Goal: Task Accomplishment & Management: Complete application form

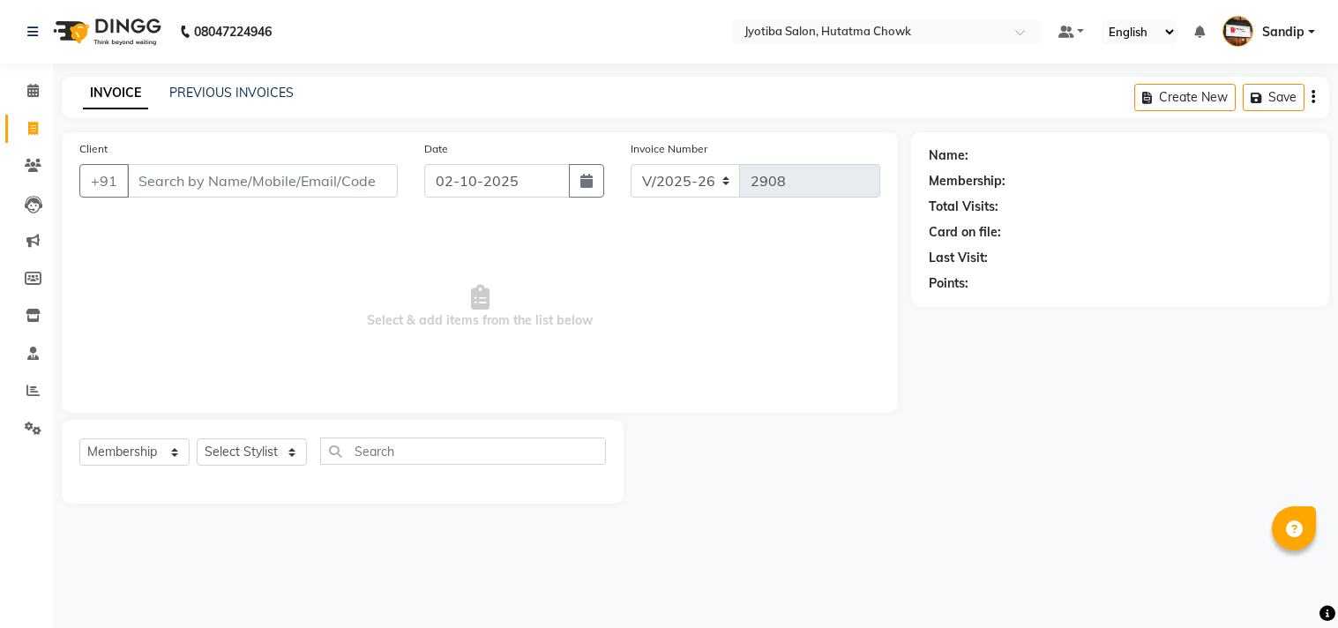
select select "556"
select select "membership"
select select "556"
select select "membership"
type input "9021899973"
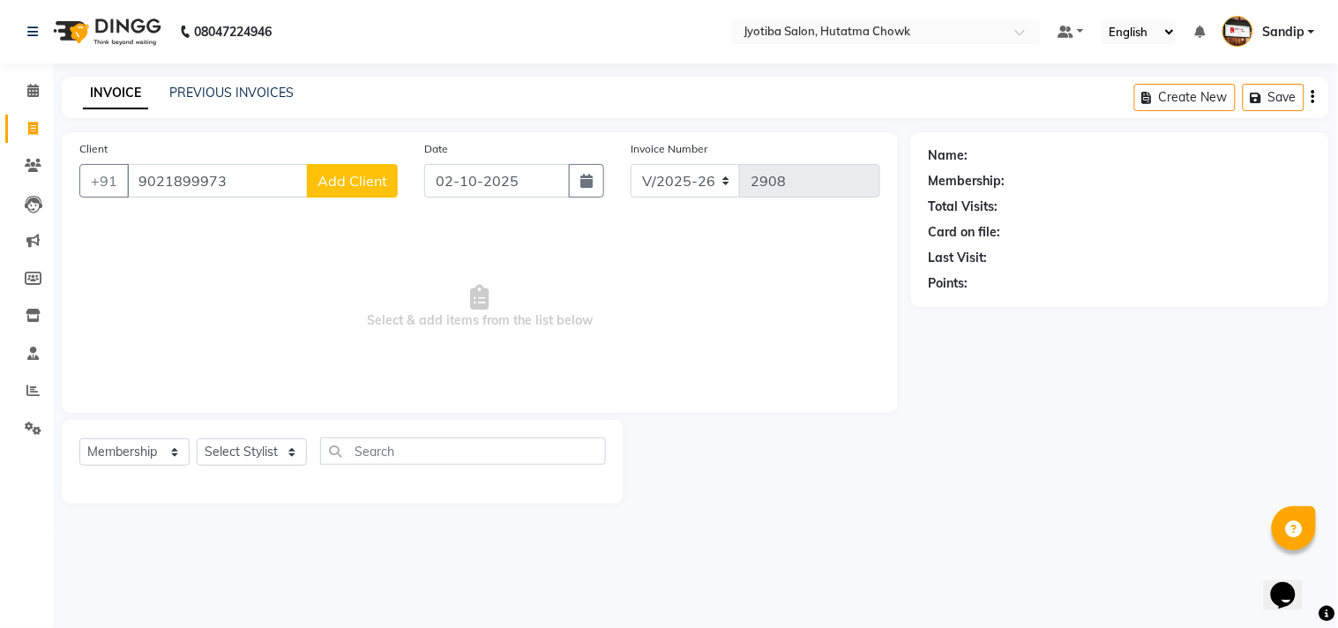
click at [345, 174] on span "Add Client" at bounding box center [353, 181] width 70 height 18
select select "22"
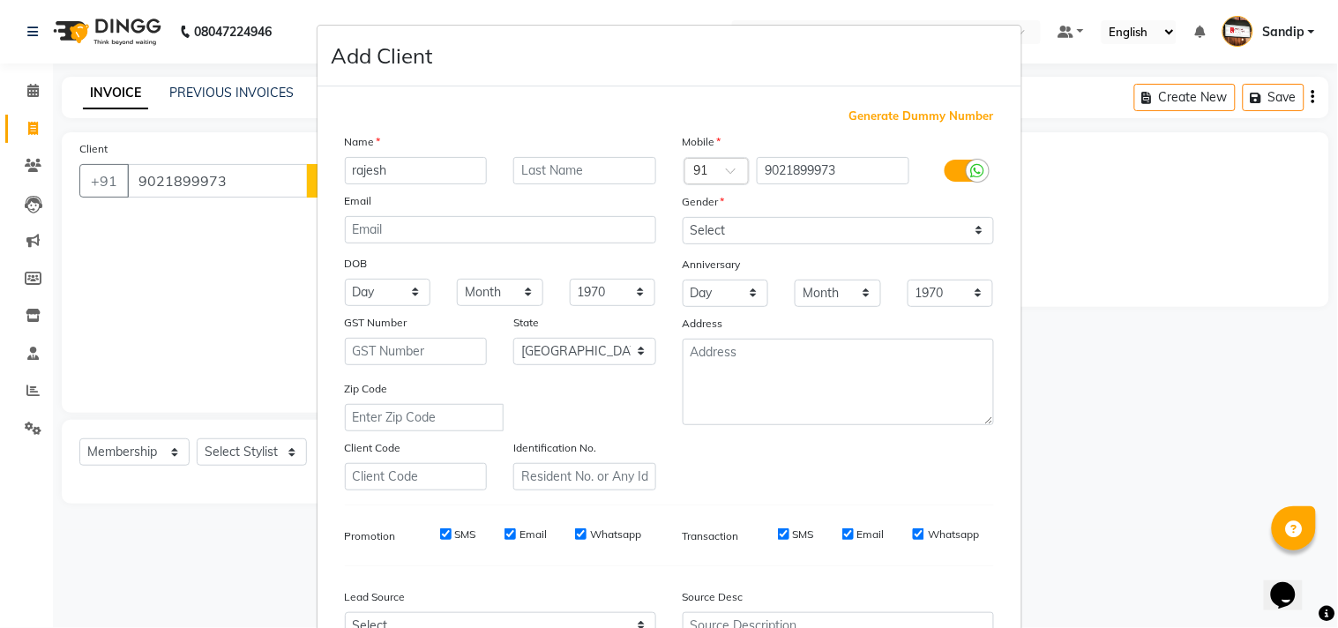
type input "rajesh"
click at [700, 229] on select "Select Male Female Other Prefer Not To Say" at bounding box center [838, 230] width 311 height 27
select select "male"
click at [683, 217] on select "Select Male Female Other Prefer Not To Say" at bounding box center [838, 230] width 311 height 27
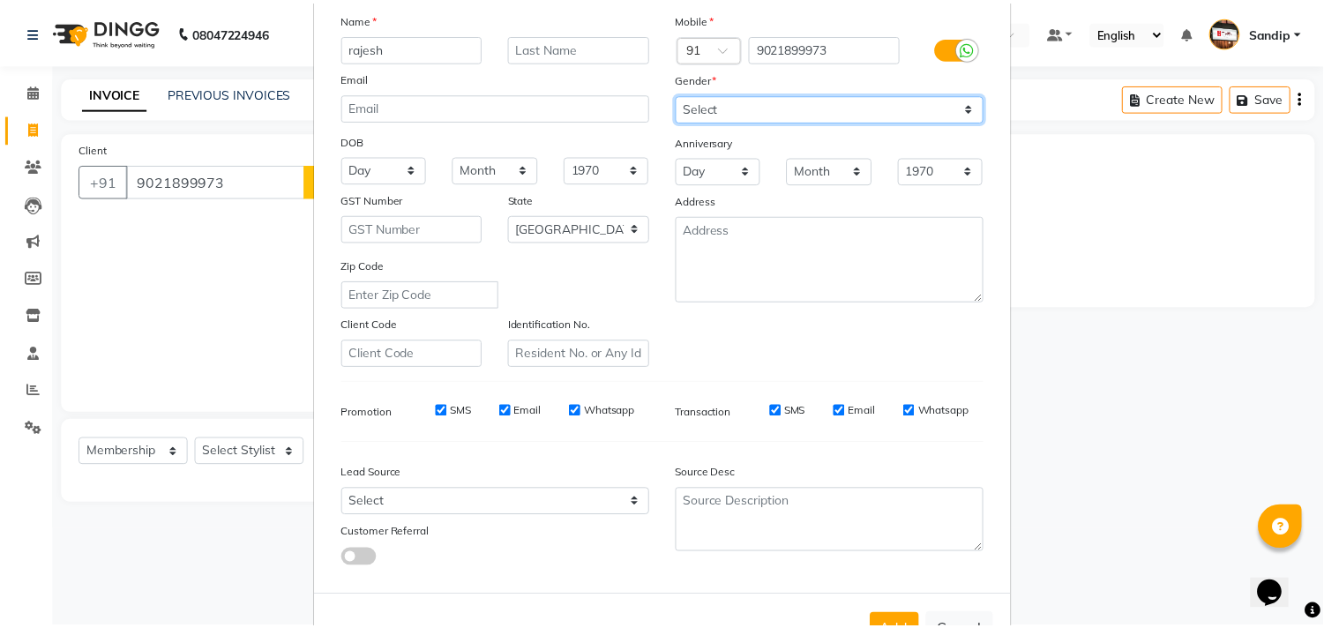
scroll to position [187, 0]
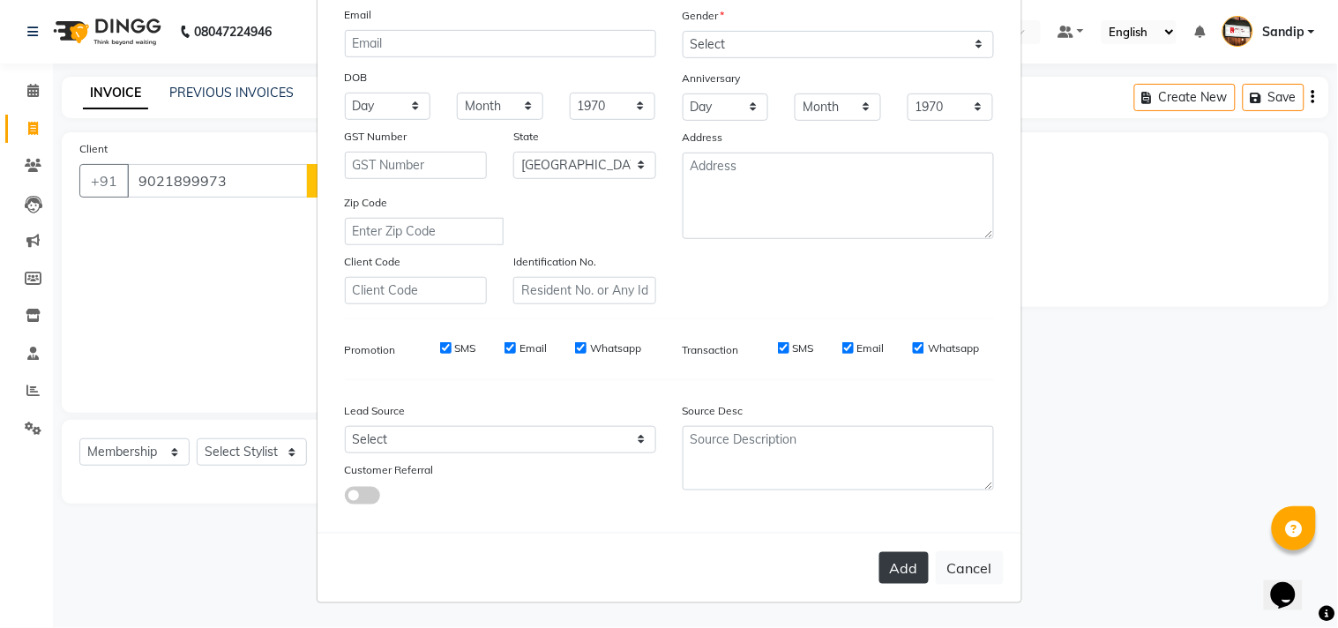
click at [884, 560] on button "Add" at bounding box center [903, 568] width 49 height 32
select select
select select "null"
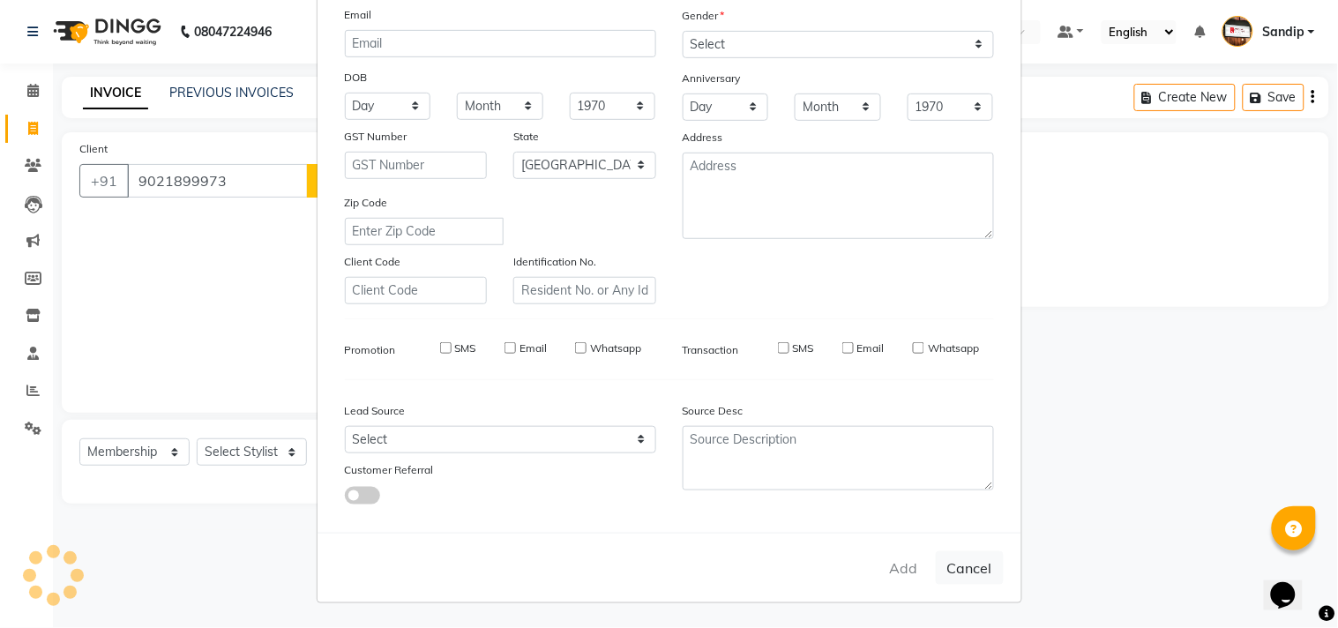
select select
checkbox input "false"
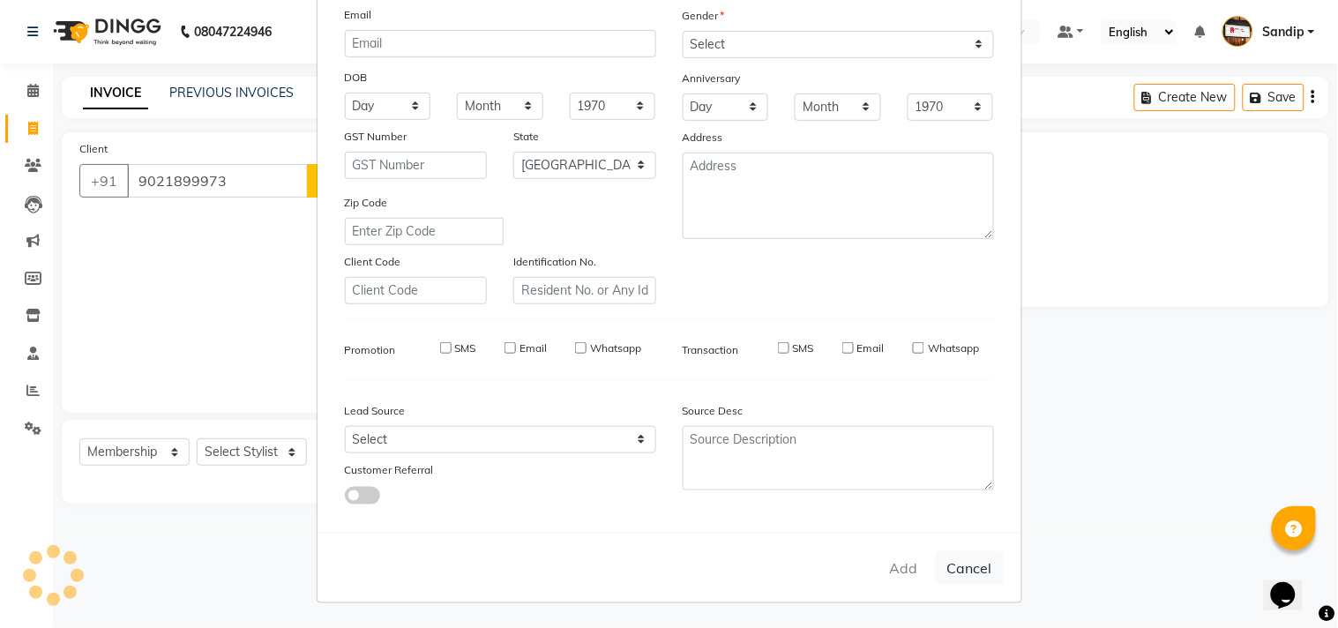
checkbox input "false"
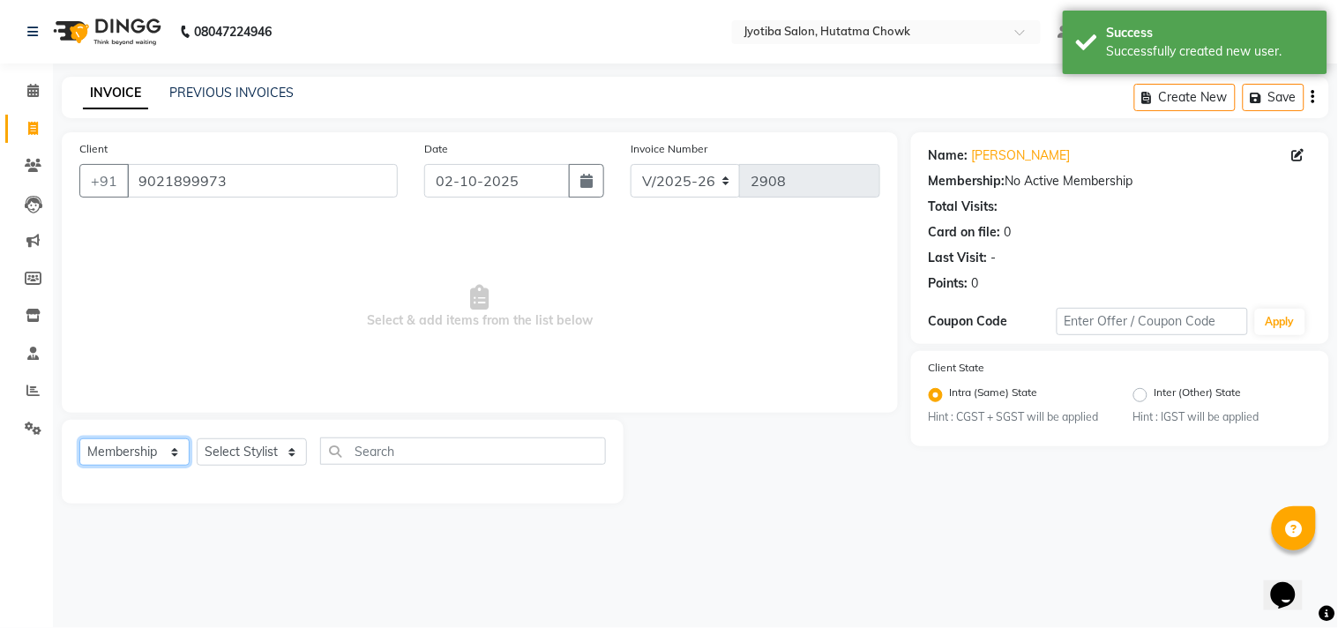
click at [121, 444] on select "Select Service Product Membership Package Voucher Prepaid Gift Card" at bounding box center [134, 451] width 110 height 27
select select "service"
click at [79, 439] on select "Select Service Product Membership Package Voucher Prepaid Gift Card" at bounding box center [134, 451] width 110 height 27
click at [262, 451] on select "Select Stylist [PERSON_NAME] [PERSON_NAME] [PERSON_NAME] prem Sandip [PERSON_NA…" at bounding box center [252, 451] width 110 height 27
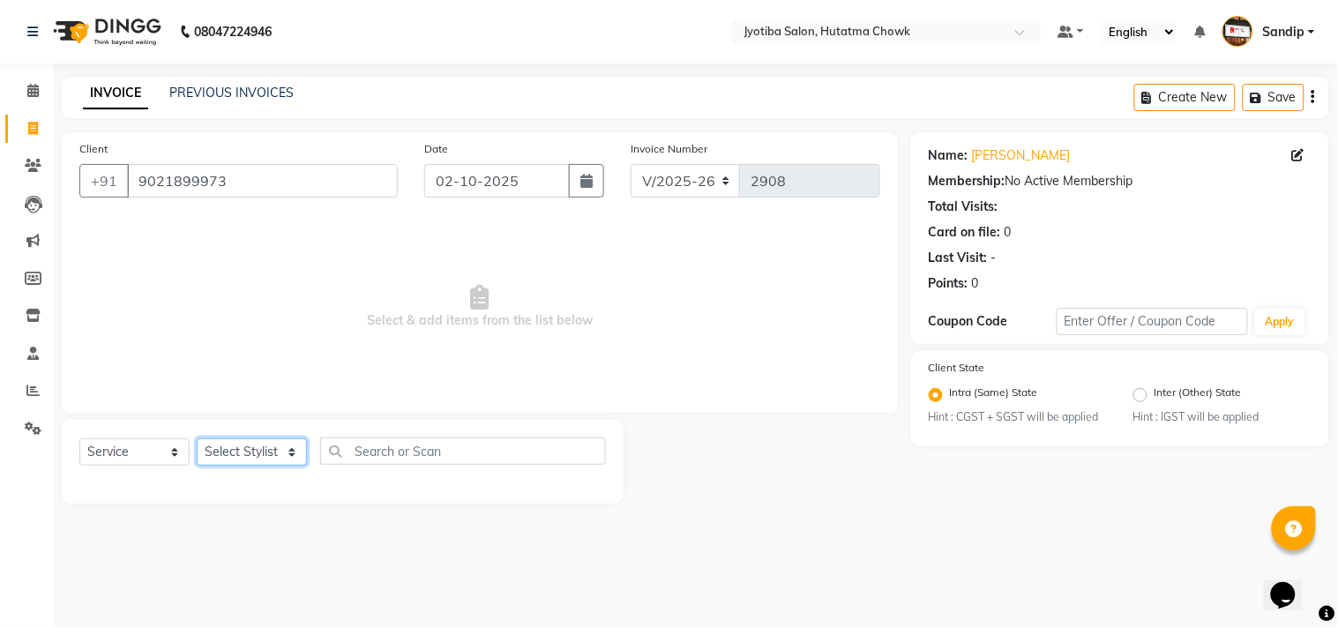
select select "84596"
click at [197, 439] on select "Select Stylist [PERSON_NAME] [PERSON_NAME] [PERSON_NAME] prem Sandip [PERSON_NA…" at bounding box center [252, 451] width 110 height 27
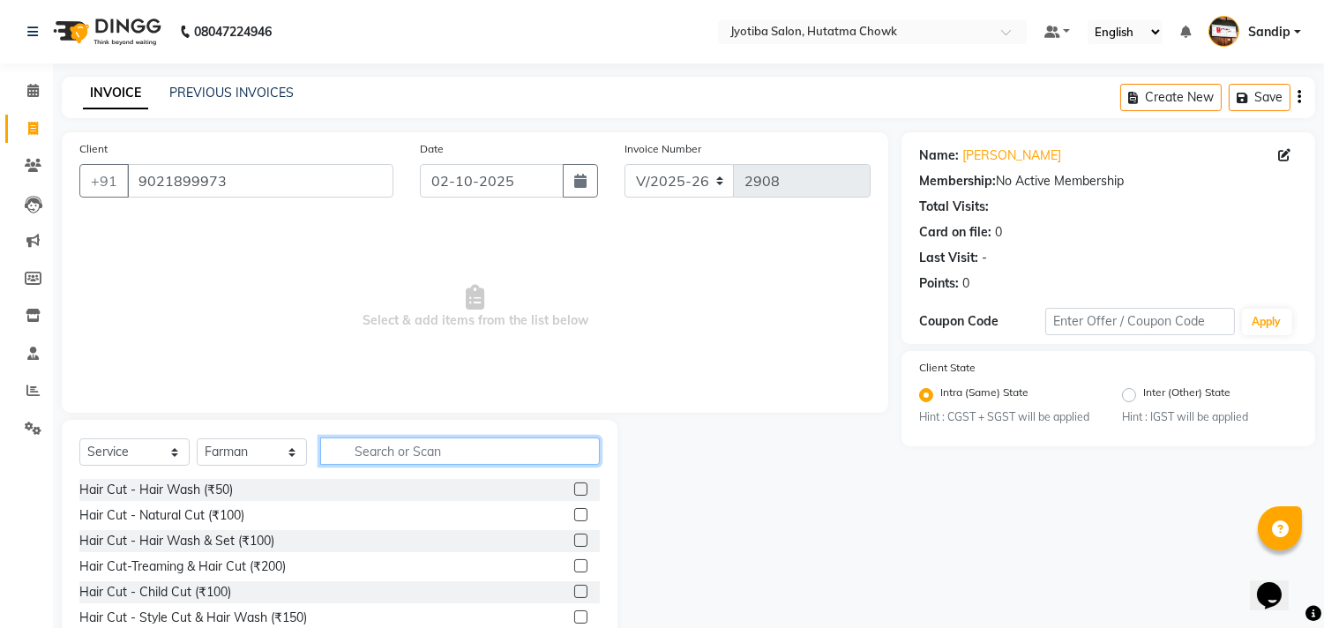
click at [368, 450] on input "text" at bounding box center [460, 450] width 280 height 27
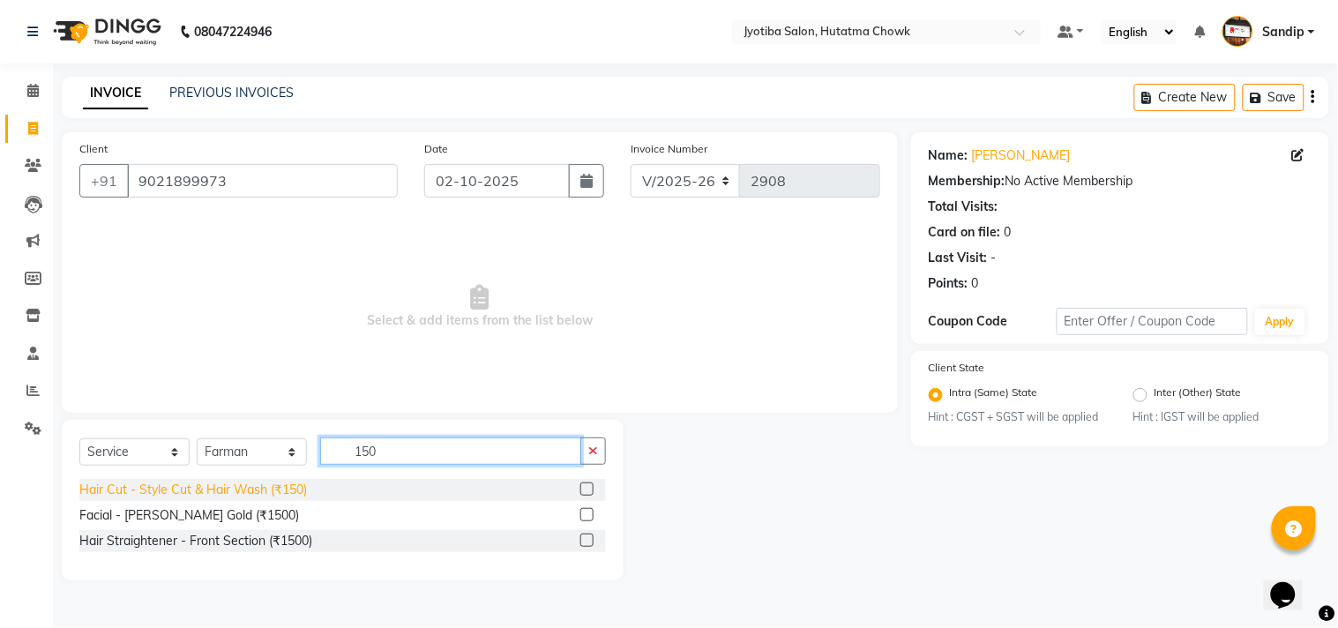
type input "150"
click at [243, 494] on div "Hair Cut - Style Cut & Hair Wash (₹150)" at bounding box center [193, 490] width 228 height 19
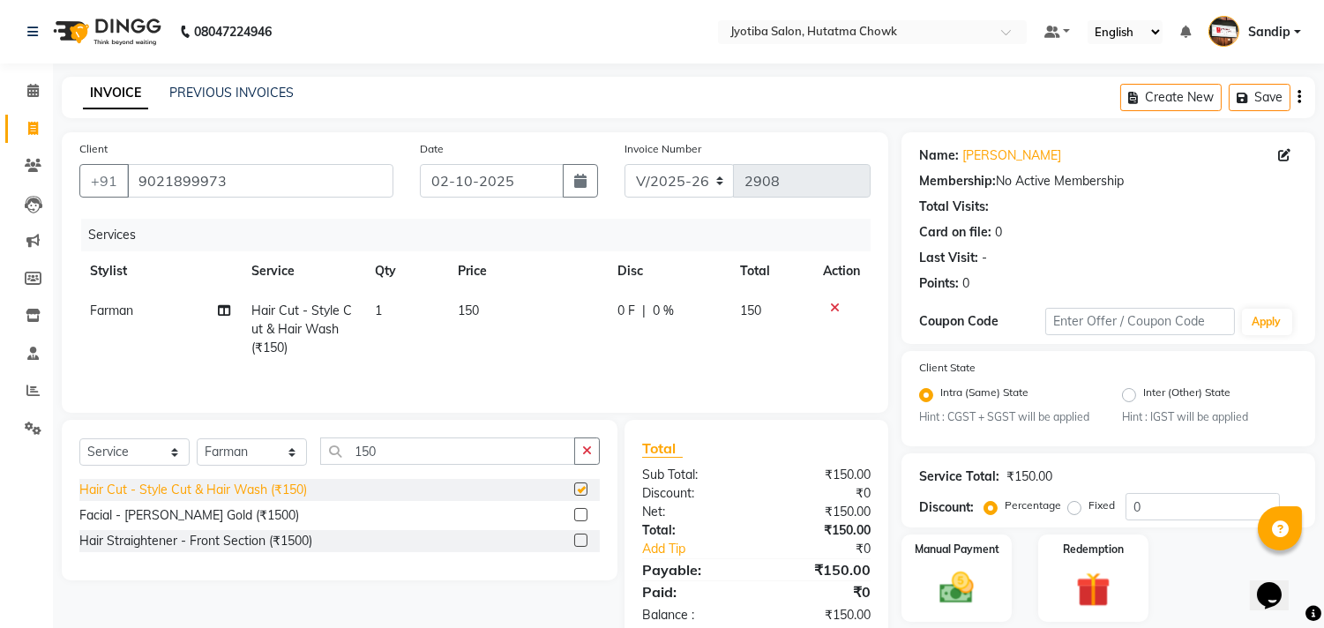
checkbox input "false"
click at [579, 454] on button "button" at bounding box center [587, 450] width 26 height 27
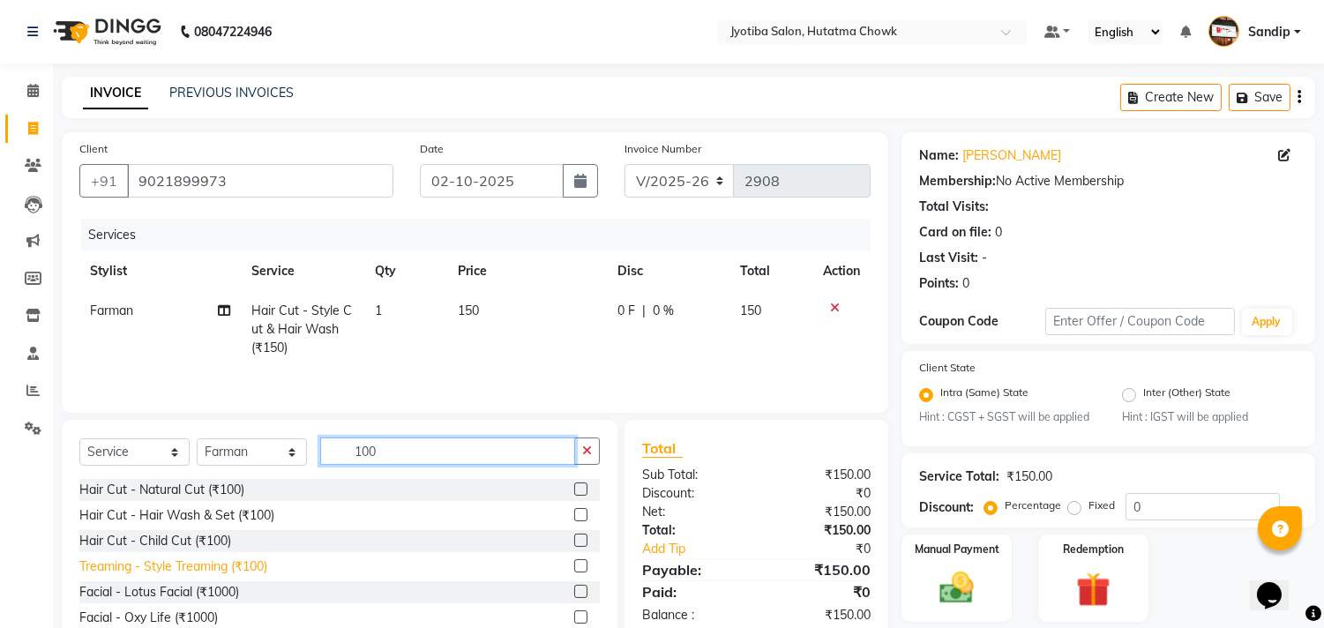
type input "100"
click at [200, 573] on div "Treaming - Style Treaming (₹100)" at bounding box center [173, 566] width 188 height 19
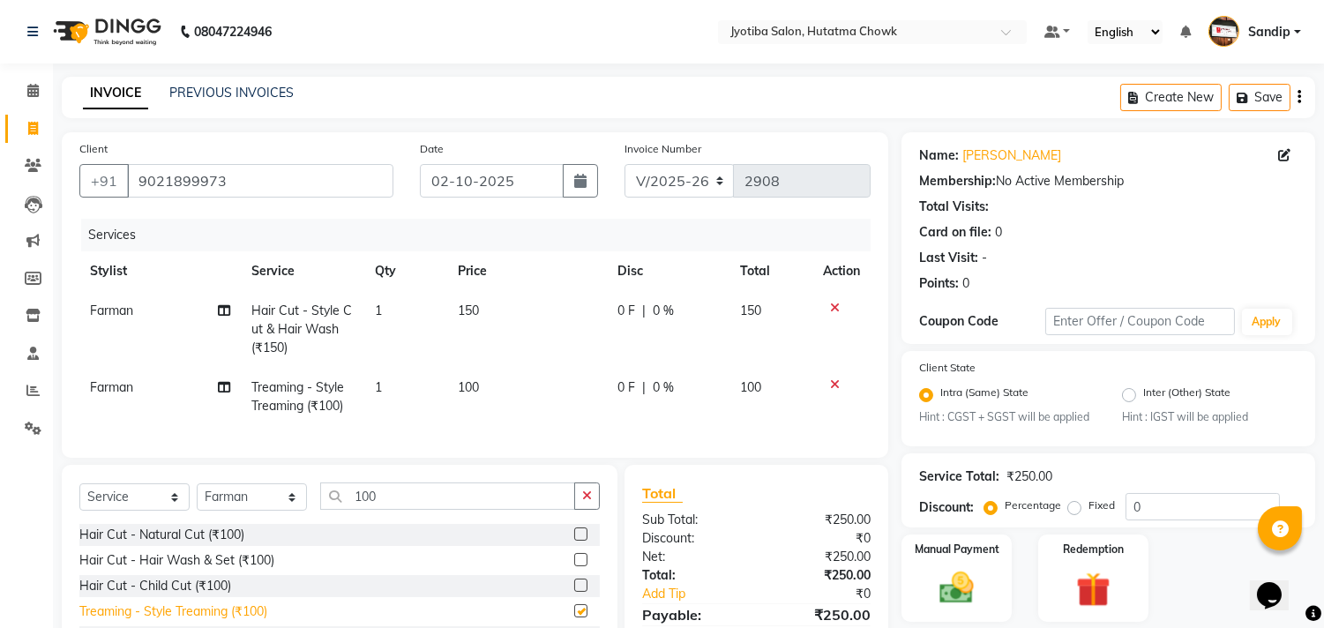
checkbox input "false"
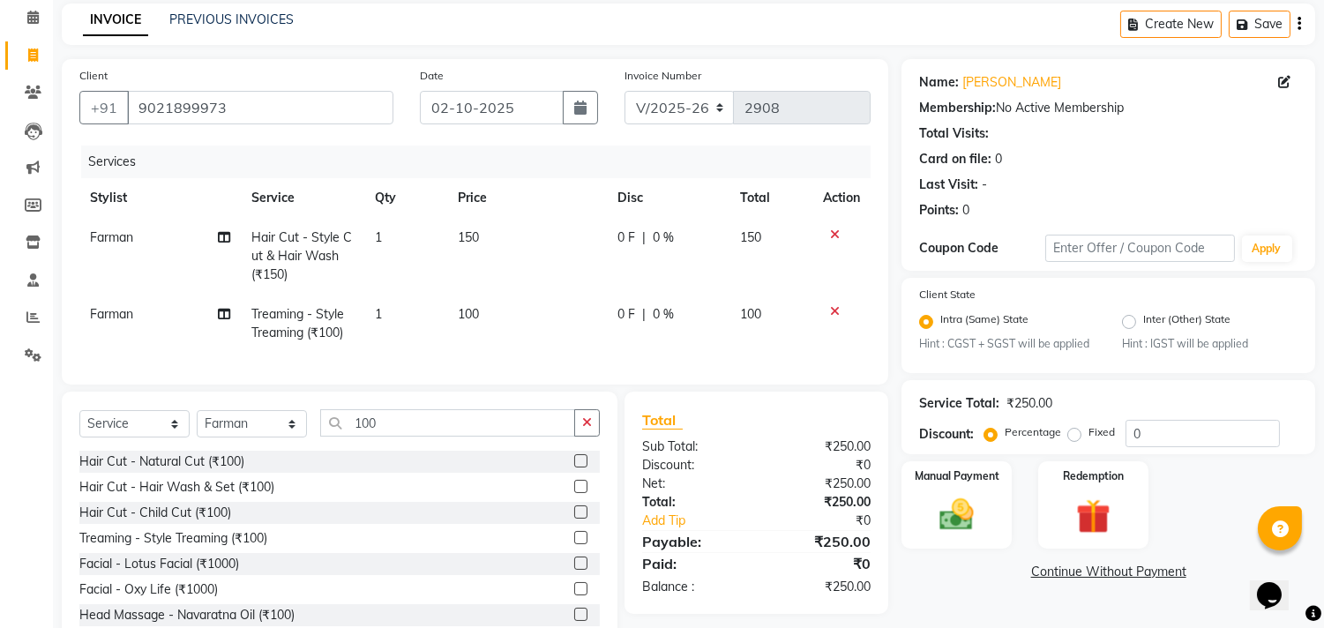
scroll to position [138, 0]
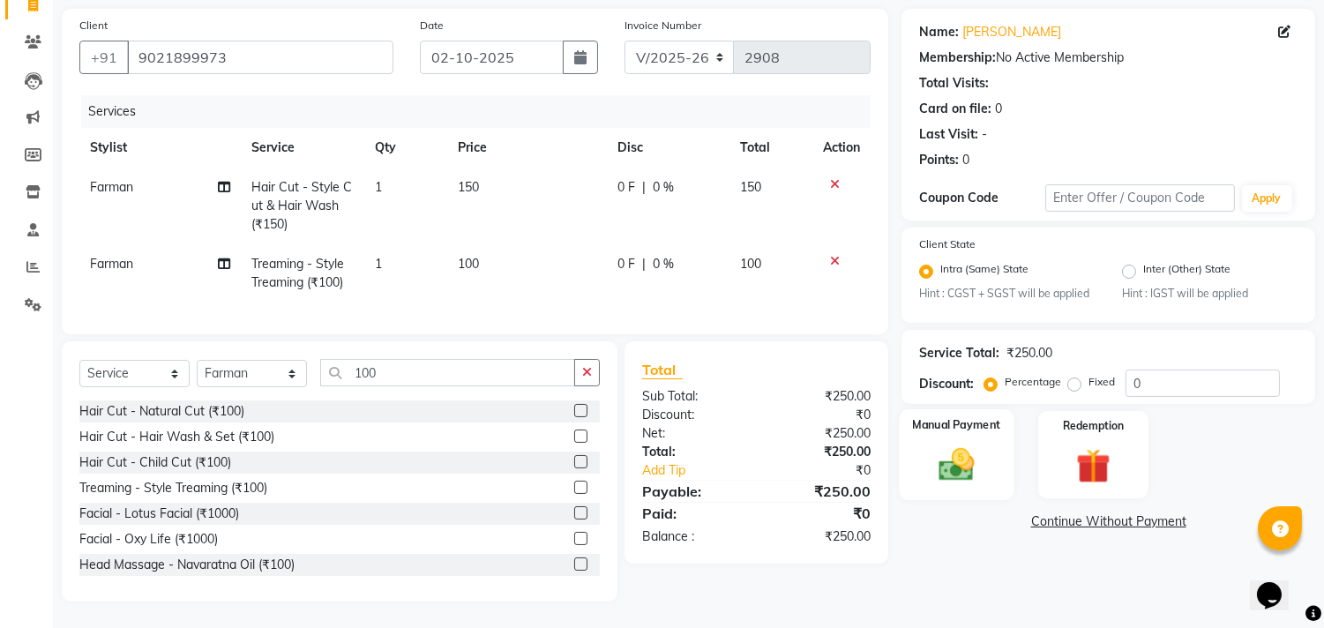
click at [954, 457] on img at bounding box center [957, 465] width 58 height 41
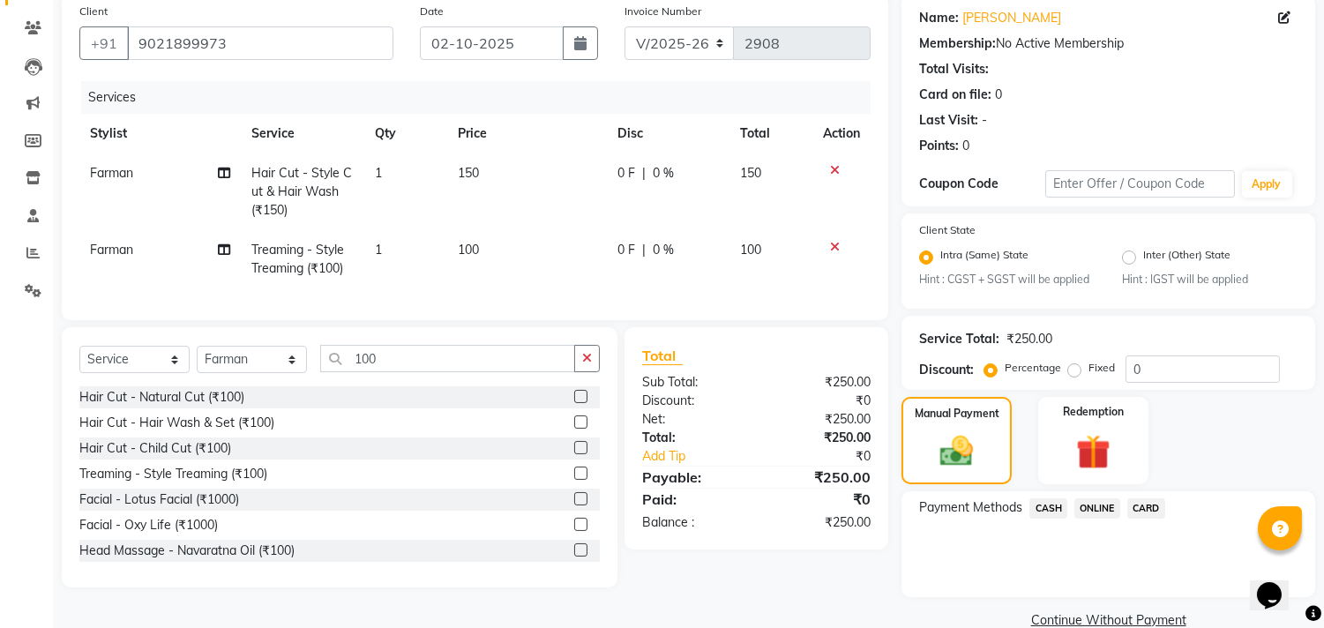
click at [1045, 504] on span "CASH" at bounding box center [1048, 508] width 38 height 20
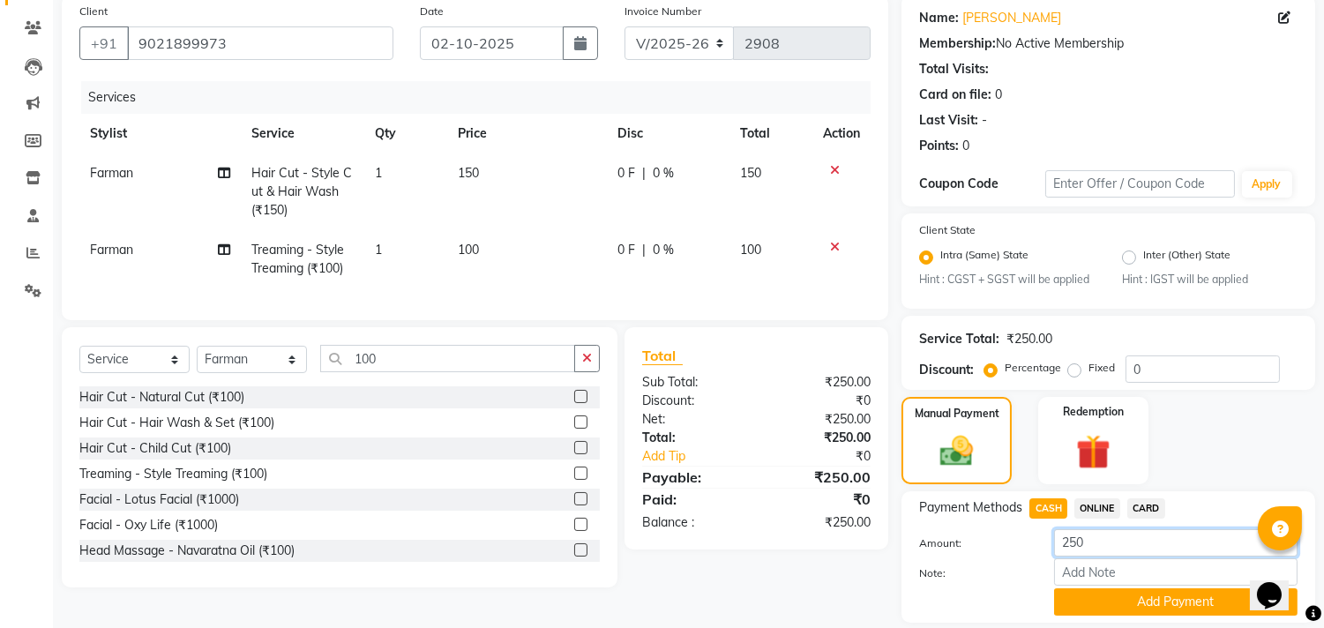
click at [1092, 536] on input "250" at bounding box center [1175, 542] width 243 height 27
type input "200"
click at [1078, 597] on button "Add Payment" at bounding box center [1175, 601] width 243 height 27
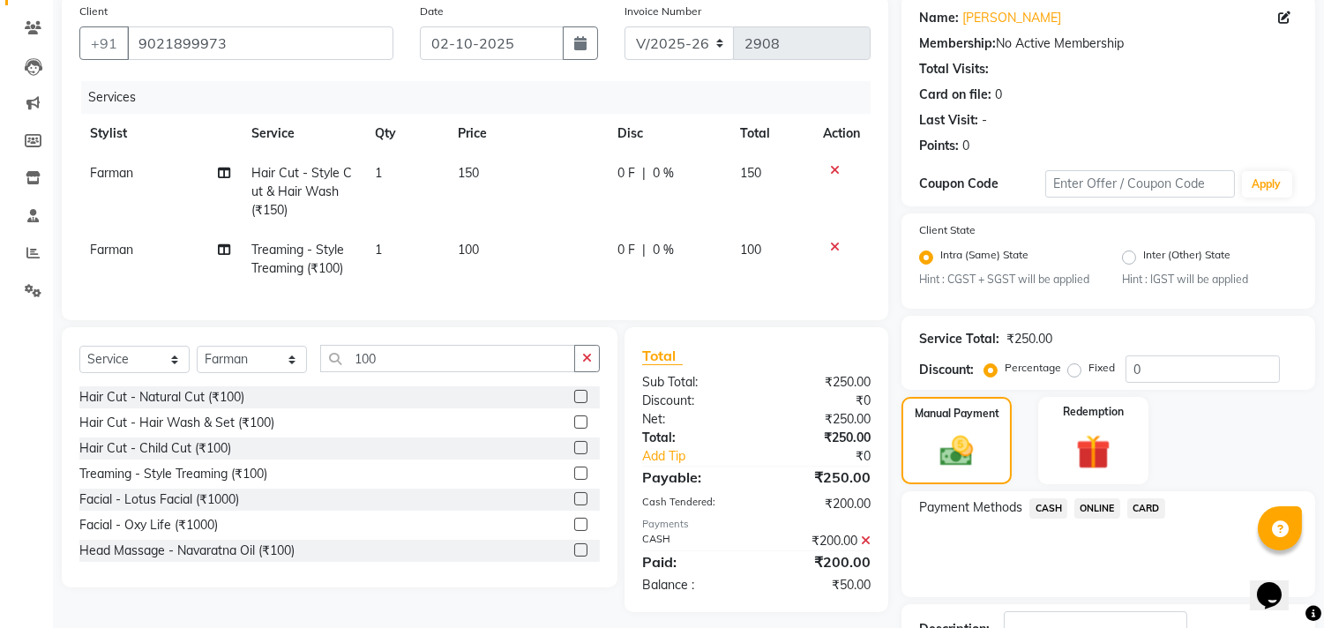
click at [1095, 507] on span "ONLINE" at bounding box center [1097, 508] width 46 height 20
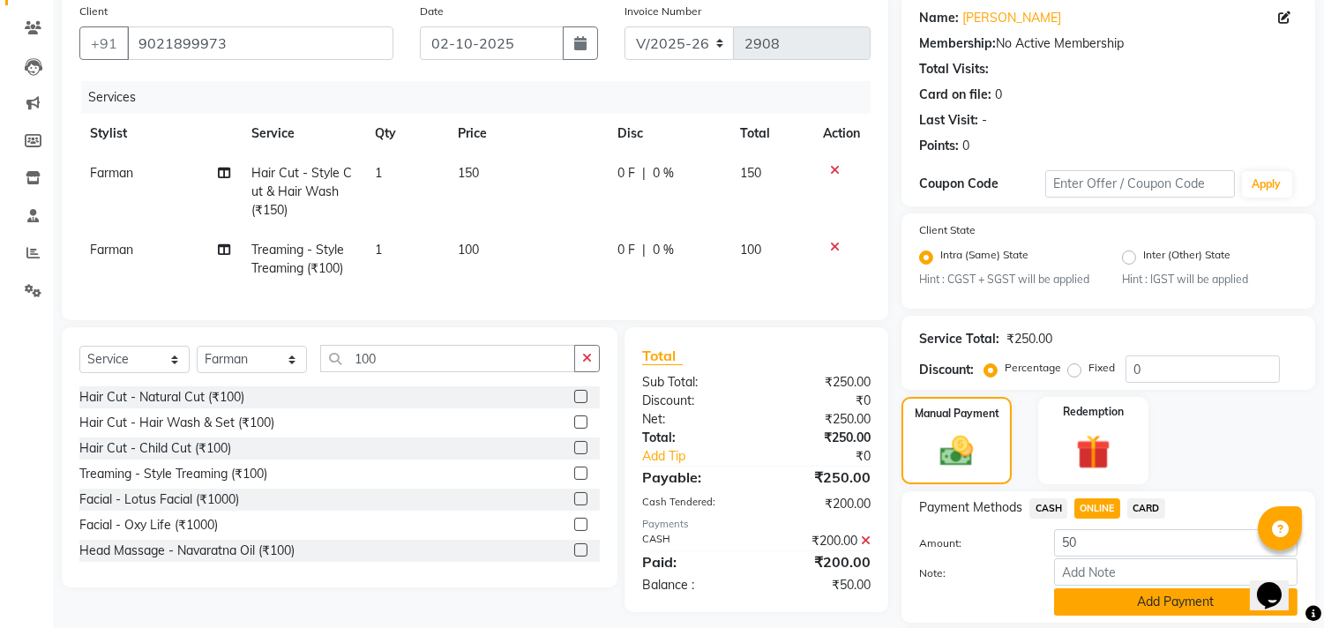
click at [1094, 602] on button "Add Payment" at bounding box center [1175, 601] width 243 height 27
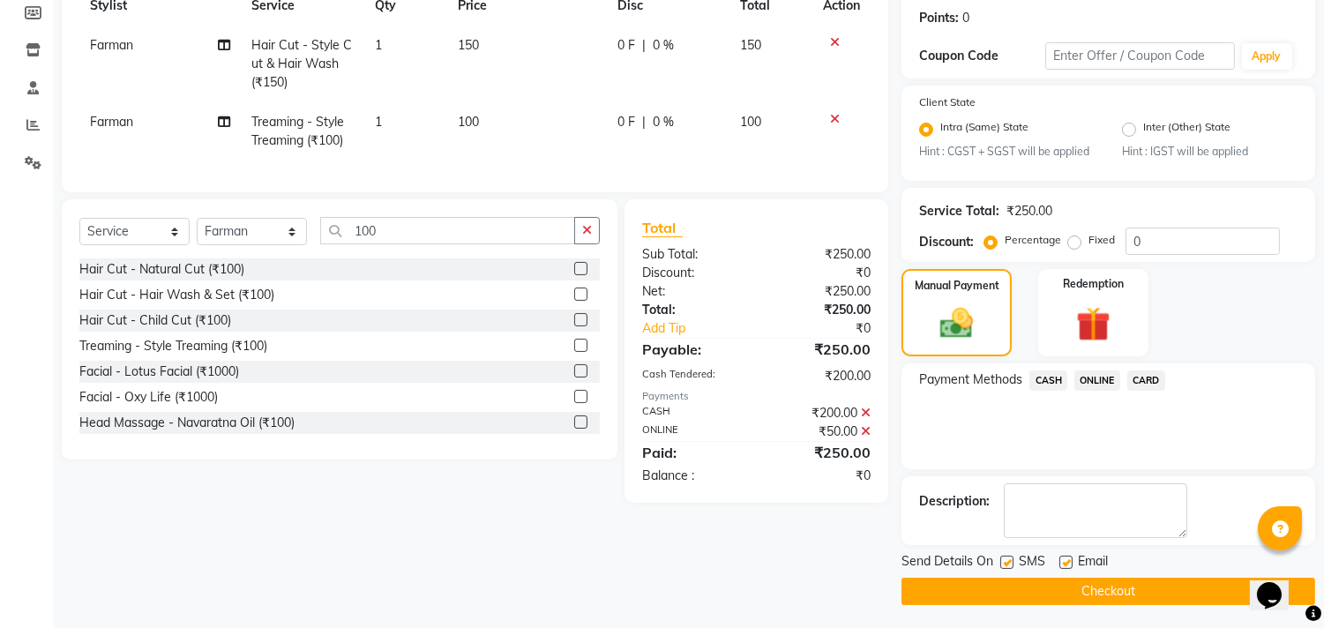
scroll to position [269, 0]
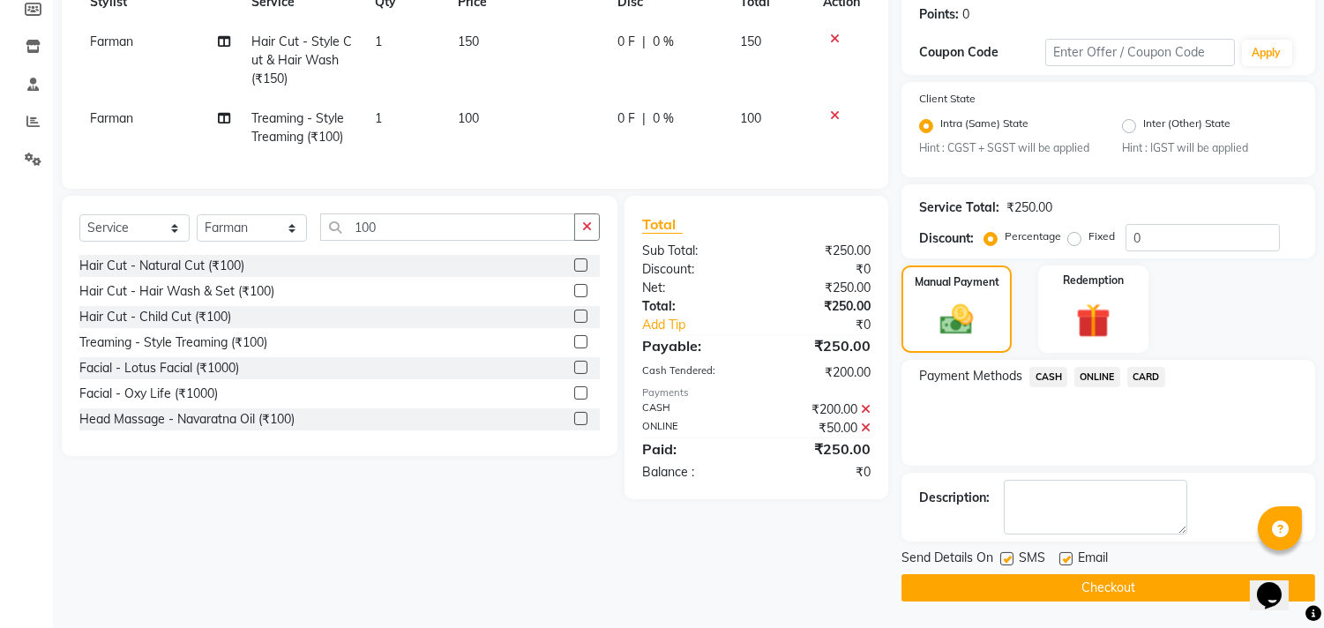
click at [962, 596] on button "Checkout" at bounding box center [1108, 587] width 414 height 27
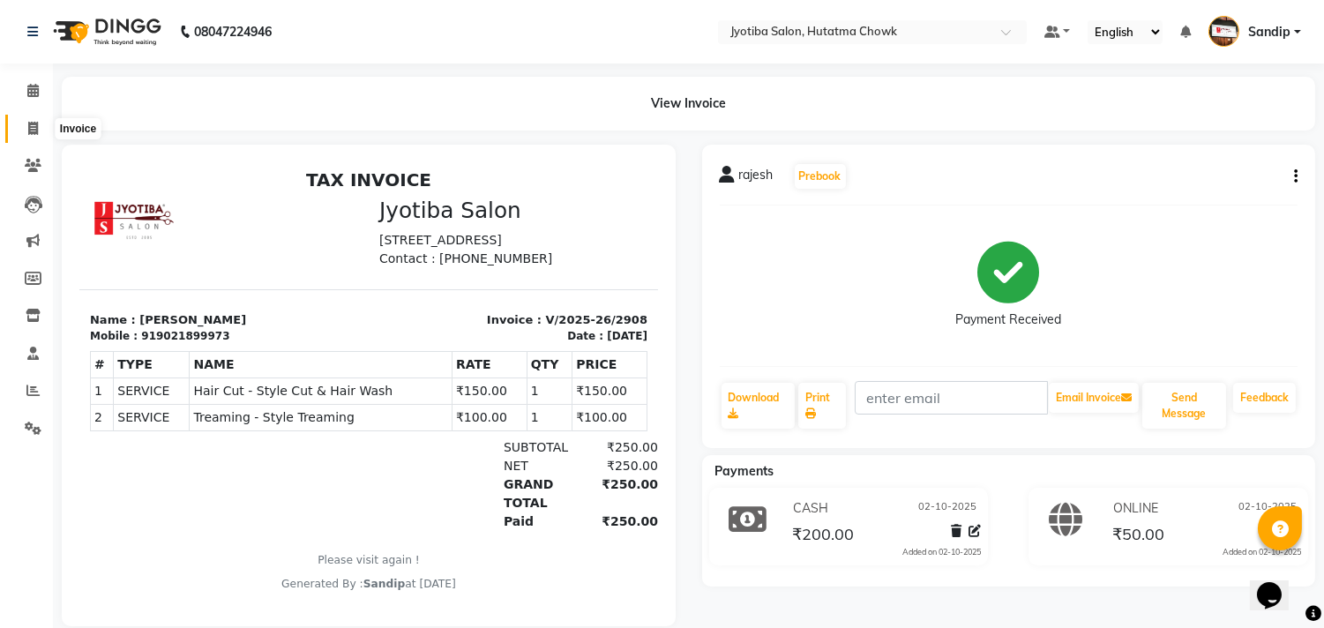
click at [28, 135] on icon at bounding box center [33, 128] width 10 height 13
select select "556"
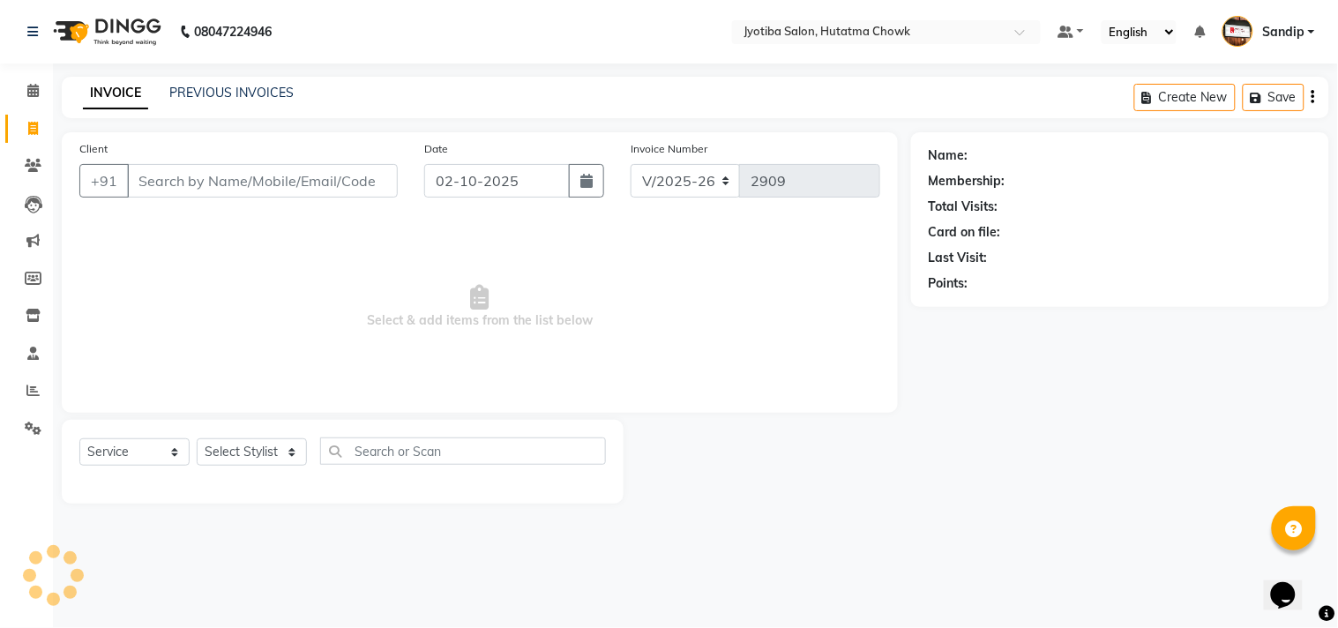
select select "membership"
click at [232, 86] on link "PREVIOUS INVOICES" at bounding box center [231, 93] width 124 height 16
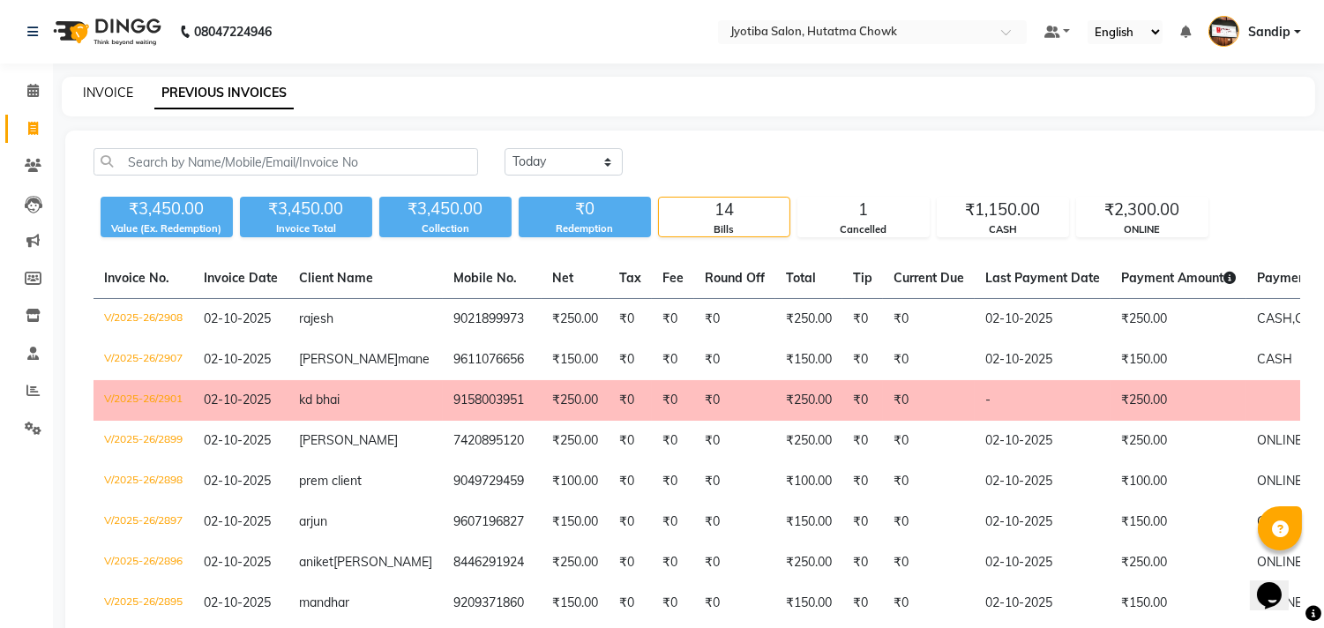
click at [108, 86] on link "INVOICE" at bounding box center [108, 93] width 50 height 16
select select "556"
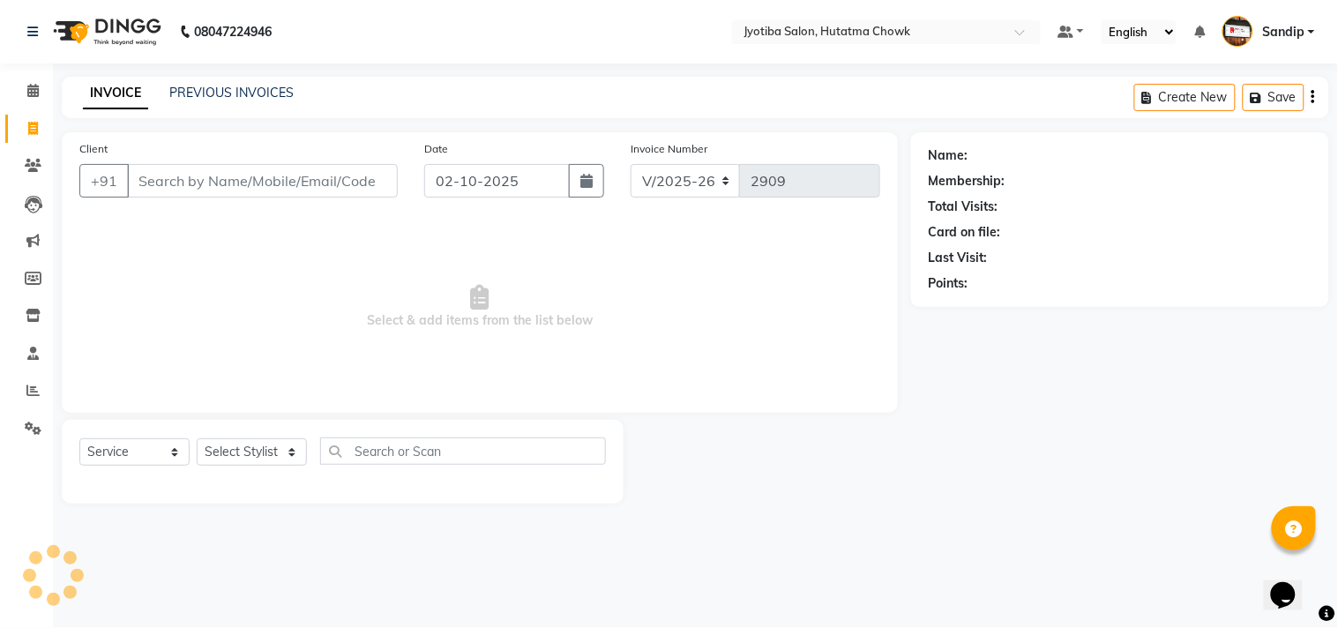
select select "membership"
click at [25, 423] on icon at bounding box center [33, 428] width 17 height 13
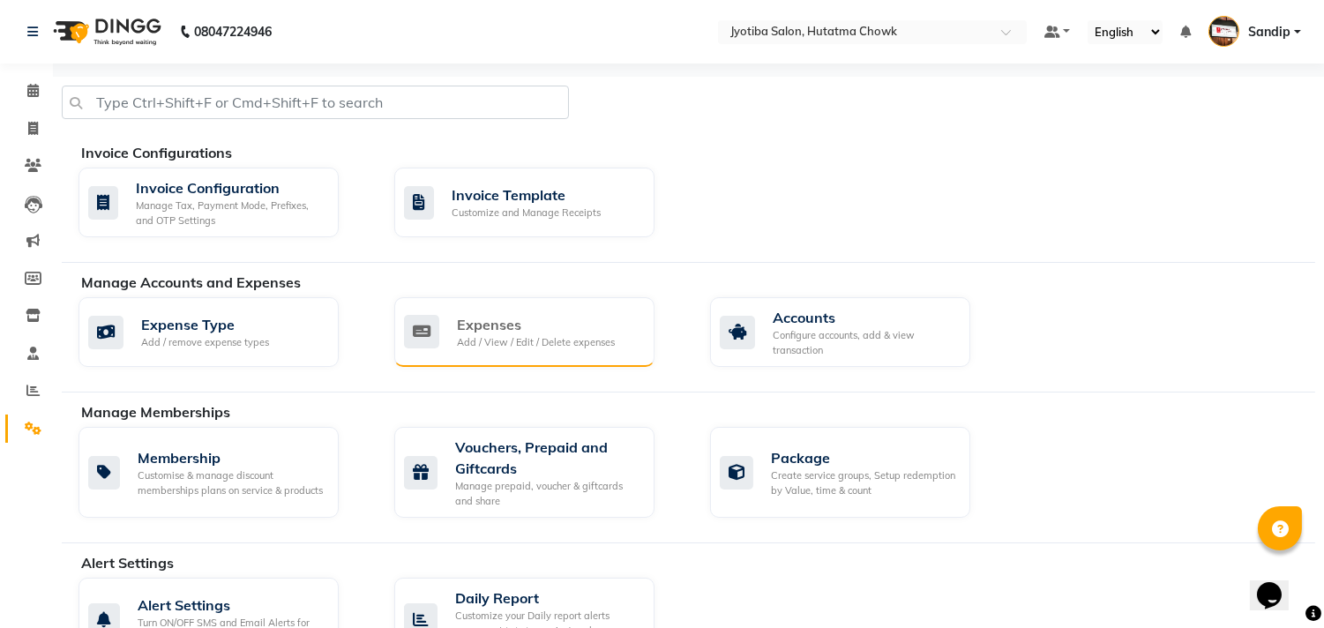
click at [578, 331] on div "Expenses" at bounding box center [536, 324] width 158 height 21
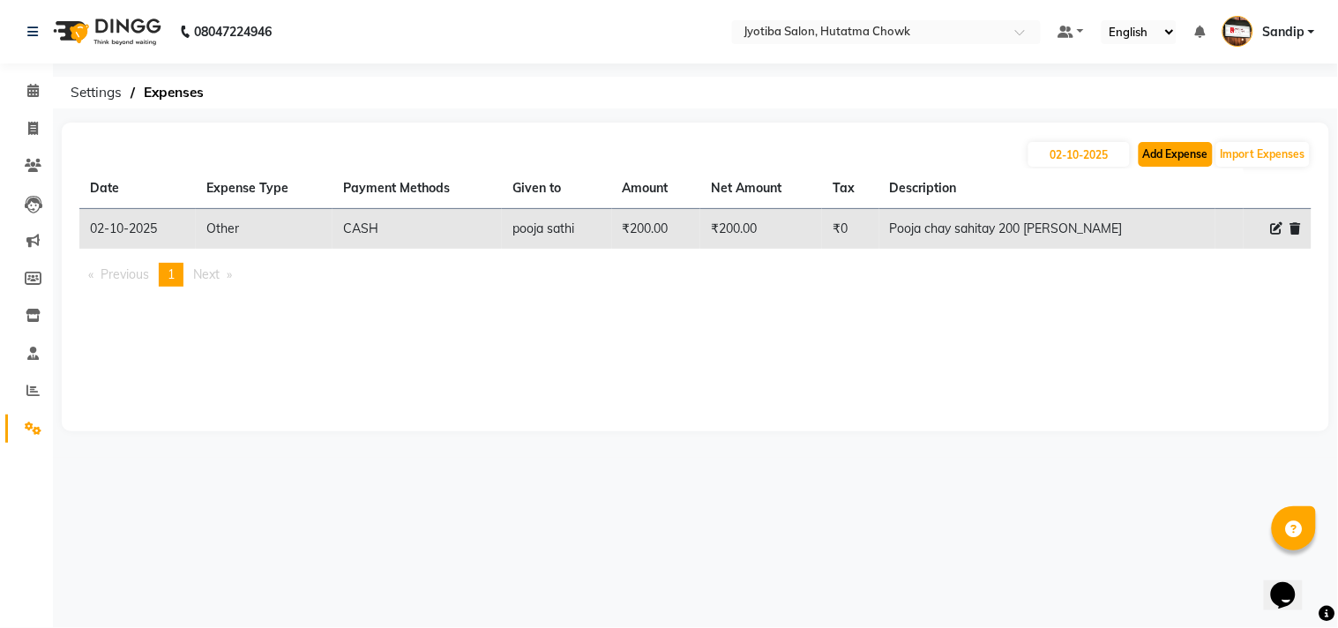
click at [1177, 161] on button "Add Expense" at bounding box center [1176, 154] width 74 height 25
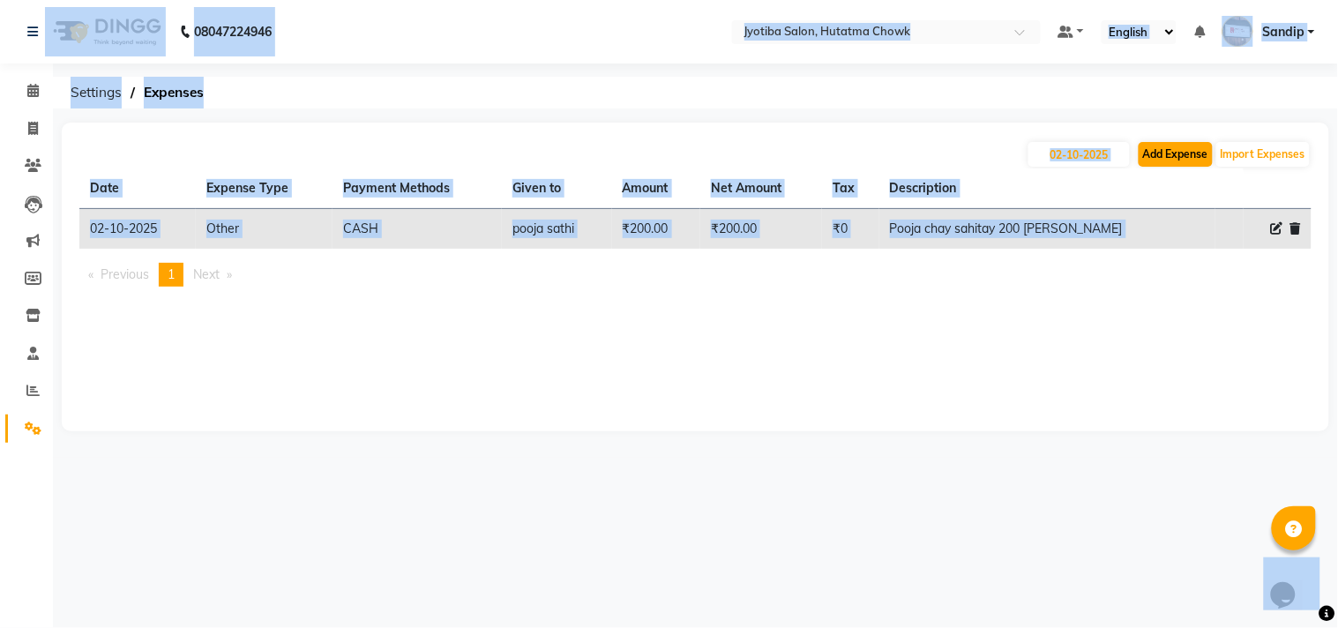
select select "1"
select select "1663"
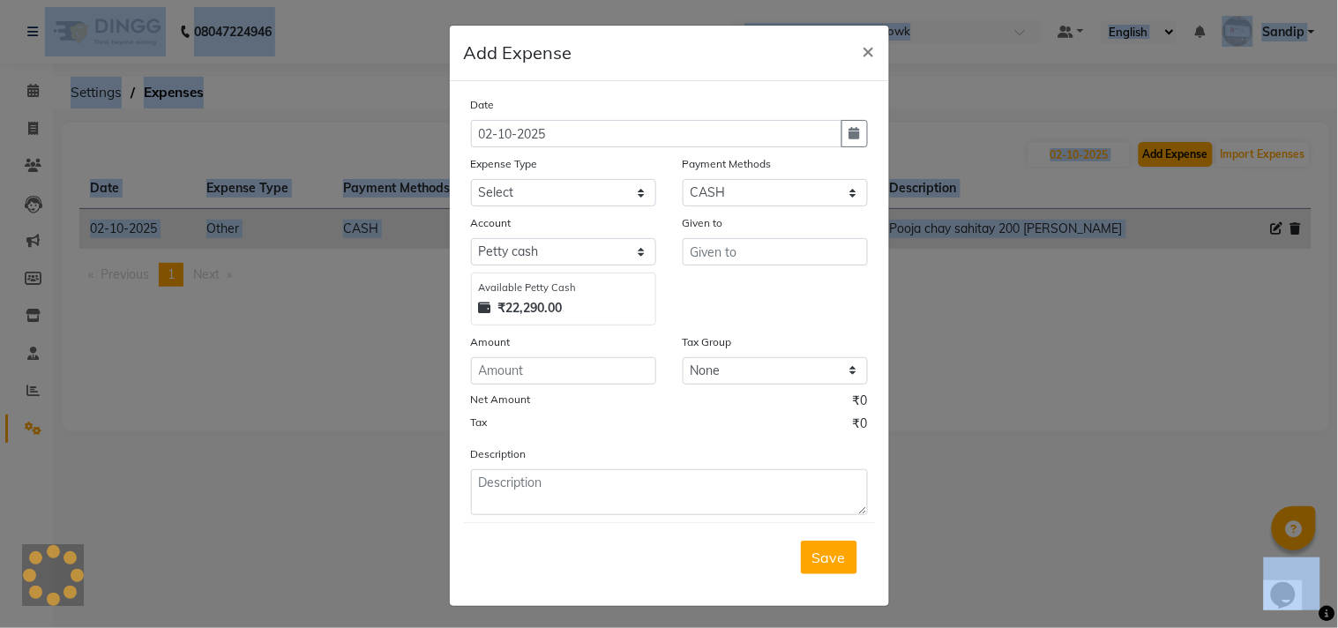
click at [1177, 161] on ngb-modal-window "Add Expense × Date 02-10-2025 Expense Type Select Advance salary Advance salary…" at bounding box center [669, 314] width 1338 height 628
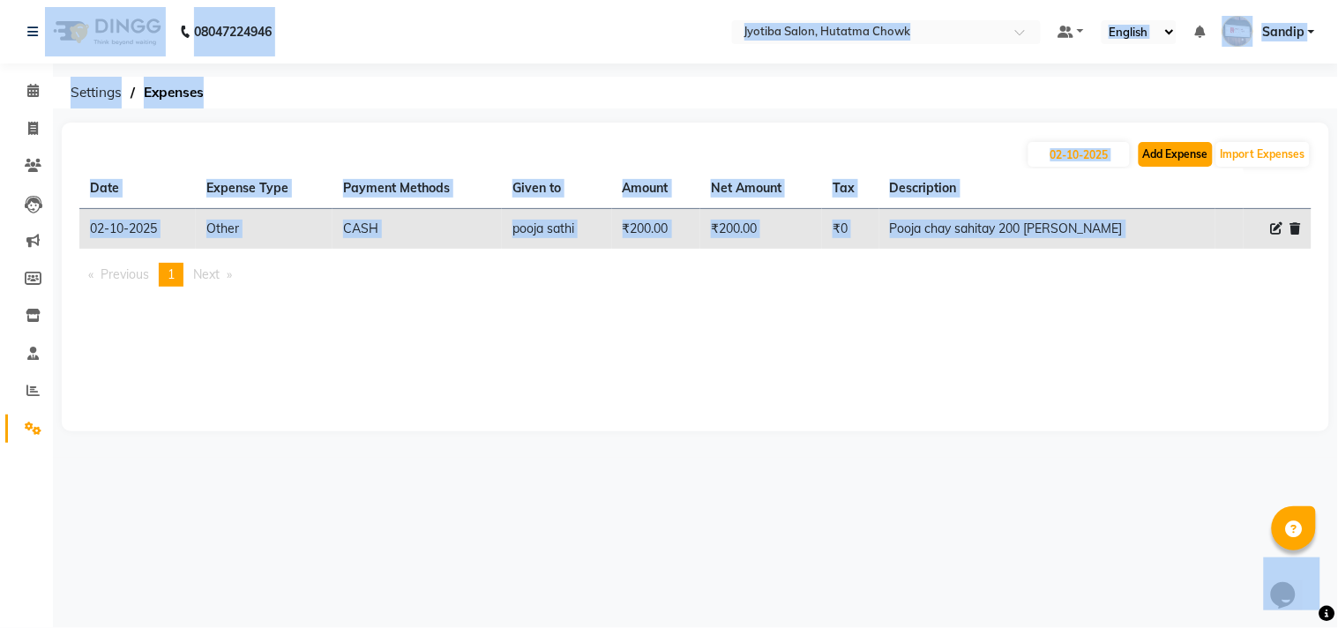
click at [1177, 146] on button "Add Expense" at bounding box center [1176, 154] width 74 height 25
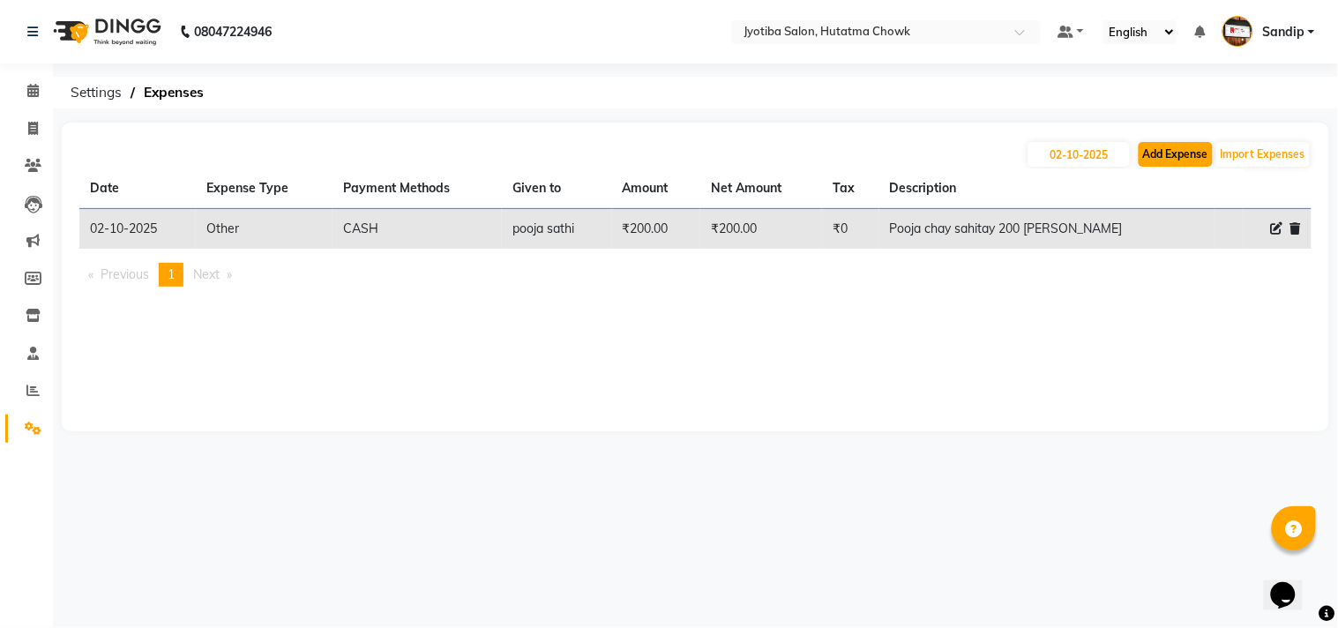
select select "1"
select select "1663"
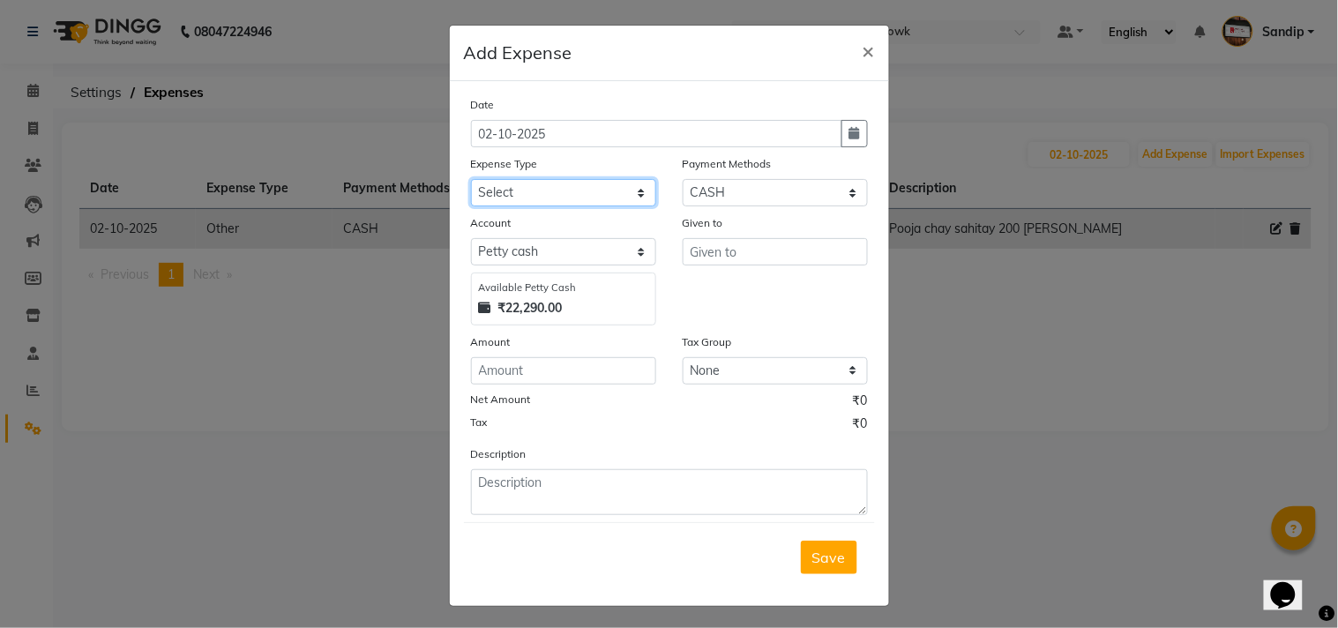
click at [515, 186] on select "Select Advance salary Advance salary ajaj Bank charges Car maintenance Cash tra…" at bounding box center [563, 192] width 185 height 27
select select "2500"
click at [471, 179] on select "Select Advance salary Advance salary ajaj Bank charges Car maintenance Cash tra…" at bounding box center [563, 192] width 185 height 27
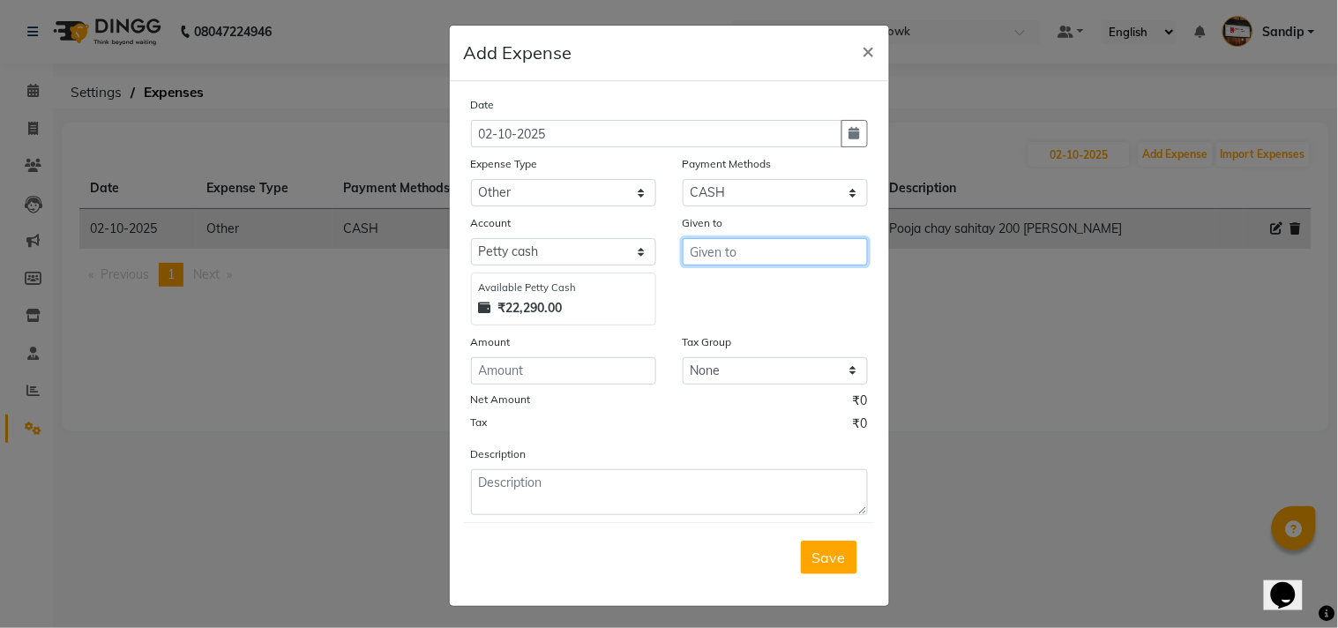
click at [716, 256] on input "text" at bounding box center [775, 251] width 185 height 27
type input "Gala"
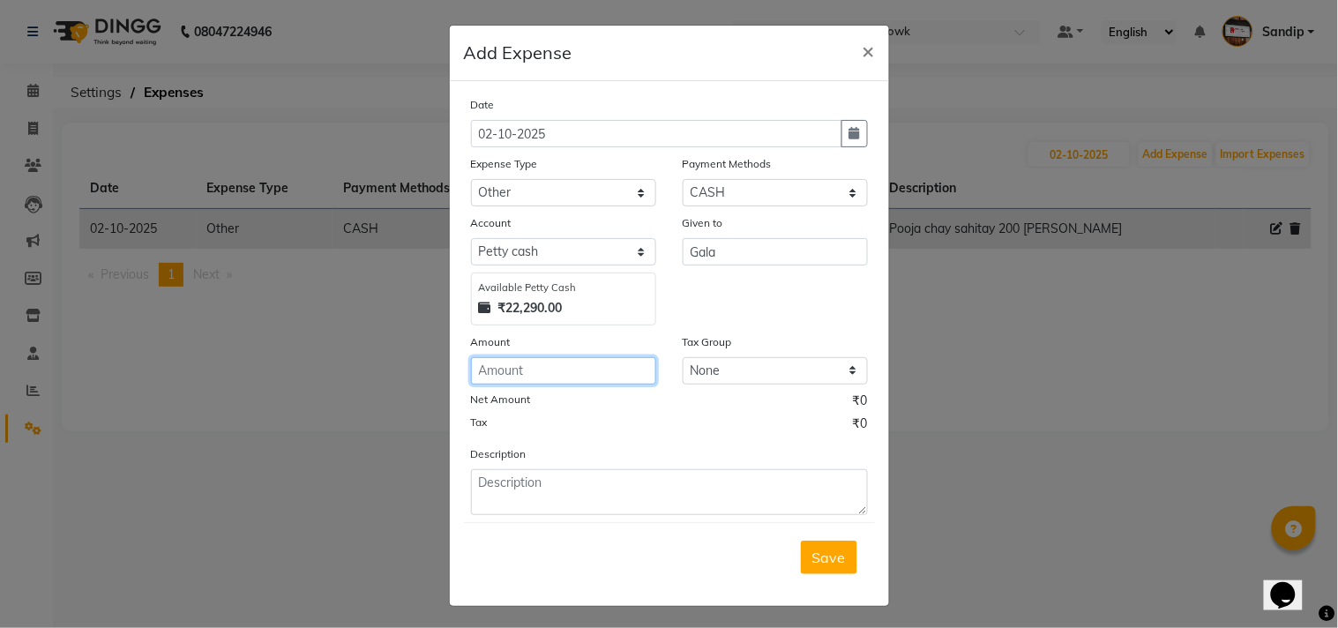
click at [550, 377] on input "number" at bounding box center [563, 370] width 185 height 27
type input "500"
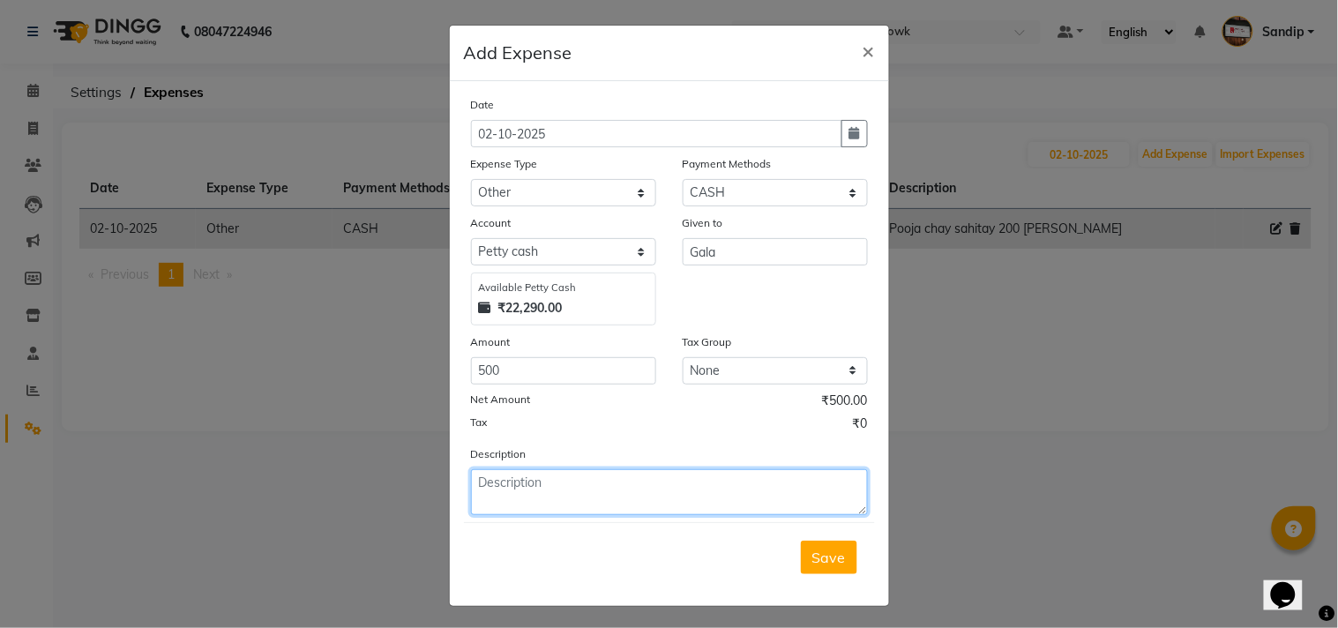
click at [550, 482] on textarea at bounding box center [669, 492] width 397 height 46
type textarea "Gala madhi 500 rup taklay"
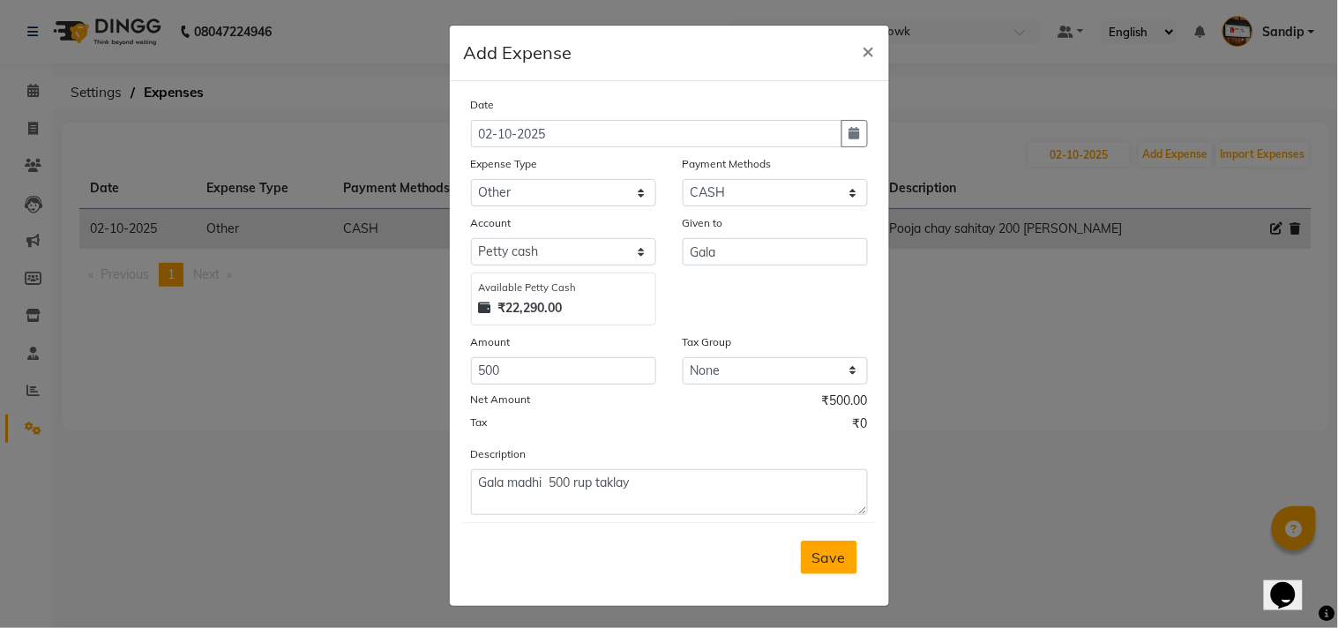
click at [818, 548] on button "Save" at bounding box center [829, 558] width 56 height 34
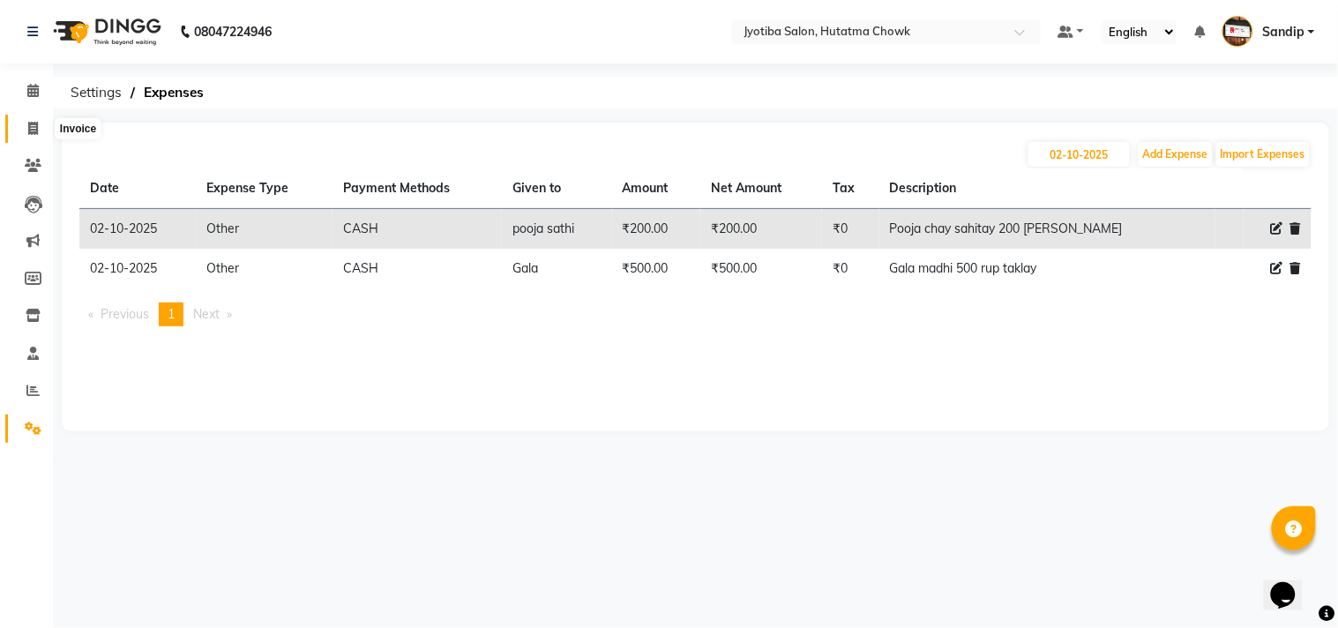
click at [29, 135] on icon at bounding box center [33, 128] width 10 height 13
select select "556"
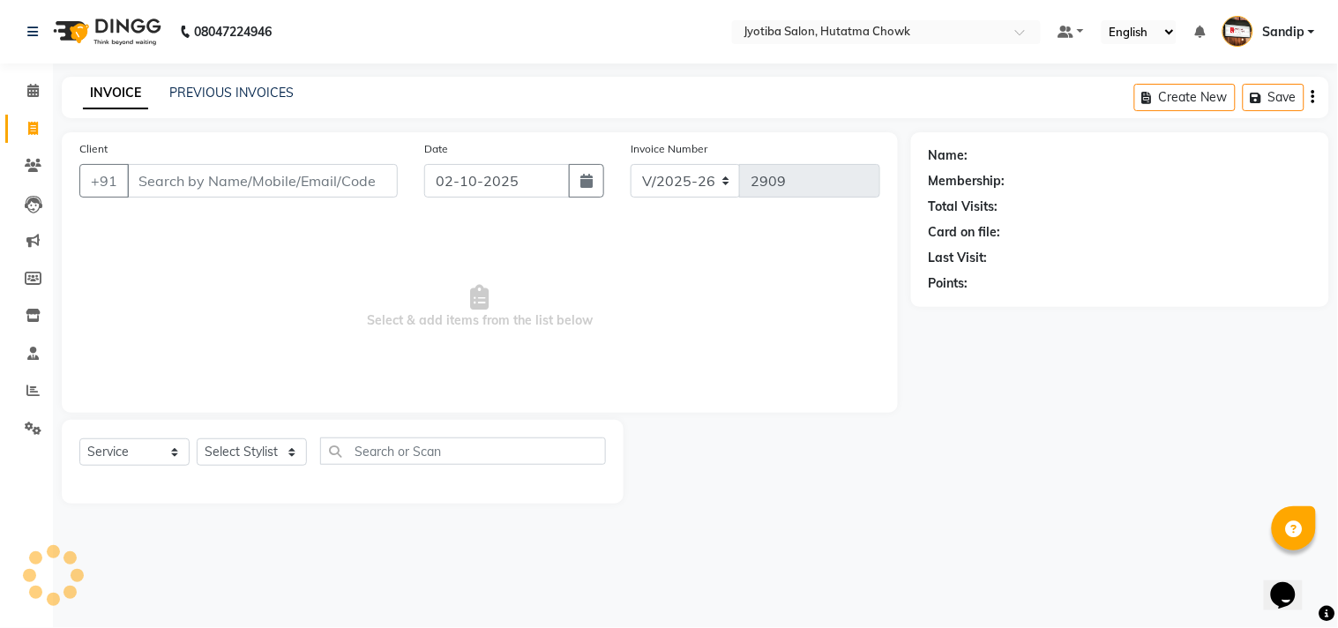
select select "membership"
click at [31, 97] on icon at bounding box center [32, 90] width 11 height 13
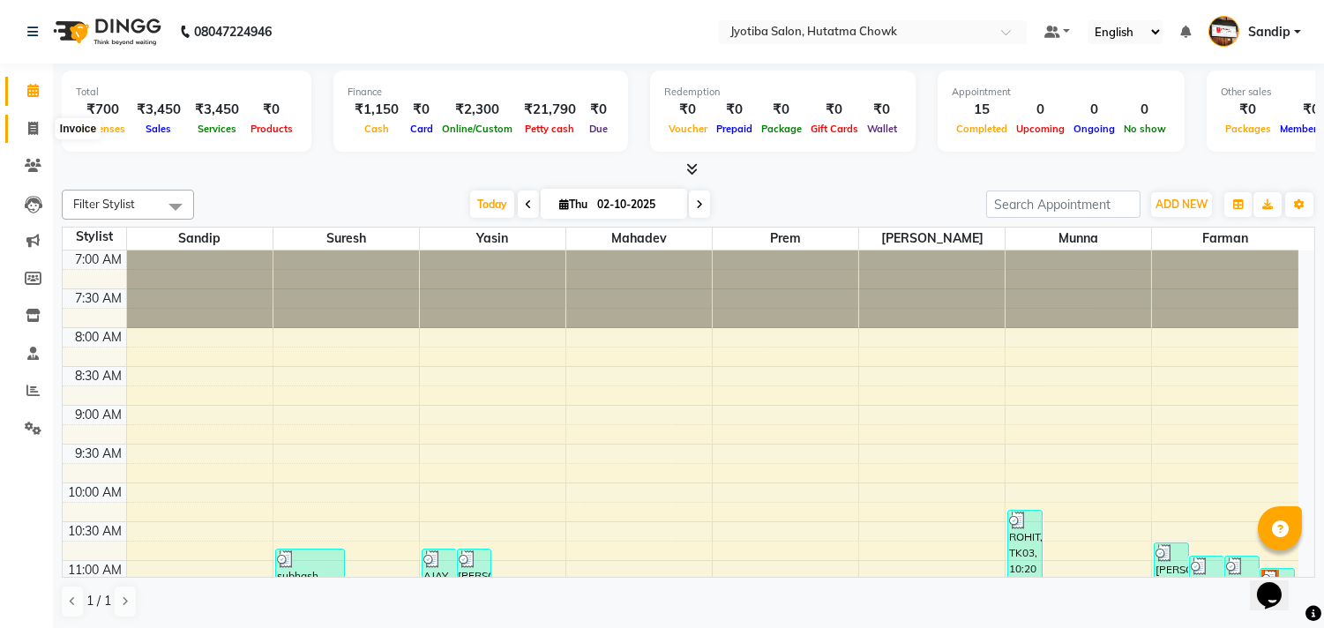
click at [28, 134] on icon at bounding box center [33, 128] width 10 height 13
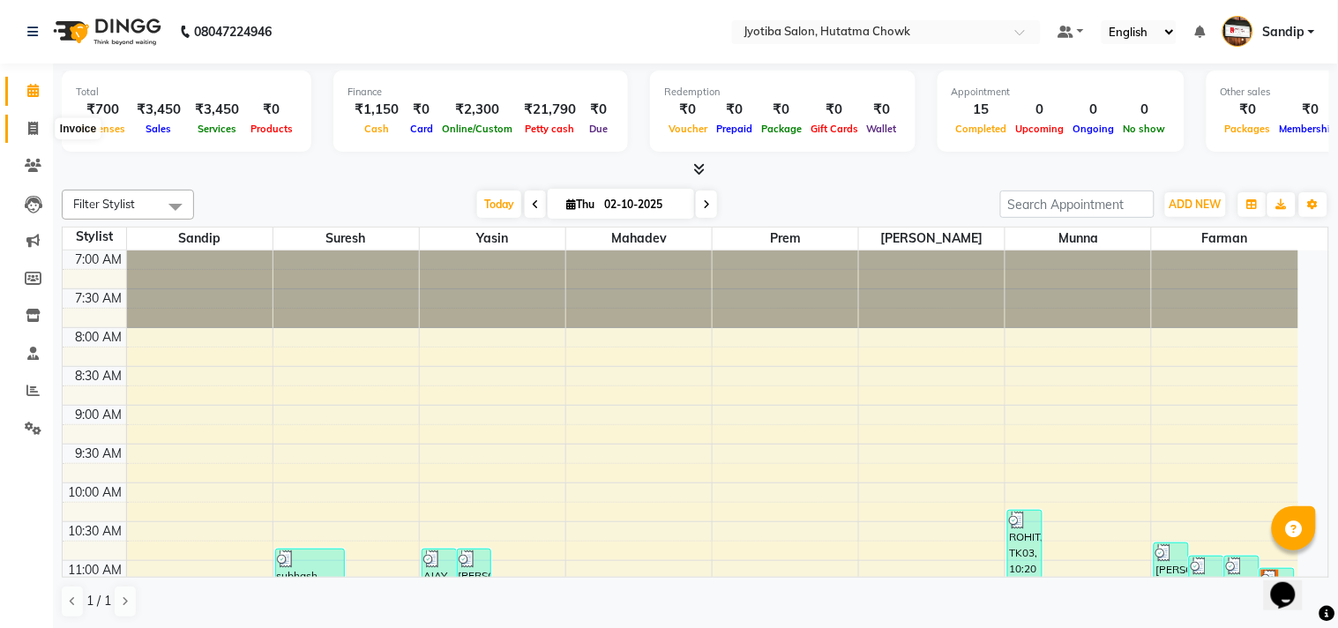
select select "556"
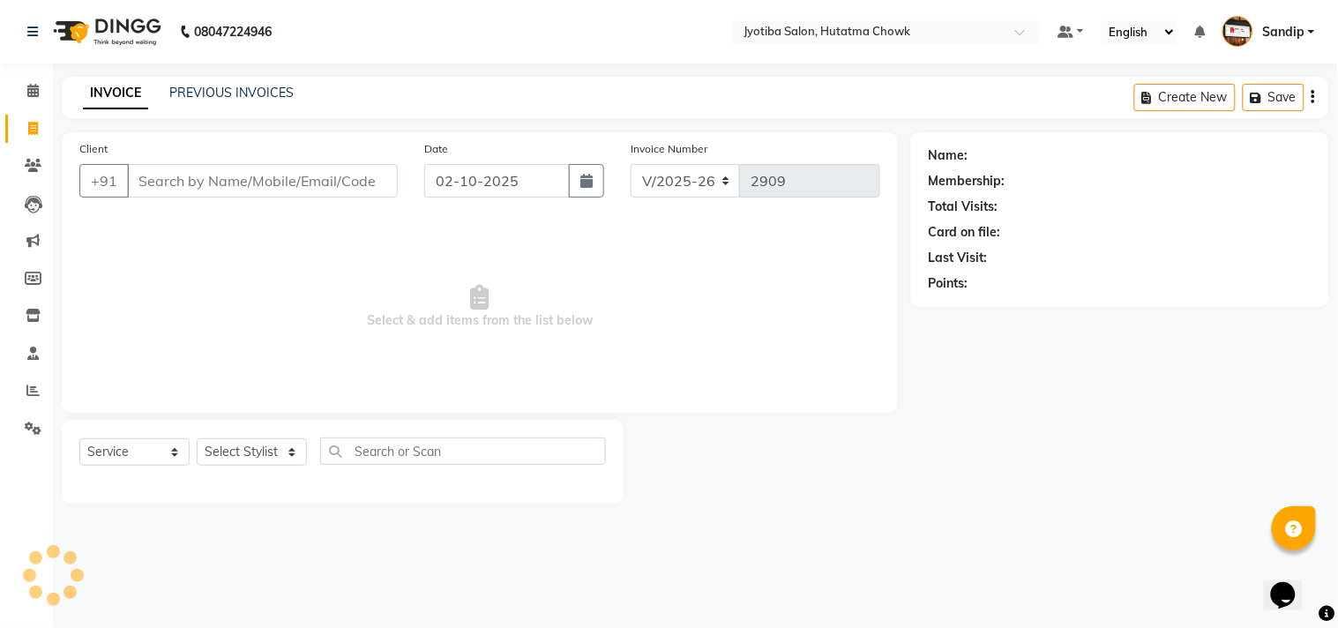
select select "membership"
click at [224, 88] on link "PREVIOUS INVOICES" at bounding box center [231, 93] width 124 height 16
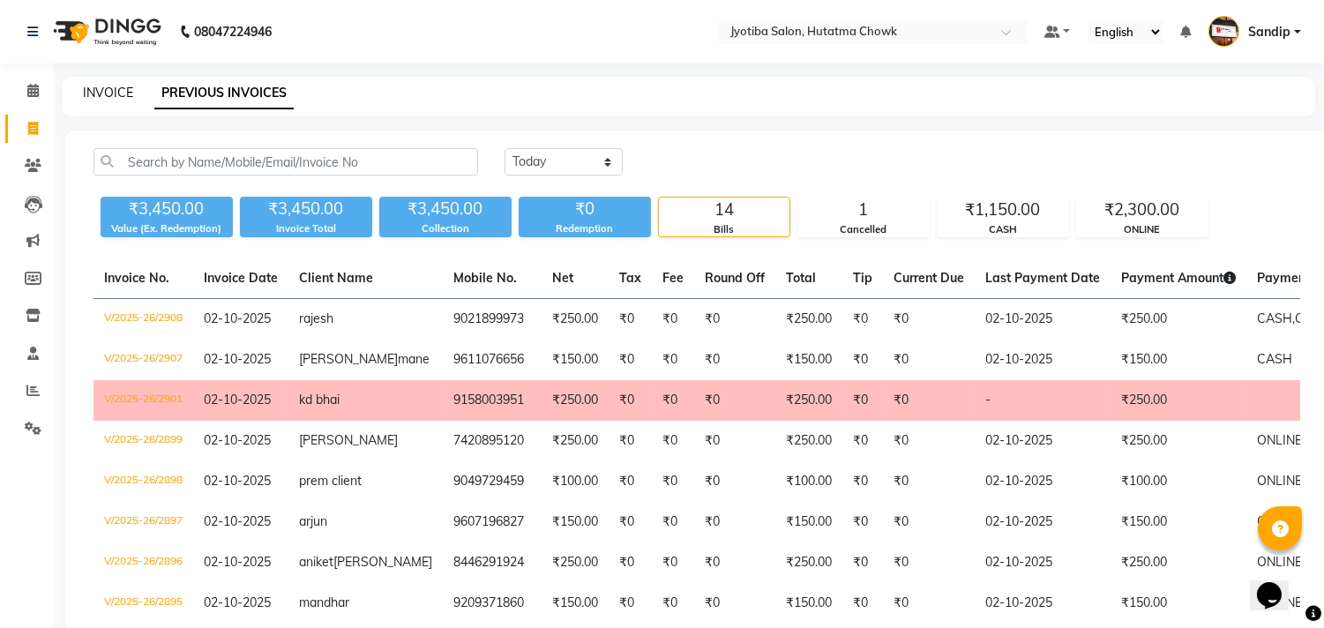
click at [109, 90] on link "INVOICE" at bounding box center [108, 93] width 50 height 16
select select "service"
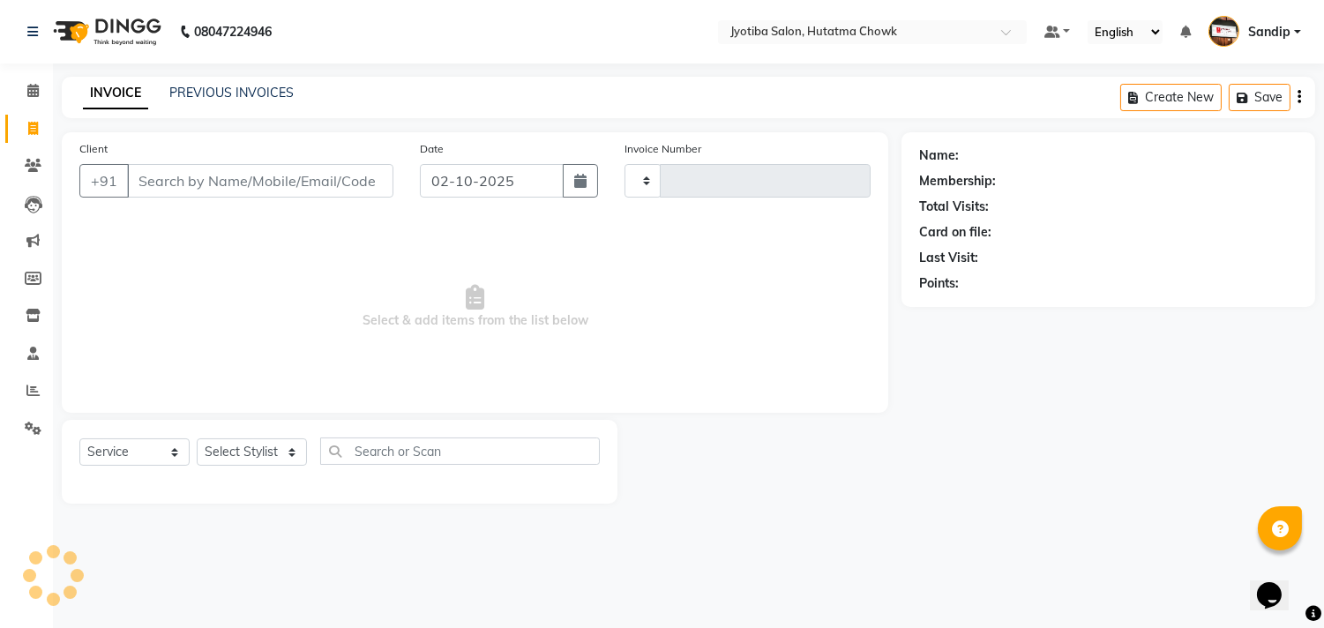
type input "2909"
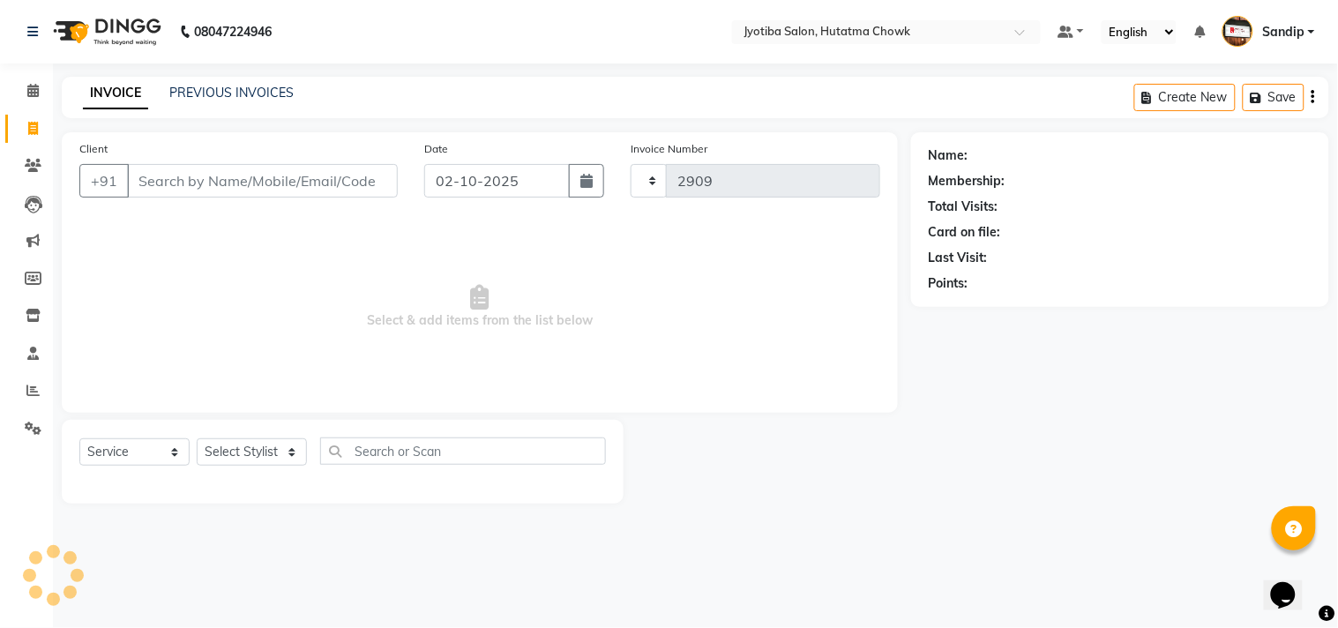
select select "556"
select select "membership"
click at [231, 92] on link "PREVIOUS INVOICES" at bounding box center [231, 93] width 124 height 16
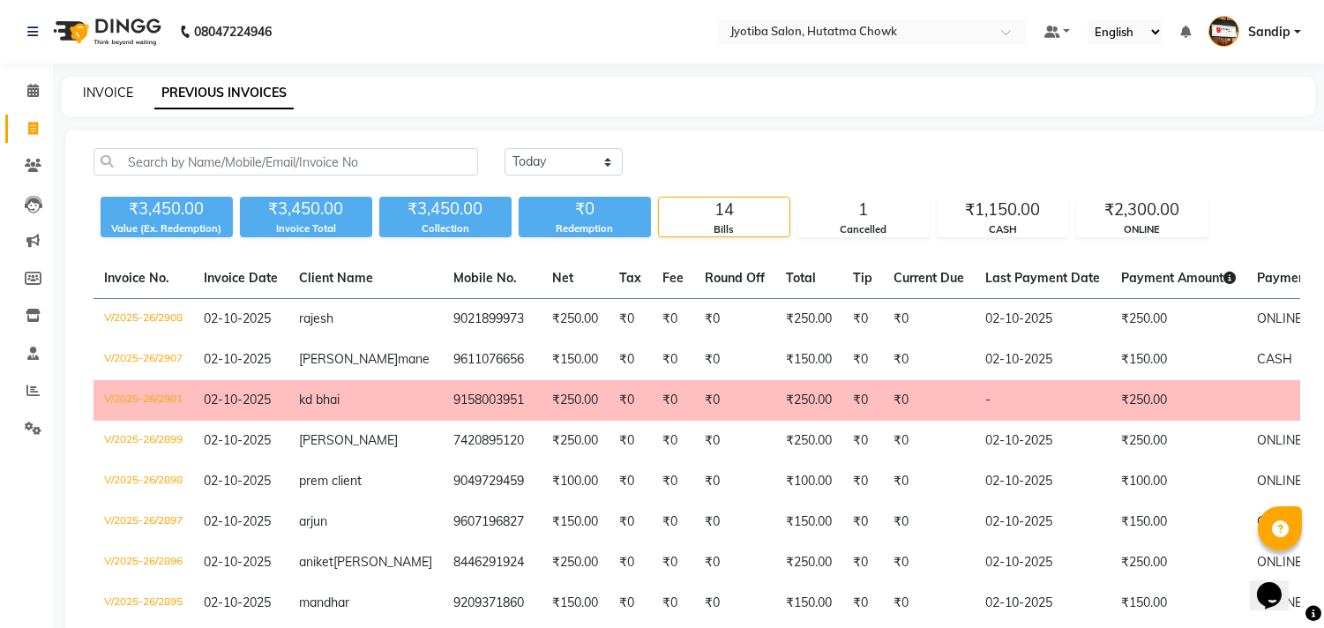
click at [108, 89] on link "INVOICE" at bounding box center [108, 93] width 50 height 16
select select "556"
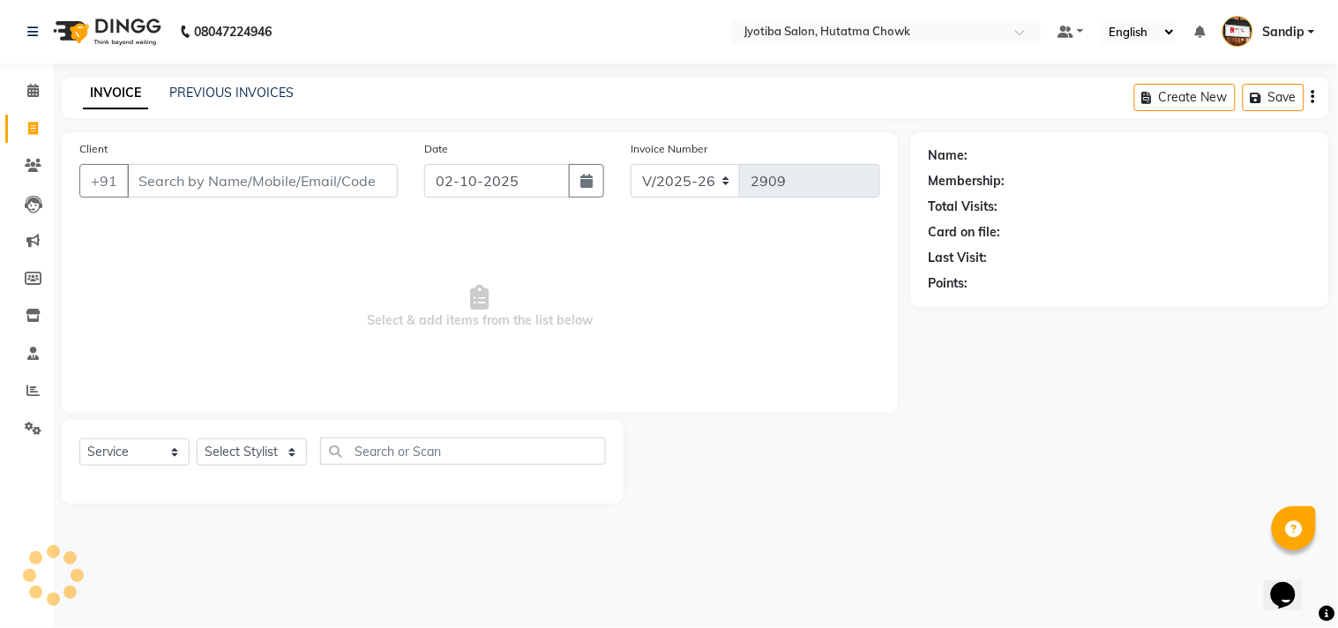
select select "membership"
click at [28, 97] on icon at bounding box center [32, 90] width 11 height 13
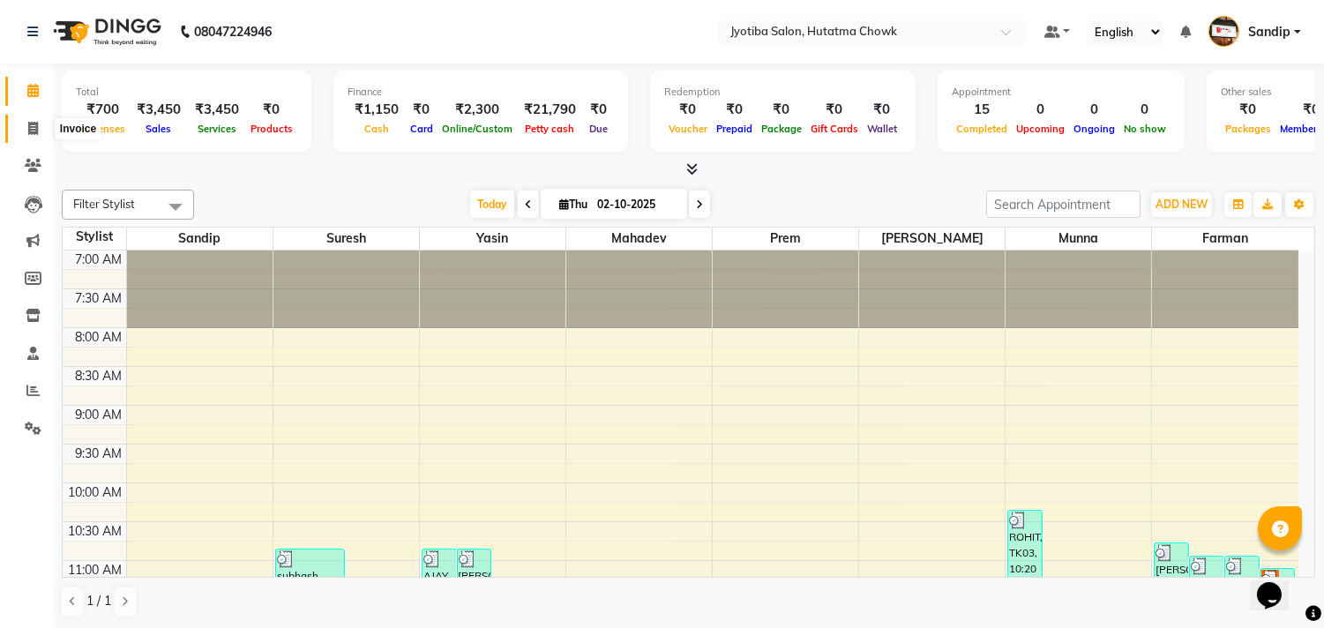
click at [28, 135] on icon at bounding box center [33, 128] width 10 height 13
select select "556"
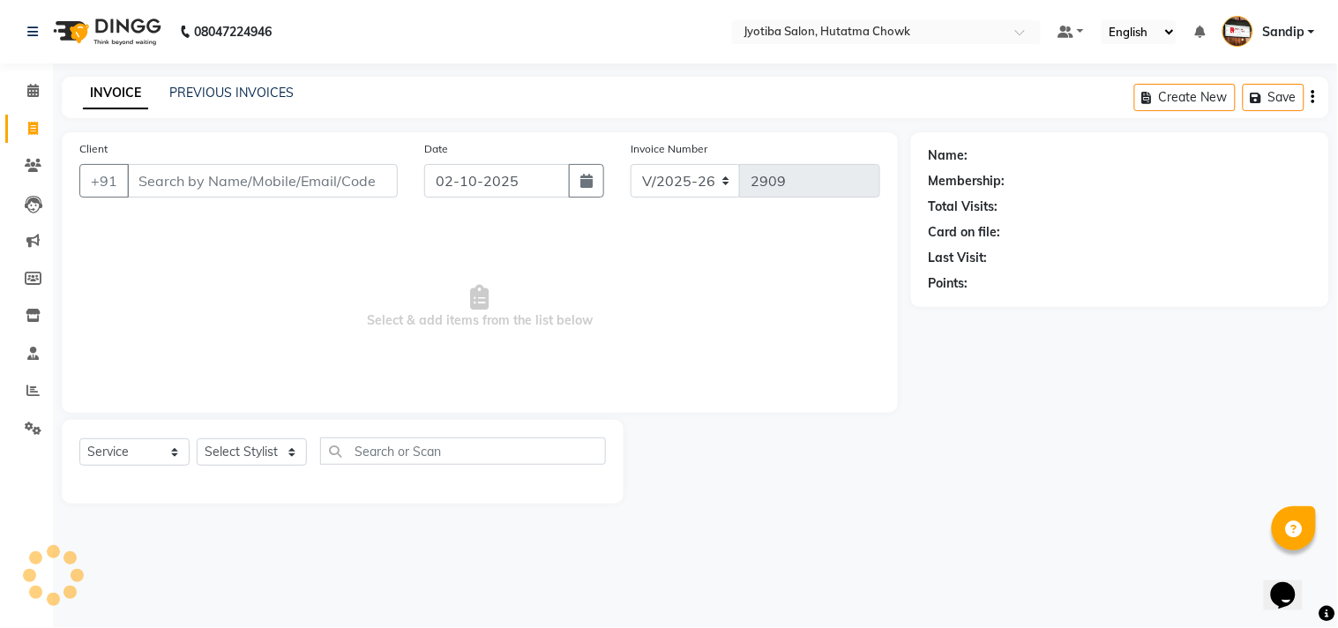
select select "membership"
click at [230, 90] on link "PREVIOUS INVOICES" at bounding box center [231, 93] width 124 height 16
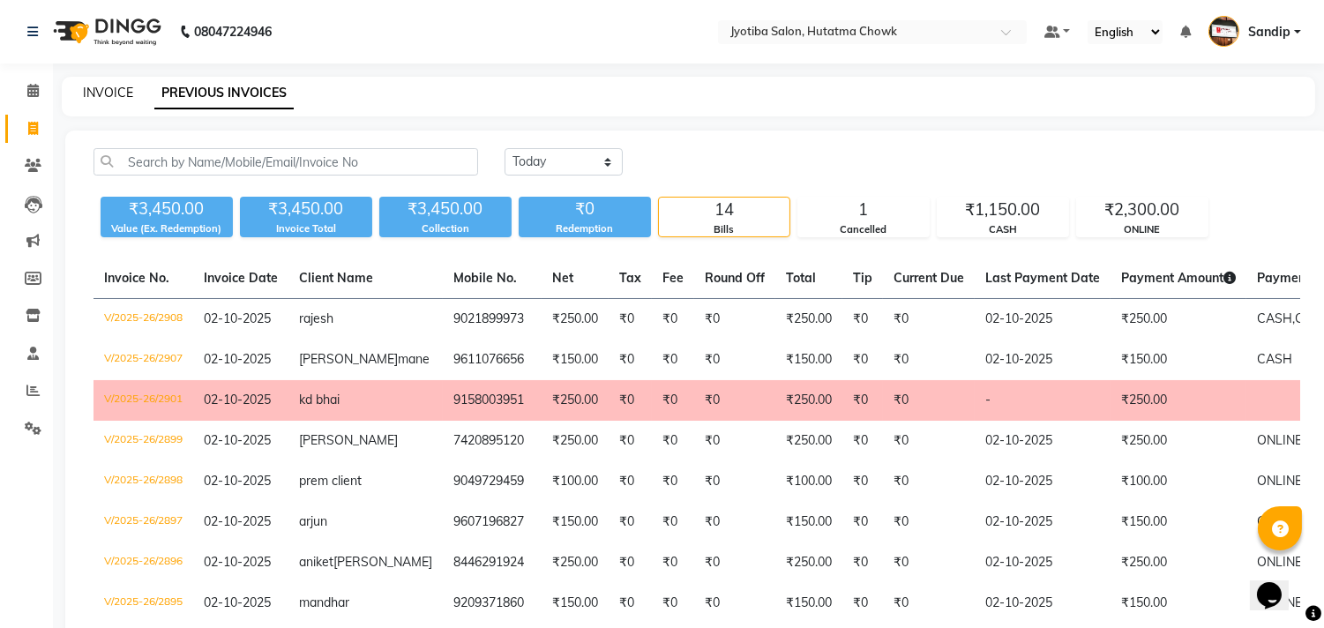
click at [107, 88] on link "INVOICE" at bounding box center [108, 93] width 50 height 16
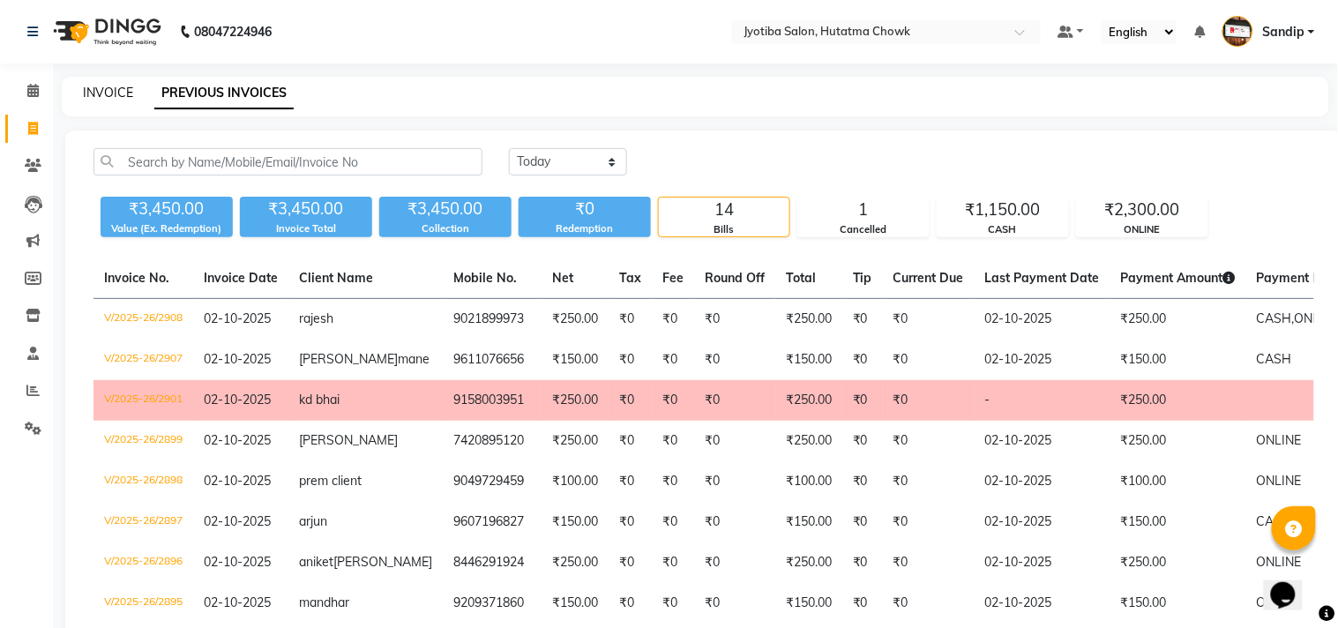
select select "556"
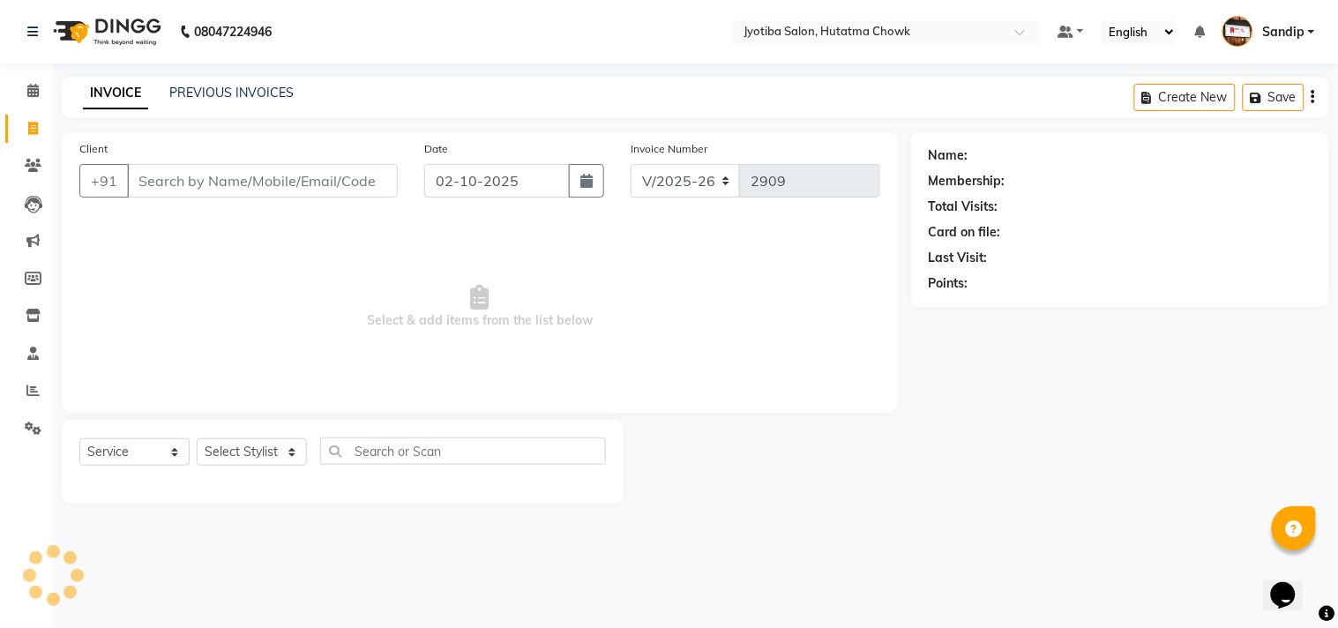
select select "membership"
select select "556"
select select "membership"
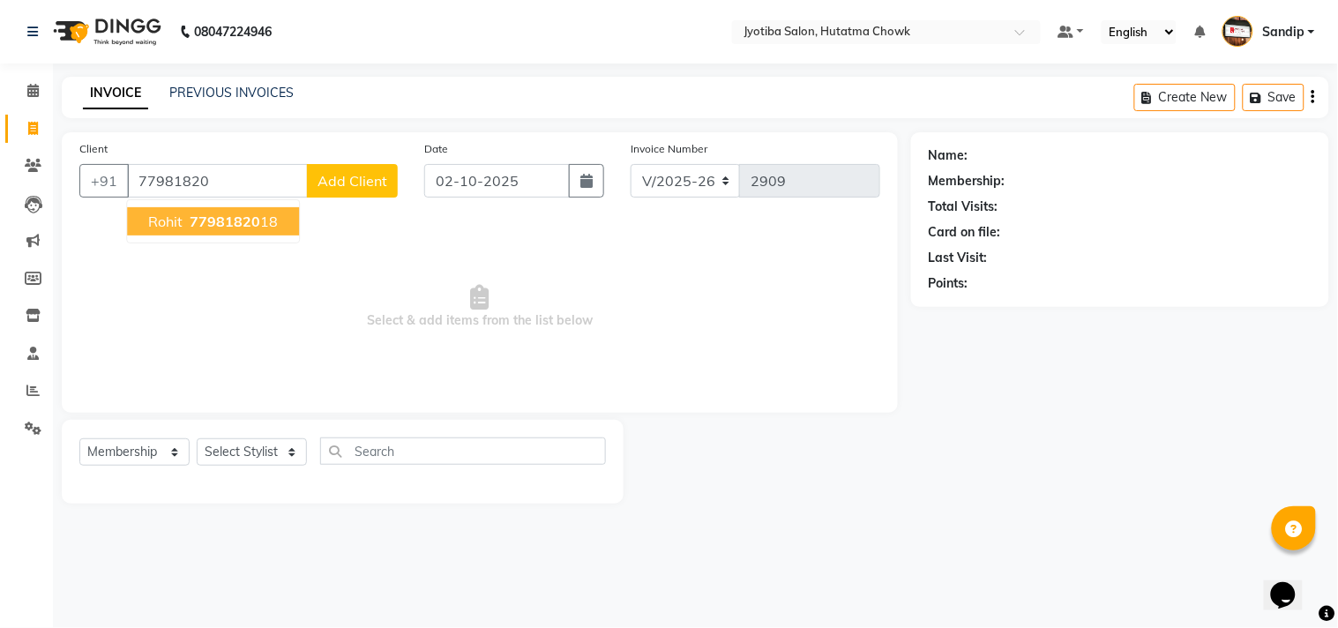
click at [216, 225] on span "77981820" at bounding box center [225, 222] width 71 height 18
type input "7798182018"
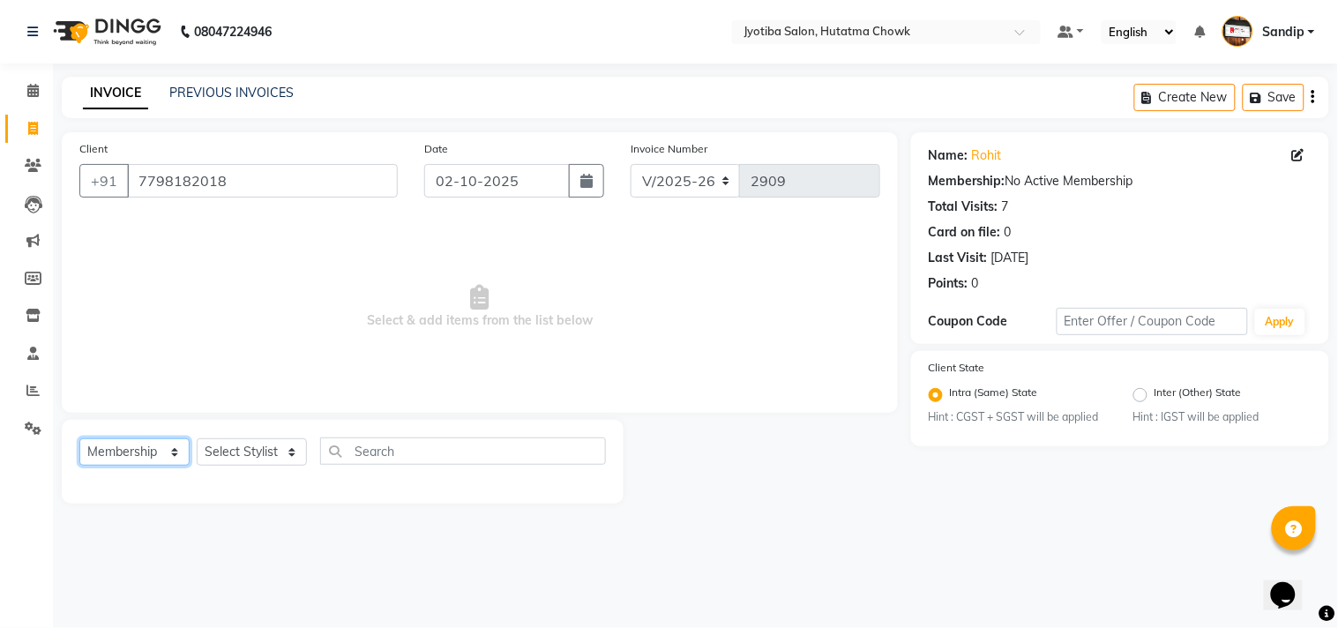
click at [101, 444] on select "Select Service Product Membership Package Voucher Prepaid Gift Card" at bounding box center [134, 451] width 110 height 27
select select "service"
click at [79, 439] on select "Select Service Product Membership Package Voucher Prepaid Gift Card" at bounding box center [134, 451] width 110 height 27
click at [235, 448] on select "Select Stylist [PERSON_NAME] [PERSON_NAME] [PERSON_NAME] prem Sandip [PERSON_NA…" at bounding box center [252, 451] width 110 height 27
select select "7208"
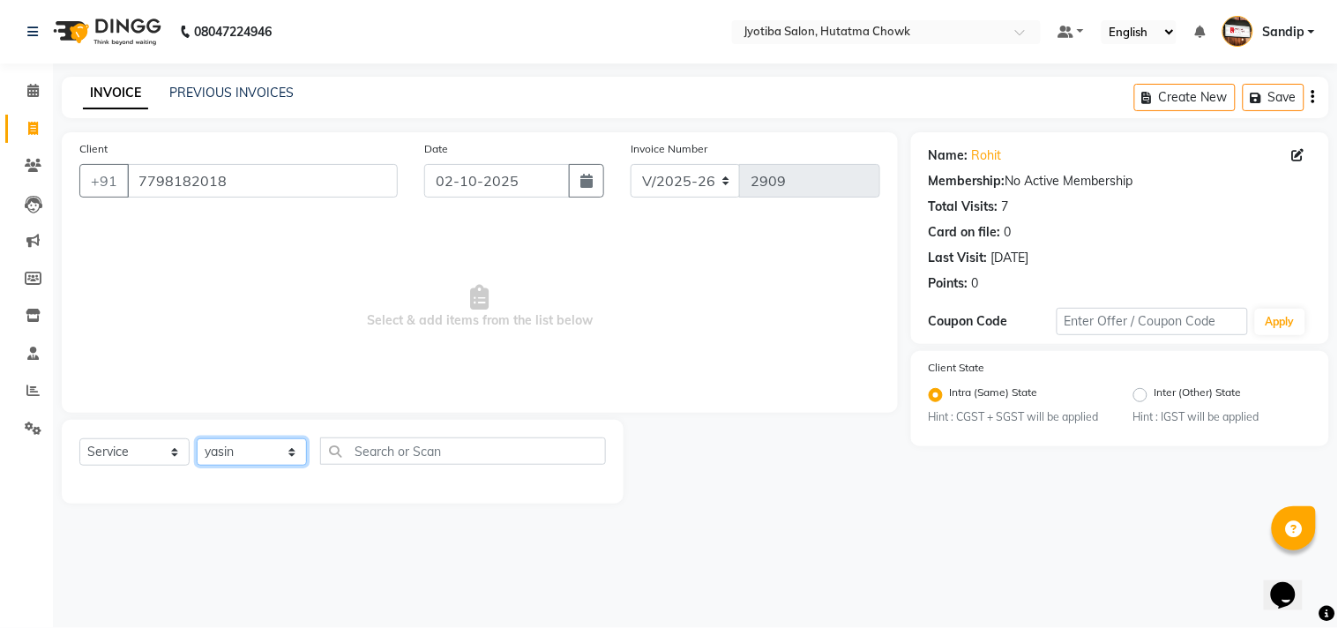
click at [197, 439] on select "Select Stylist [PERSON_NAME] [PERSON_NAME] [PERSON_NAME] prem Sandip [PERSON_NA…" at bounding box center [252, 451] width 110 height 27
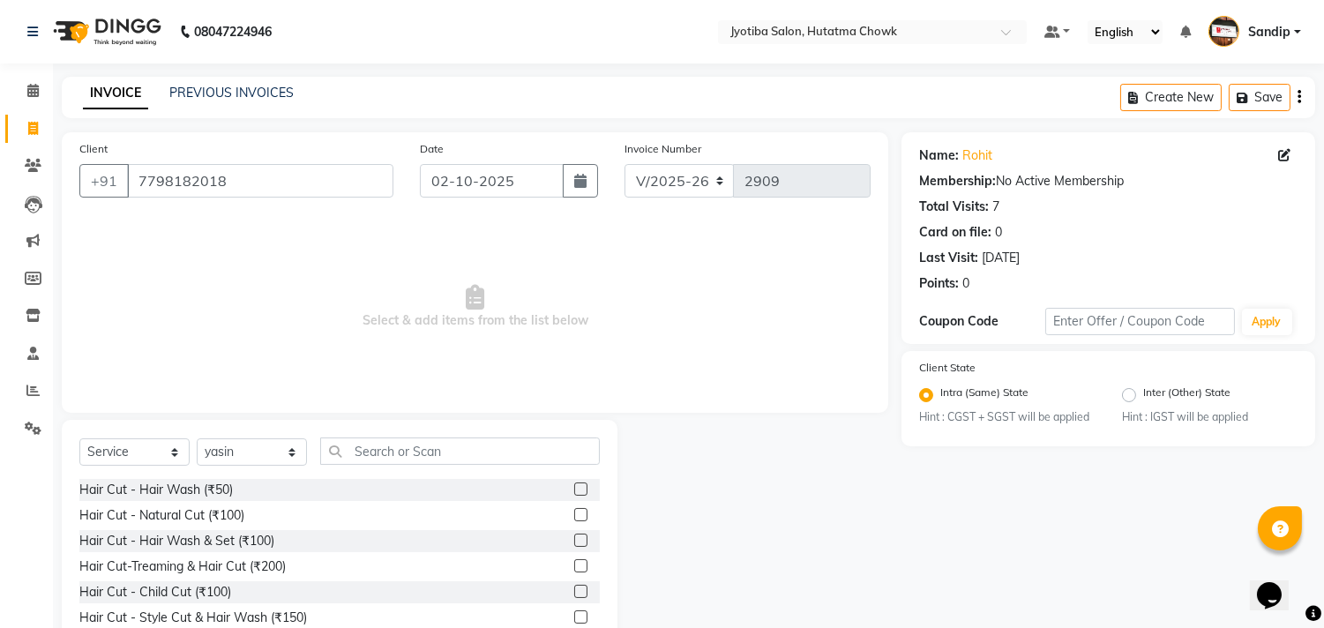
click at [275, 422] on div "Select Service Product Membership Package Voucher Prepaid Gift Card Select Styl…" at bounding box center [340, 550] width 556 height 260
click at [394, 439] on input "text" at bounding box center [460, 450] width 280 height 27
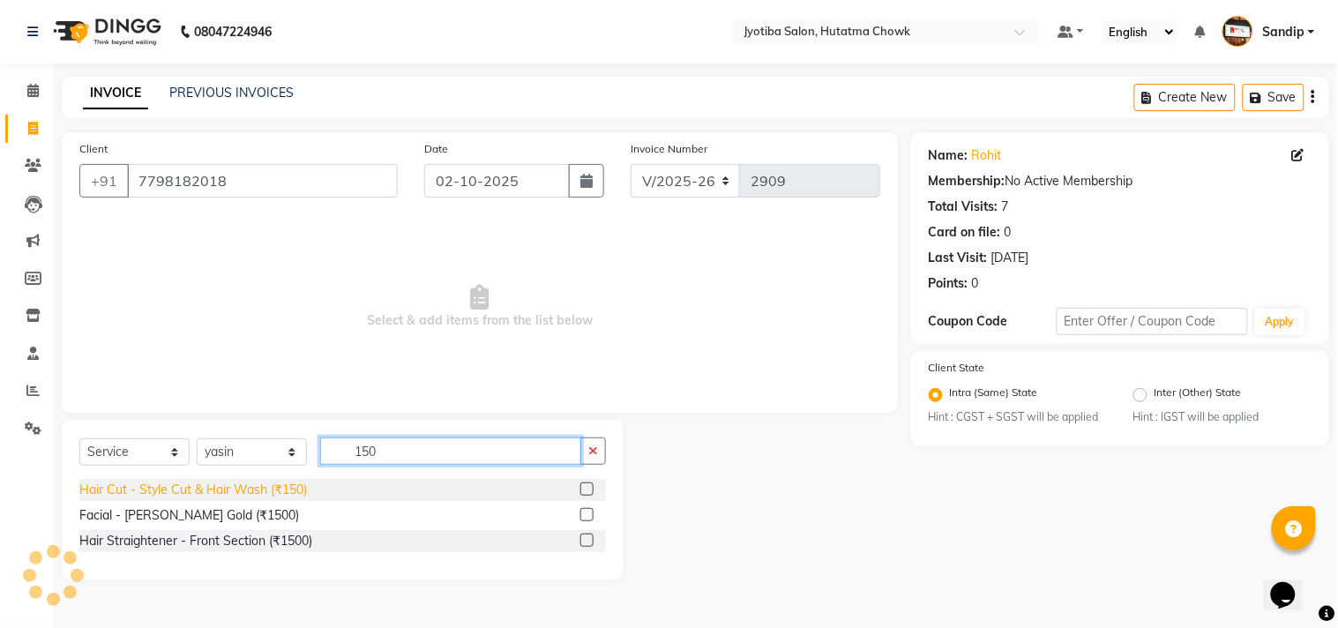
type input "150"
click at [206, 494] on div "Hair Cut - Style Cut & Hair Wash (₹150)" at bounding box center [193, 490] width 228 height 19
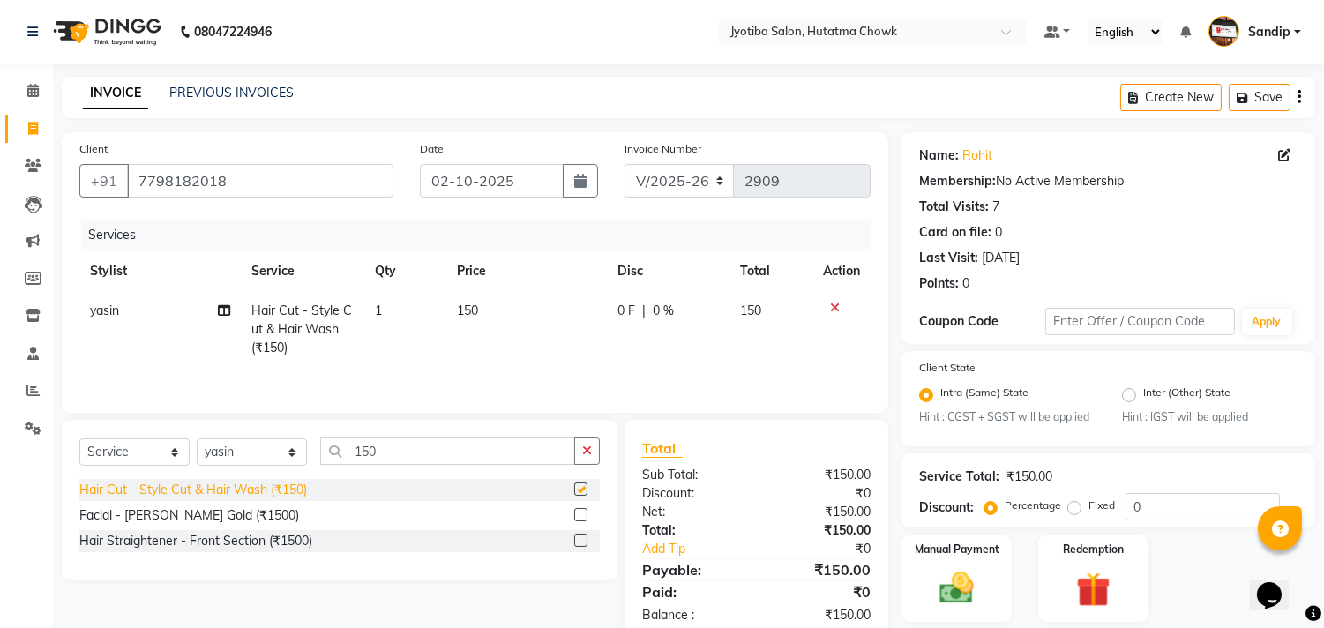
checkbox input "false"
click at [591, 457] on icon "button" at bounding box center [587, 451] width 10 height 12
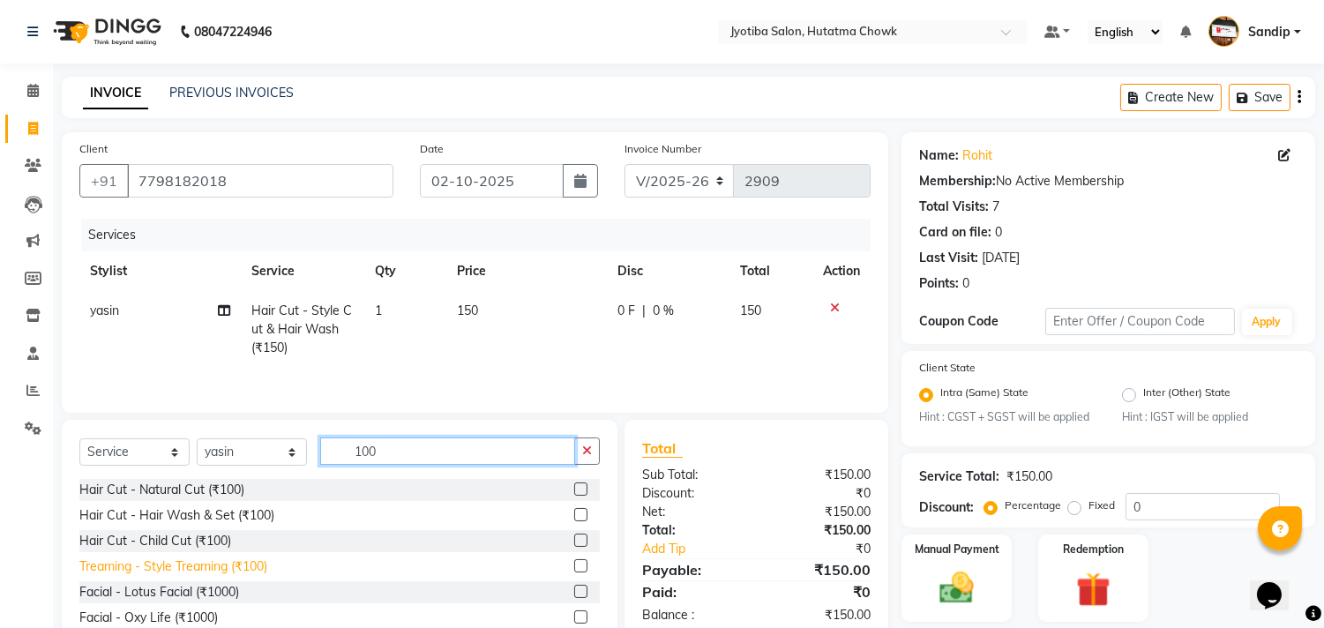
type input "100"
click at [137, 572] on div "Treaming - Style Treaming (₹100)" at bounding box center [173, 566] width 188 height 19
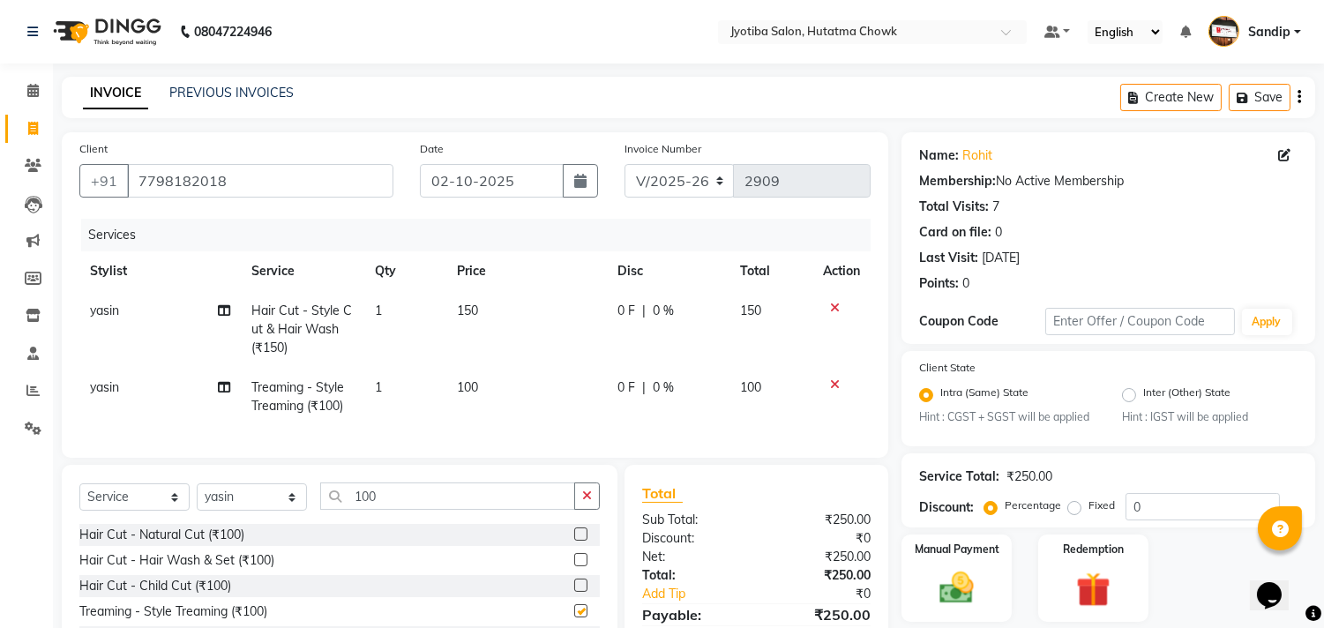
checkbox input "false"
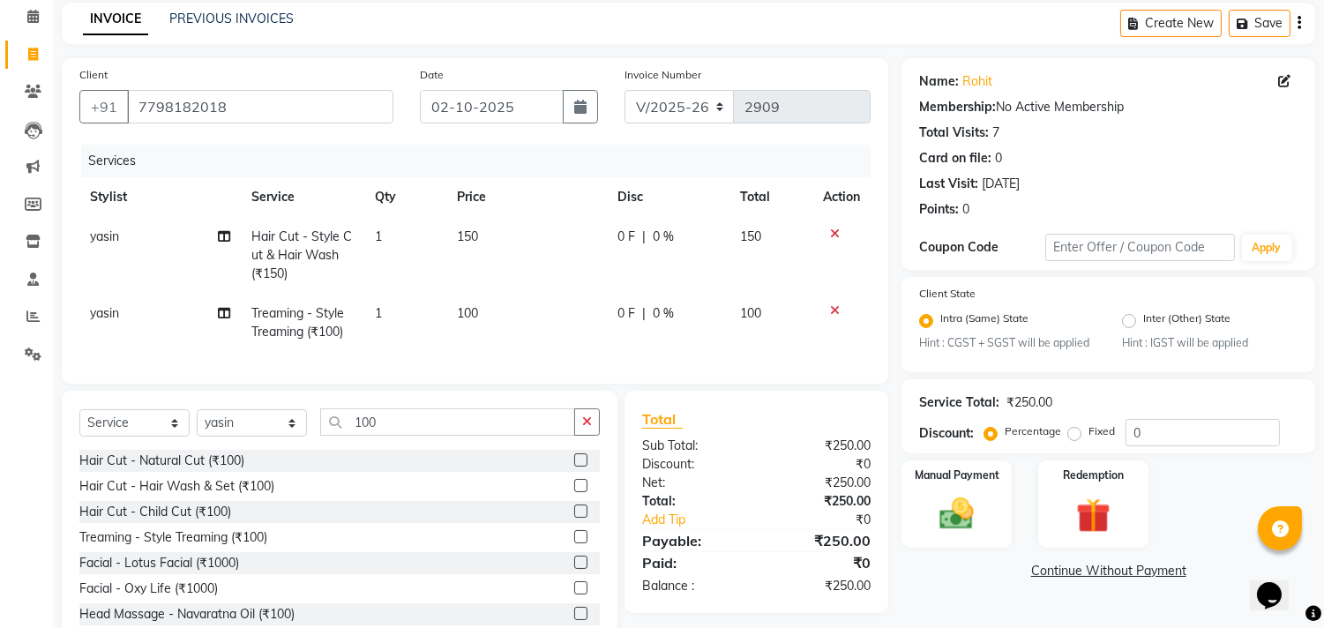
scroll to position [138, 0]
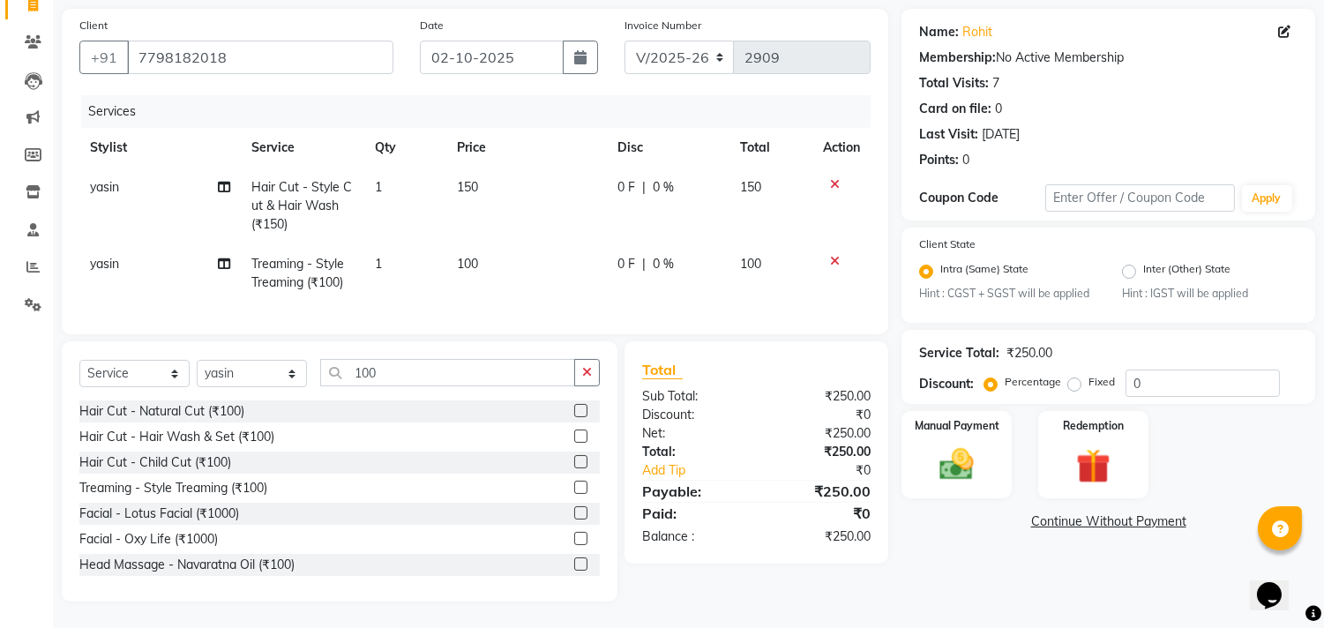
click at [1055, 512] on link "Continue Without Payment" at bounding box center [1108, 521] width 407 height 19
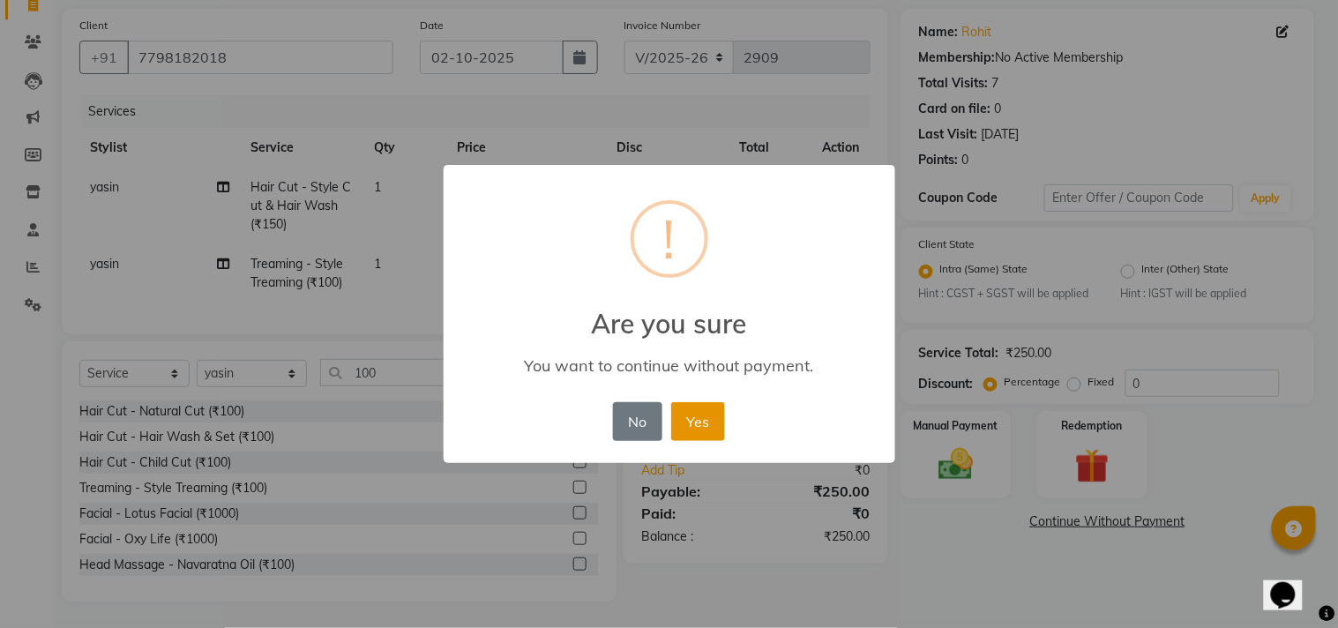
click at [690, 415] on button "Yes" at bounding box center [698, 421] width 54 height 39
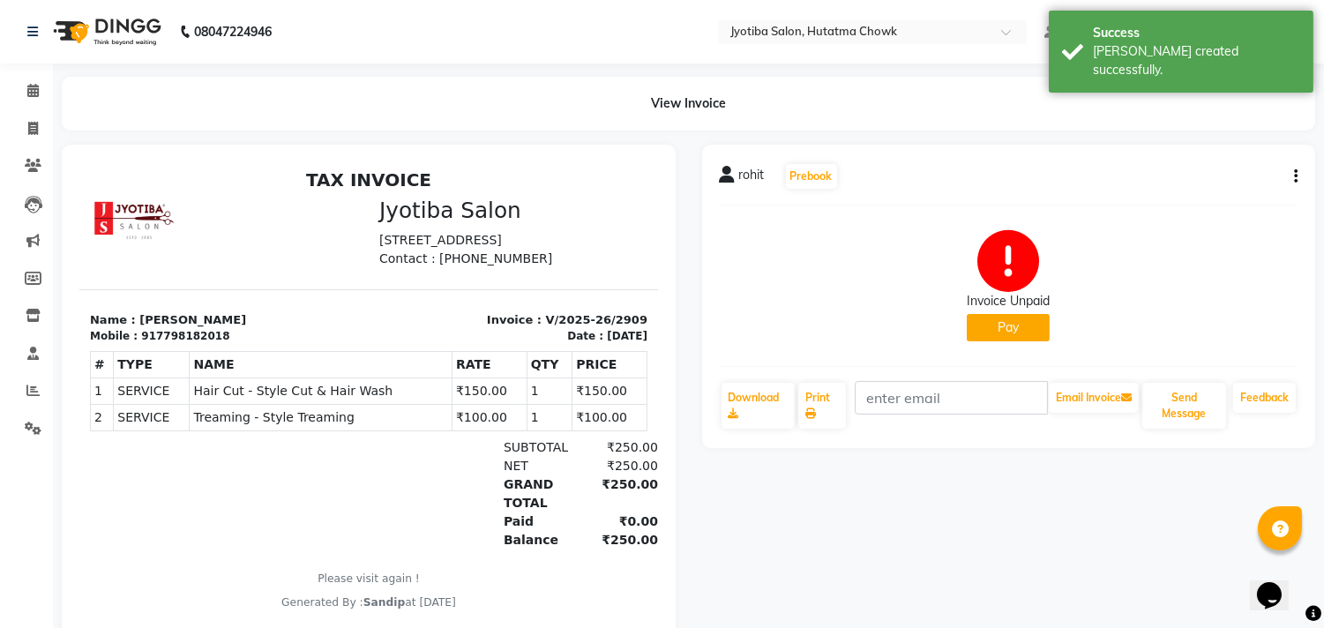
click at [1001, 318] on button "Pay" at bounding box center [1008, 327] width 83 height 27
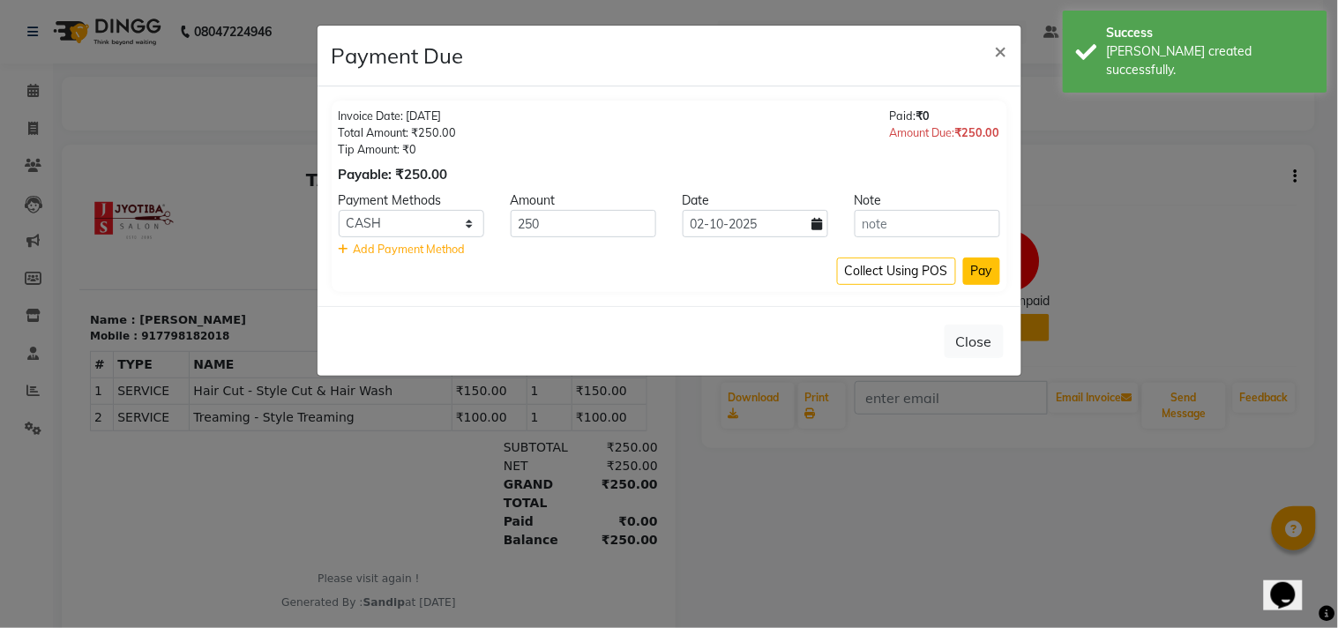
click at [975, 270] on button "Pay" at bounding box center [981, 271] width 37 height 27
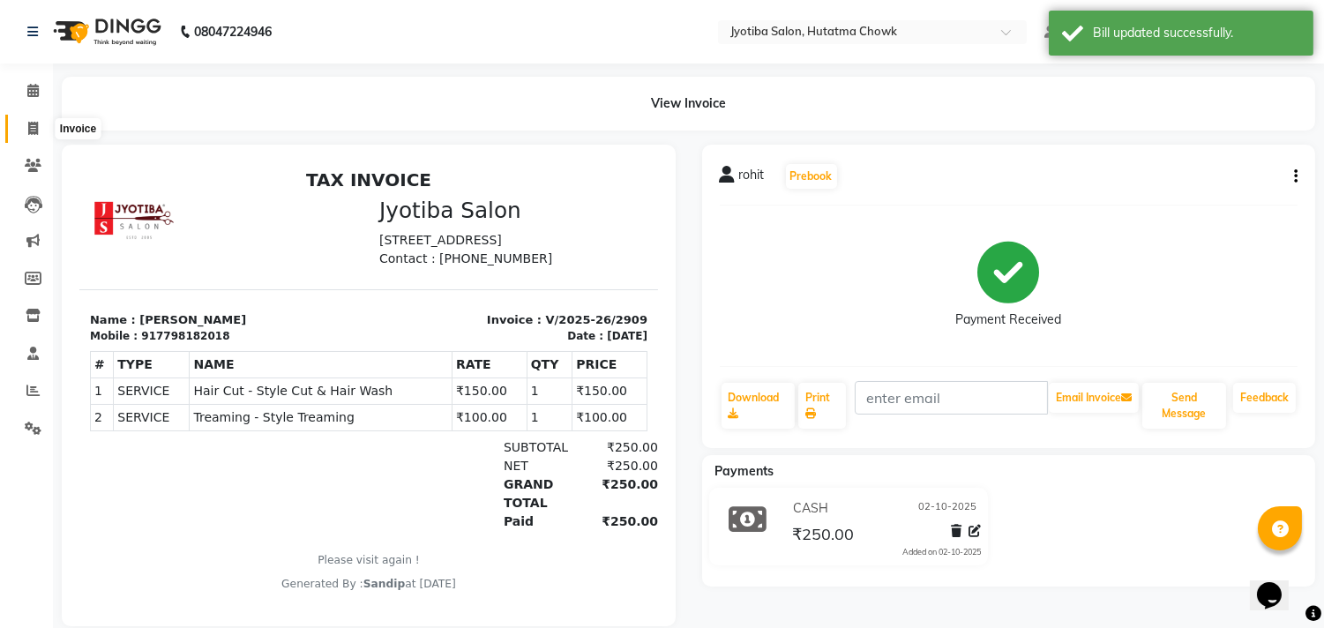
click at [32, 126] on icon at bounding box center [33, 128] width 10 height 13
select select "service"
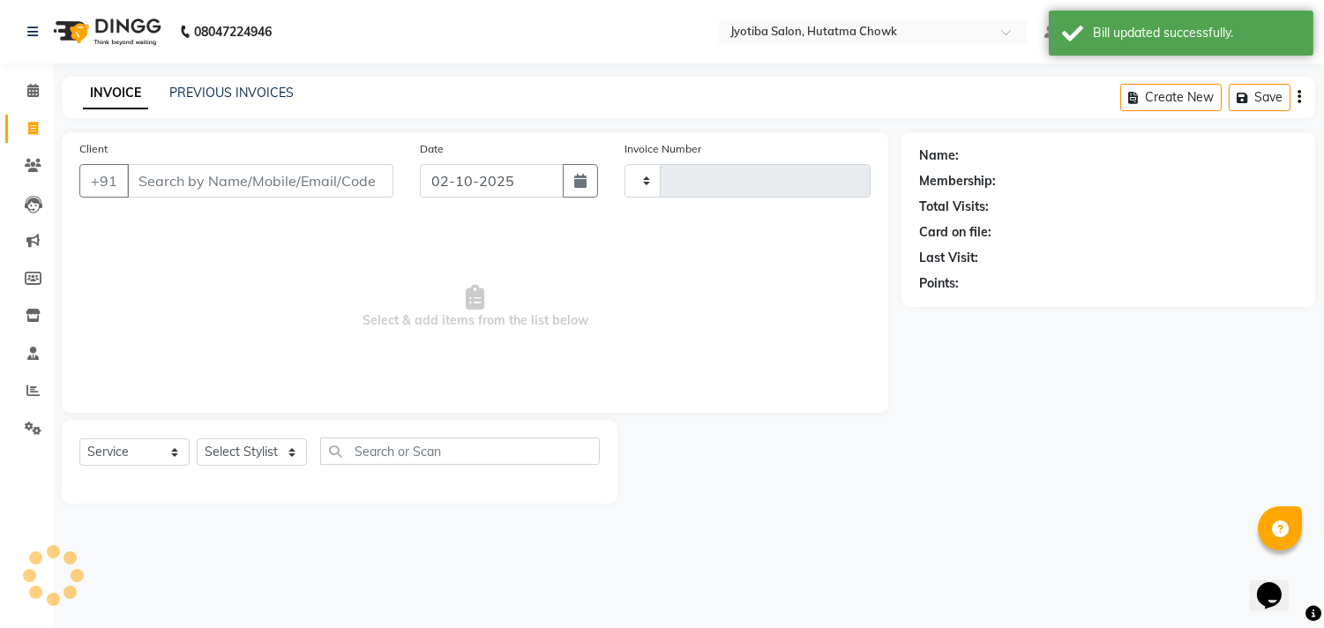
type input "2910"
select select "556"
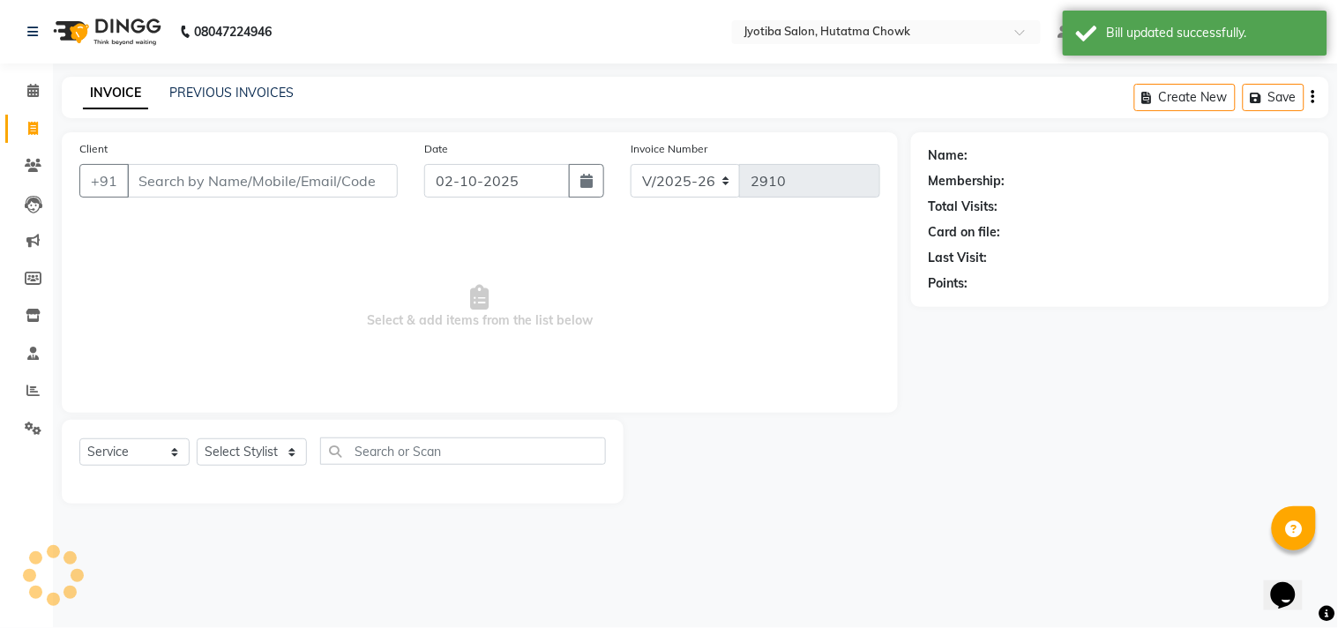
select select "membership"
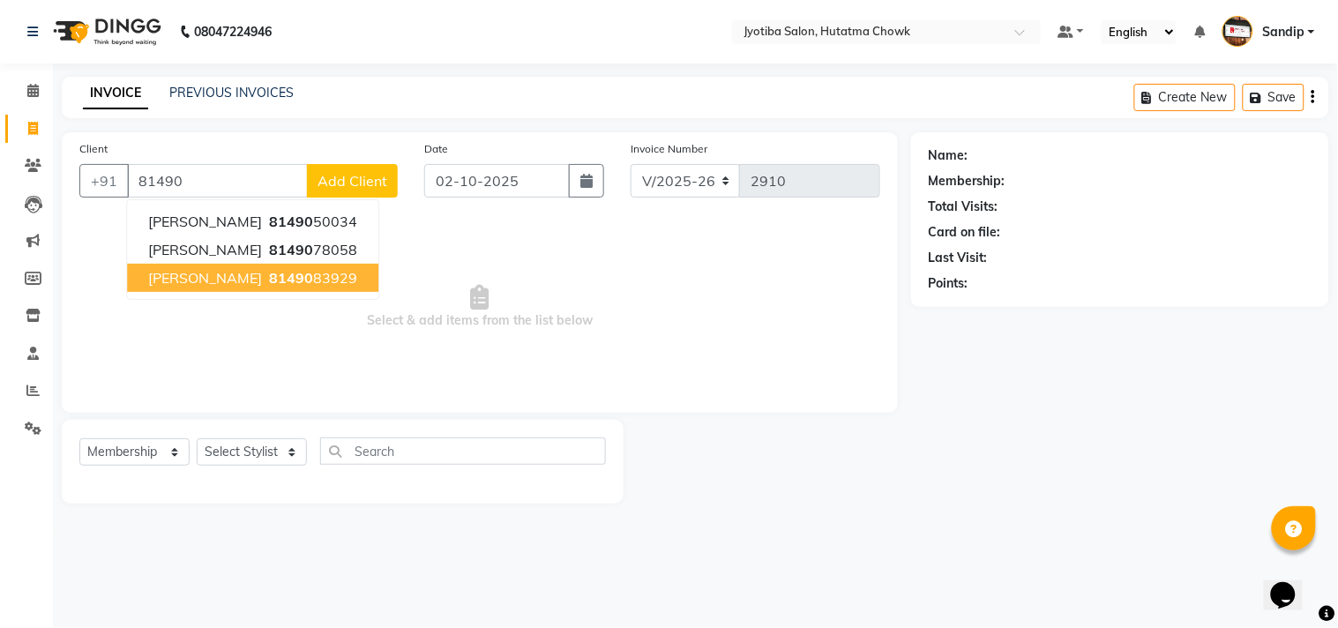
click at [182, 277] on span "[PERSON_NAME]" at bounding box center [205, 278] width 114 height 18
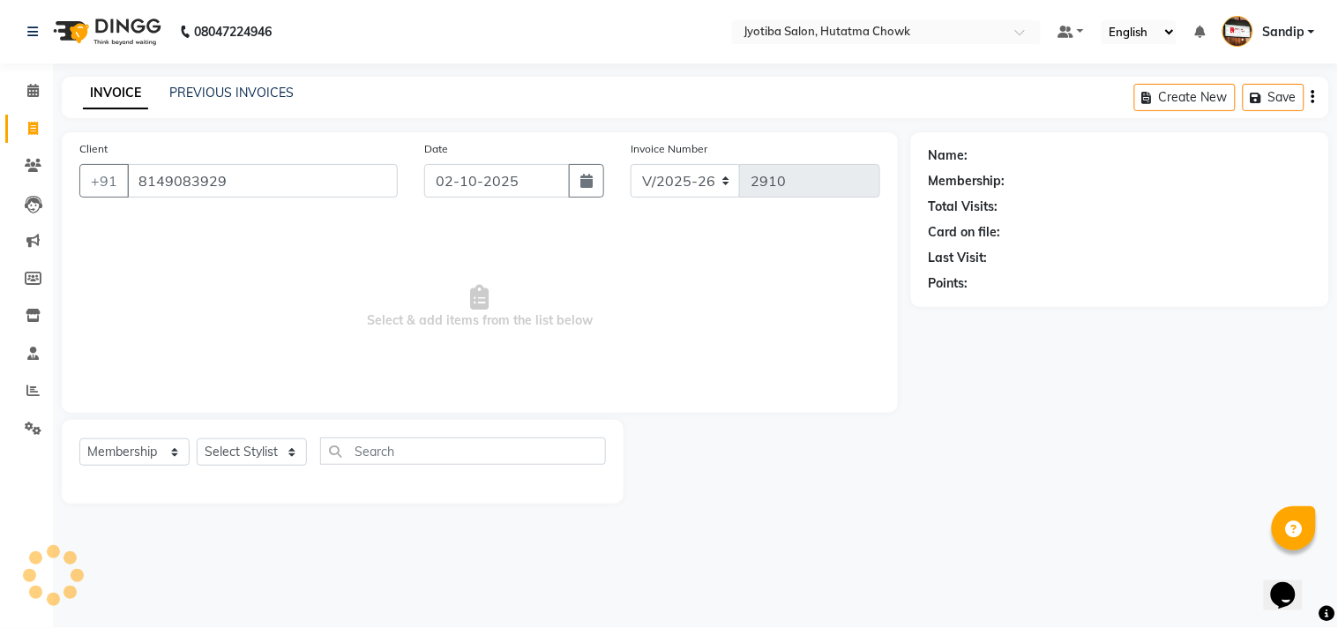
type input "8149083929"
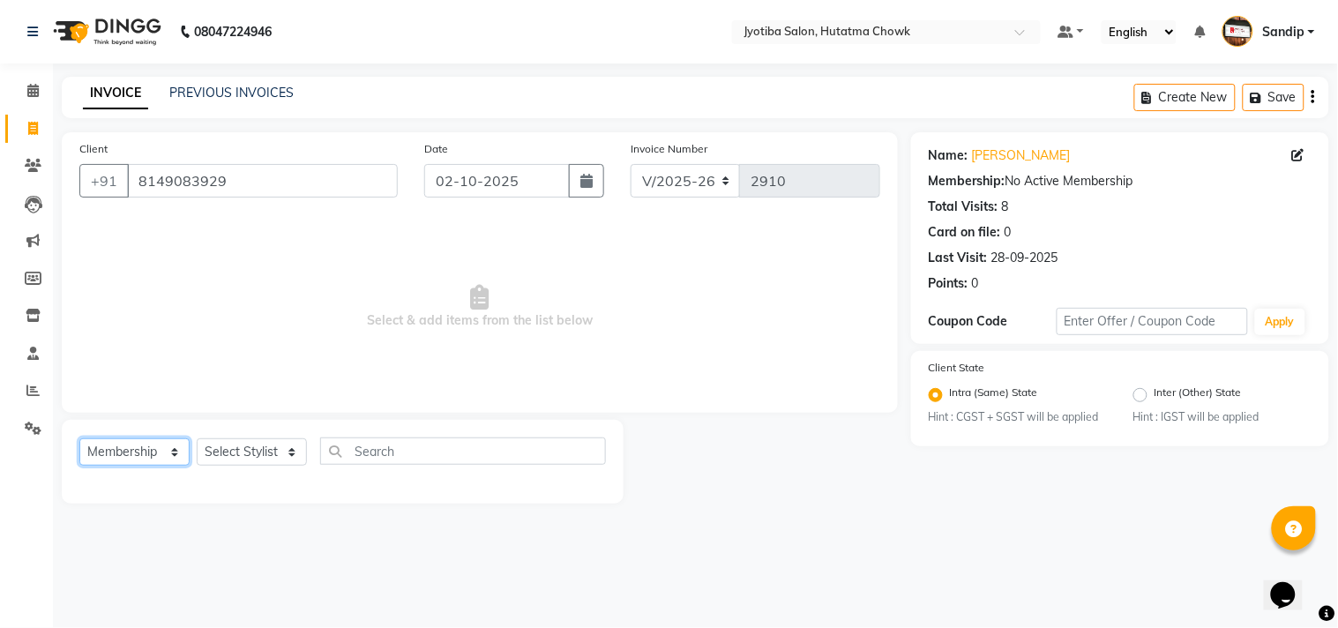
click at [116, 453] on select "Select Service Product Membership Package Voucher Prepaid Gift Card" at bounding box center [134, 451] width 110 height 27
select select "service"
click at [79, 439] on select "Select Service Product Membership Package Voucher Prepaid Gift Card" at bounding box center [134, 451] width 110 height 27
click at [240, 445] on select "Select Stylist [PERSON_NAME] [PERSON_NAME] [PERSON_NAME] prem Sandip [PERSON_NA…" at bounding box center [252, 451] width 110 height 27
select select "81229"
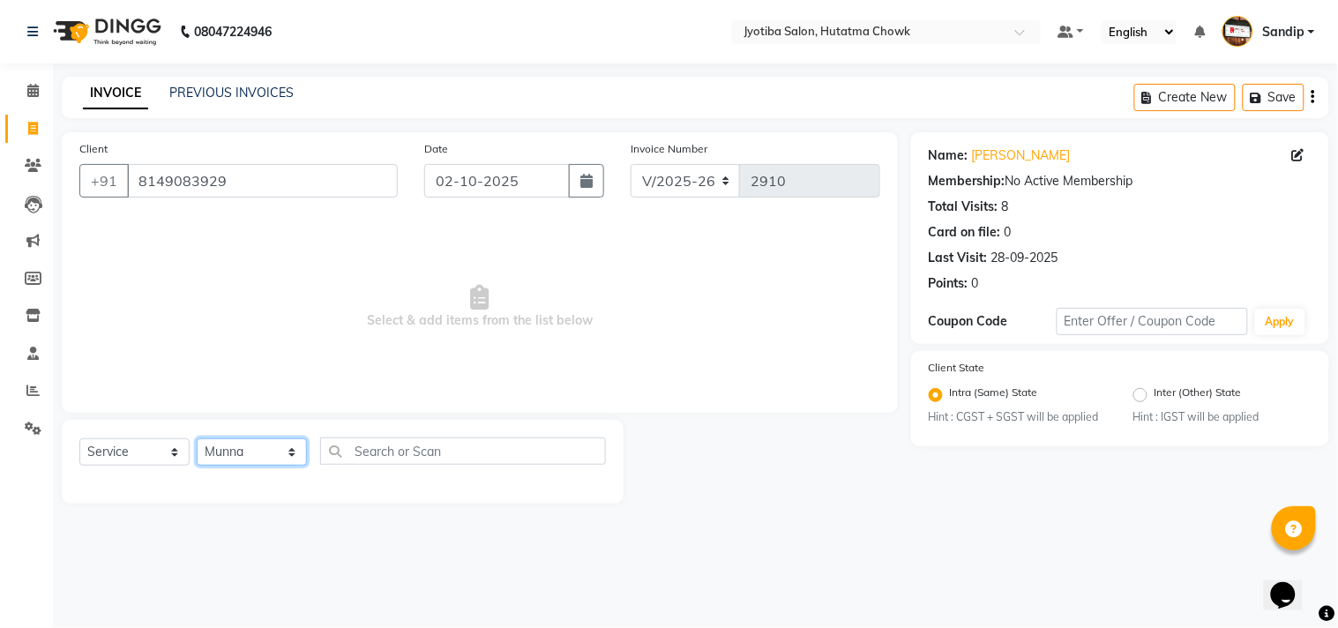
click at [197, 439] on select "Select Stylist [PERSON_NAME] [PERSON_NAME] [PERSON_NAME] prem Sandip [PERSON_NA…" at bounding box center [252, 451] width 110 height 27
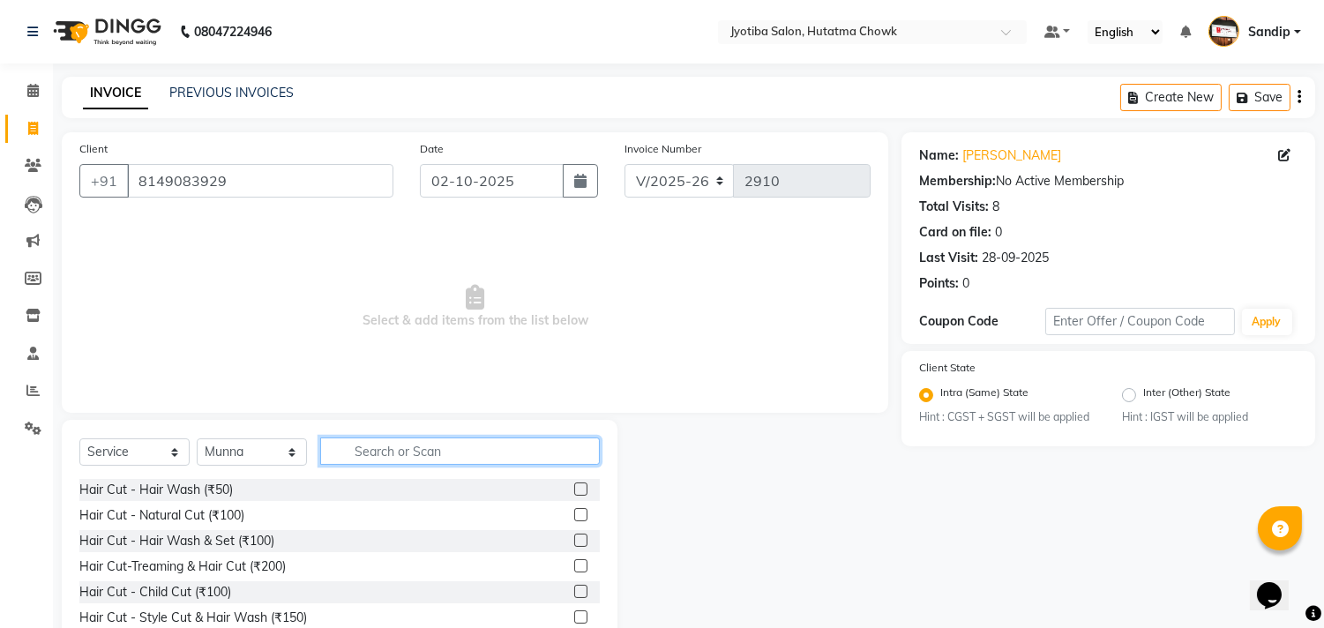
click at [401, 453] on input "text" at bounding box center [460, 450] width 280 height 27
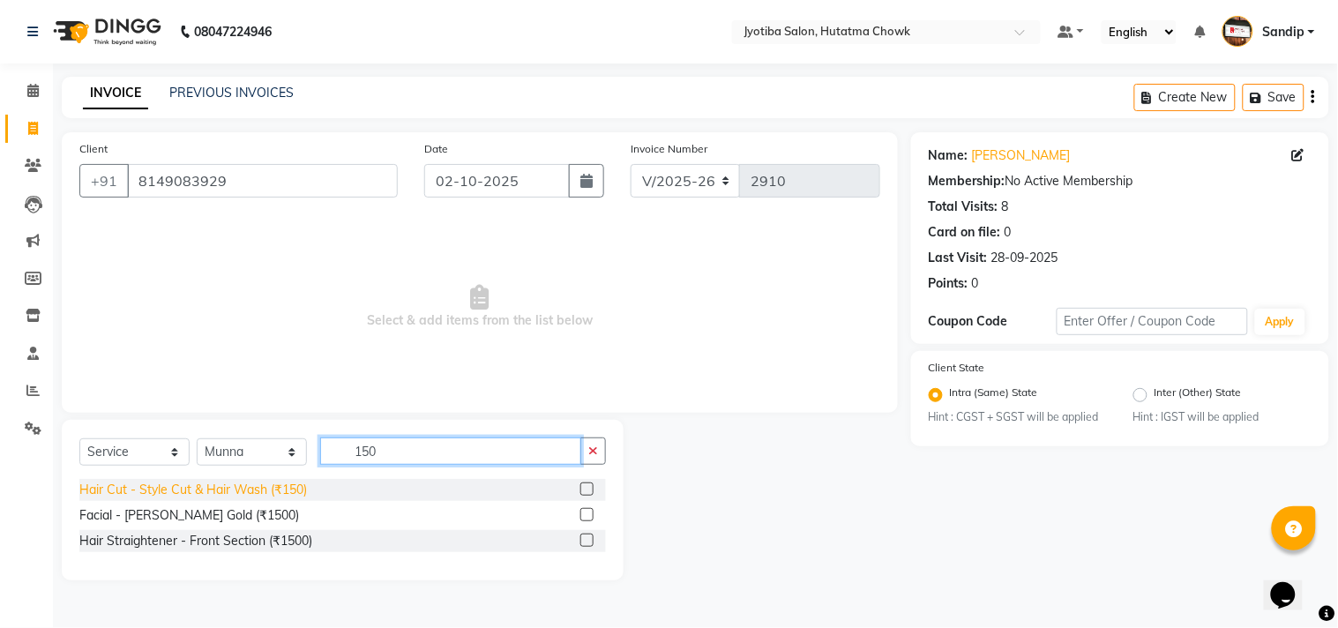
type input "150"
click at [252, 490] on div "Hair Cut - Style Cut & Hair Wash (₹150)" at bounding box center [193, 490] width 228 height 19
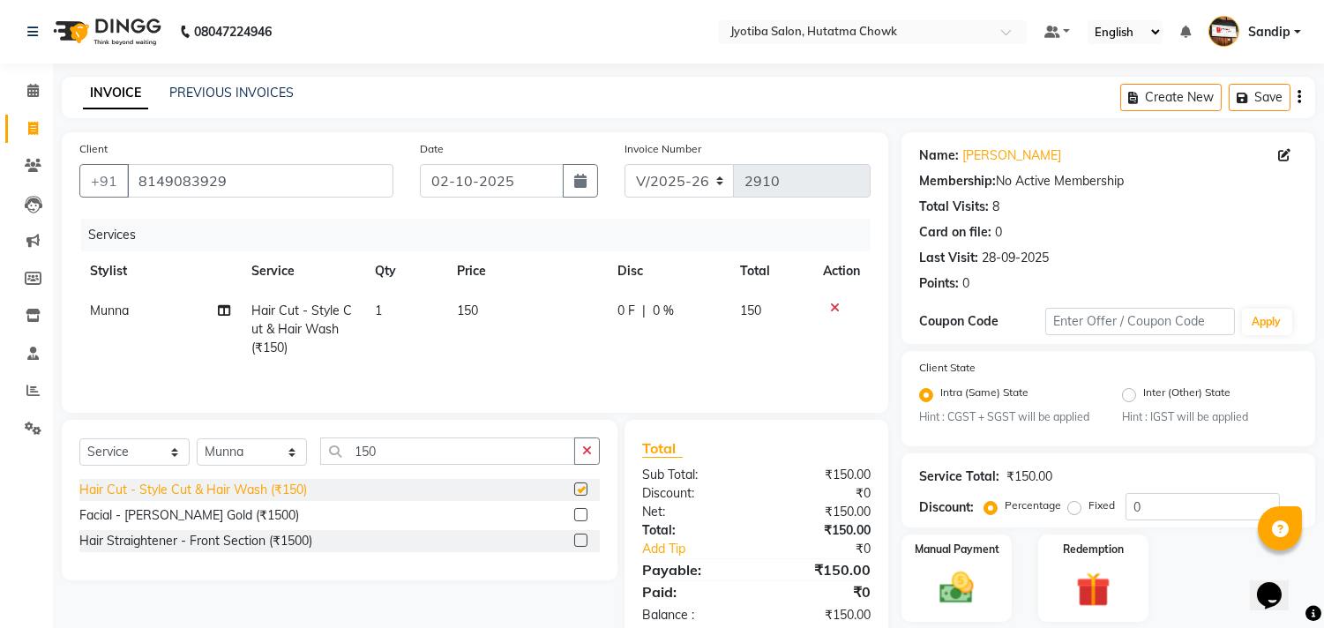
checkbox input "false"
click at [584, 448] on icon "button" at bounding box center [587, 451] width 10 height 12
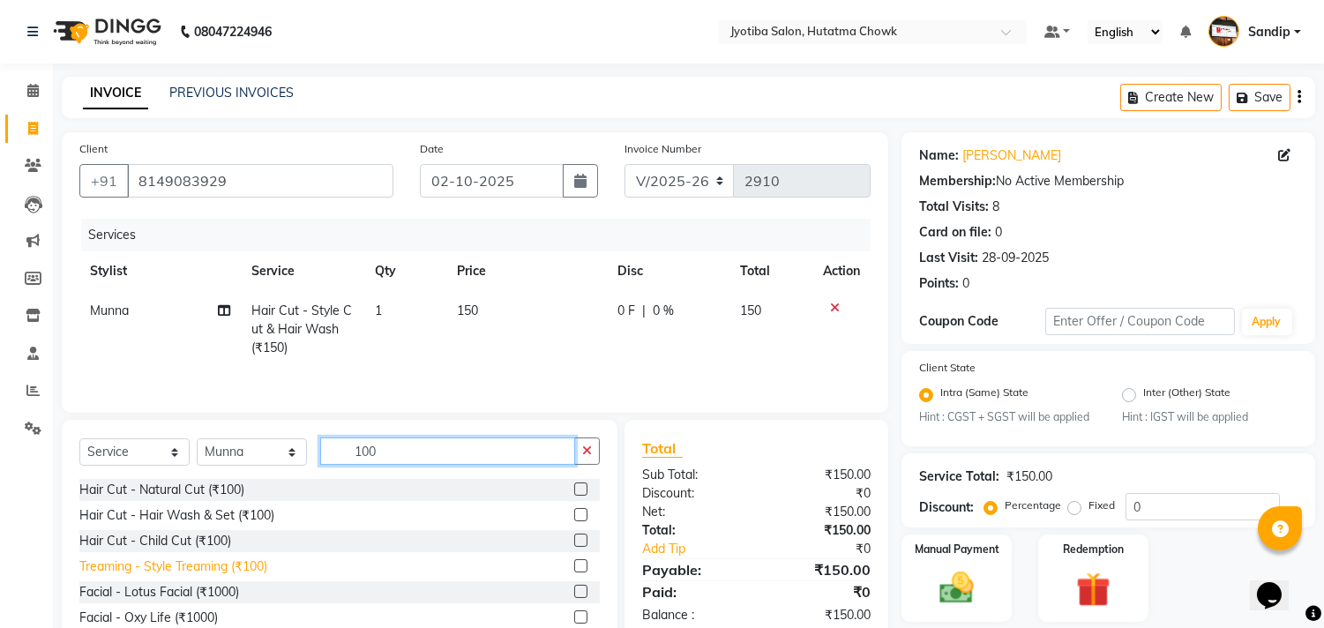
type input "100"
click at [198, 575] on div "Treaming - Style Treaming (₹100)" at bounding box center [173, 566] width 188 height 19
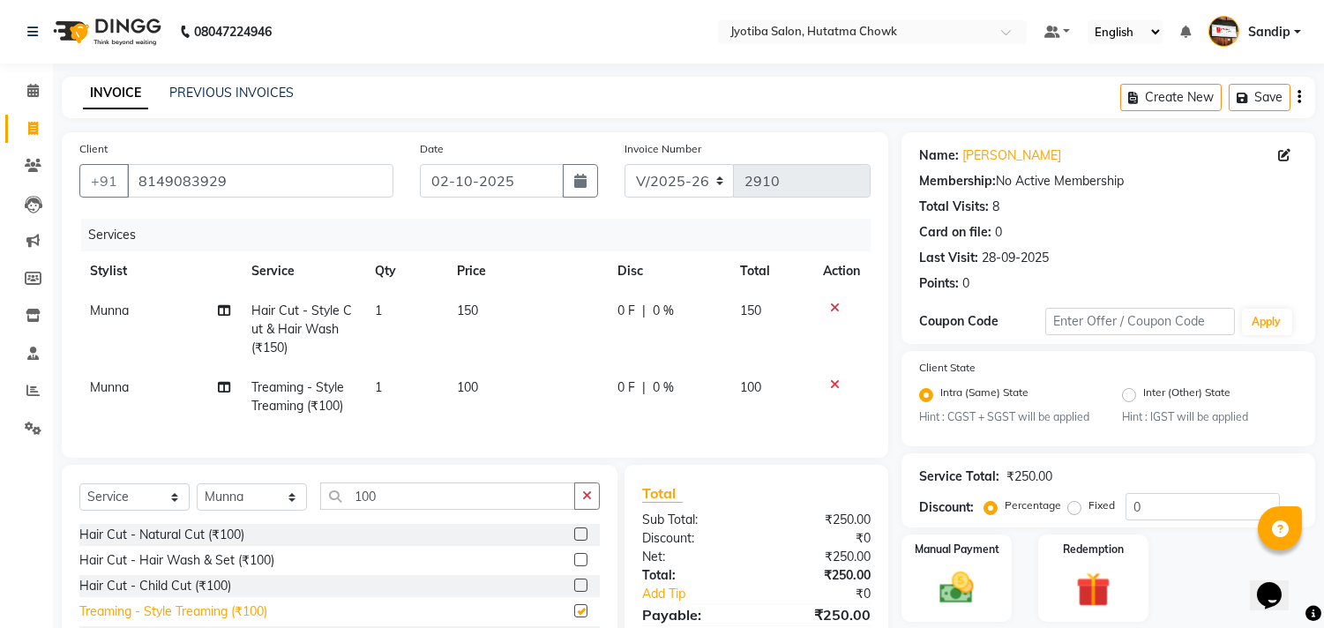
checkbox input "false"
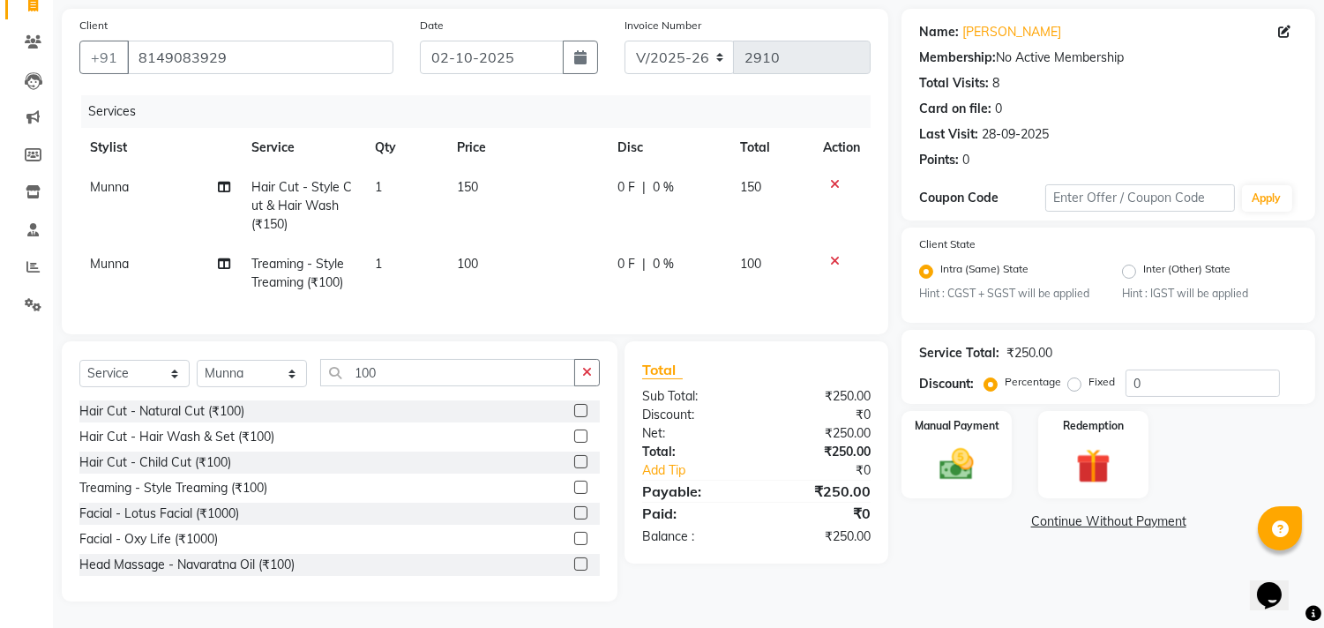
click at [1101, 512] on link "Continue Without Payment" at bounding box center [1108, 521] width 407 height 19
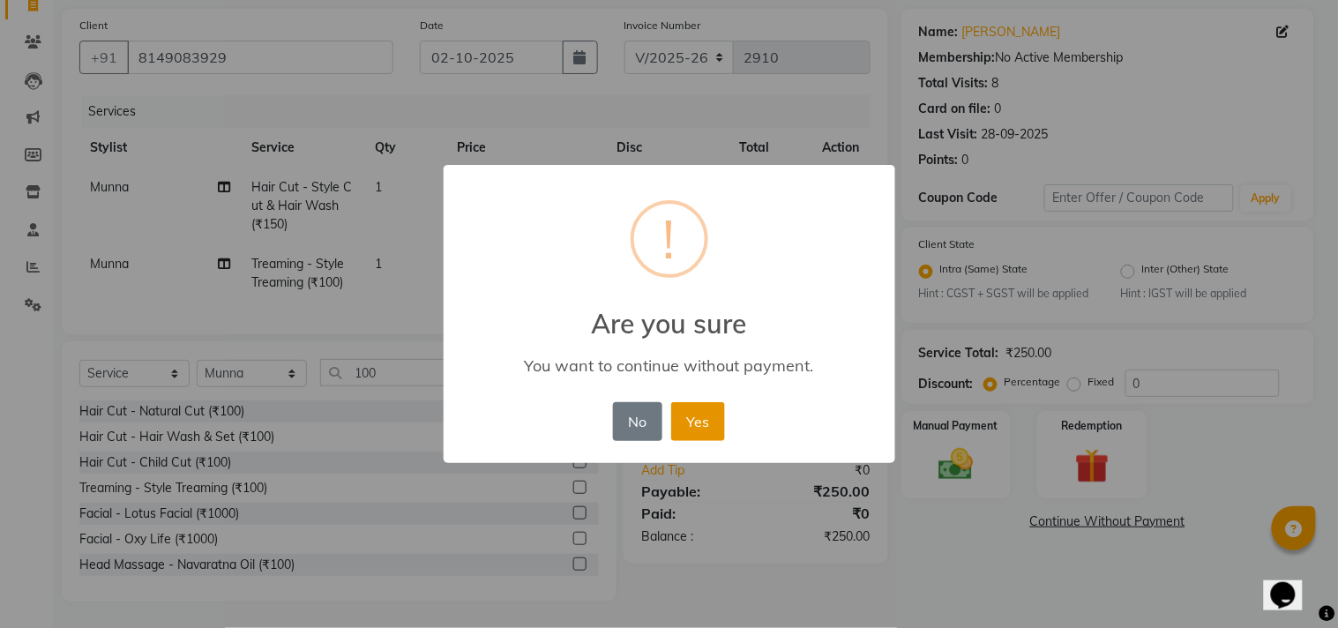
click at [697, 427] on button "Yes" at bounding box center [698, 421] width 54 height 39
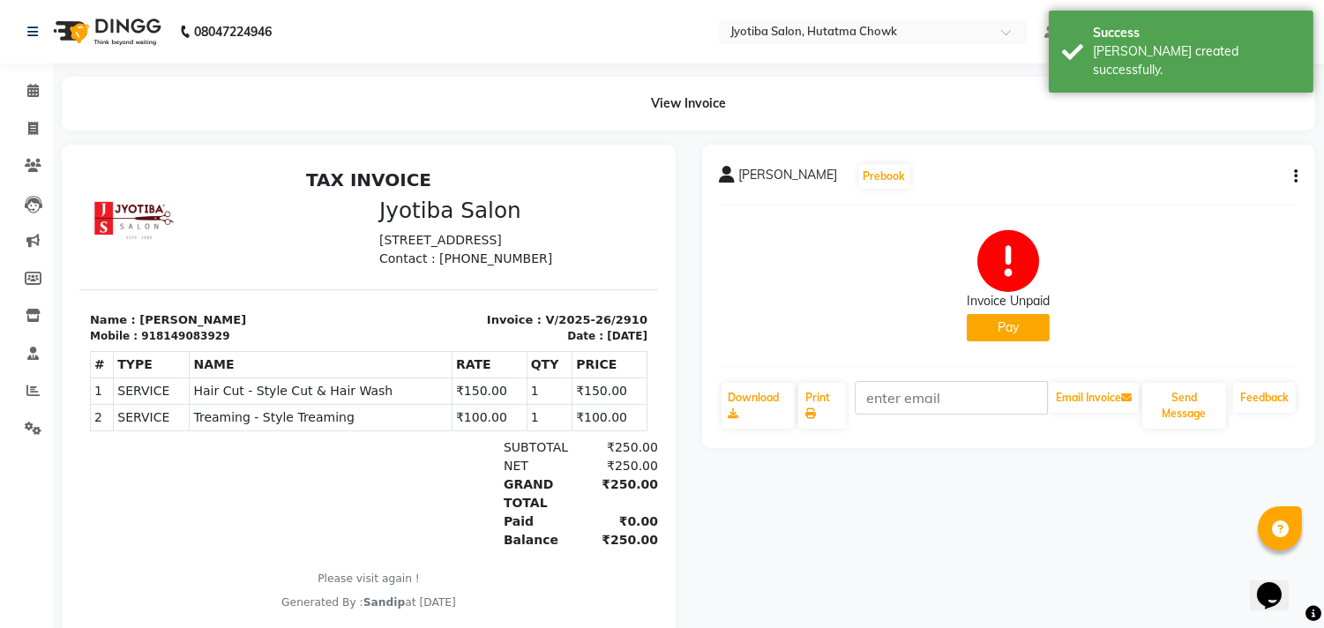
click at [988, 324] on button "Pay" at bounding box center [1008, 327] width 83 height 27
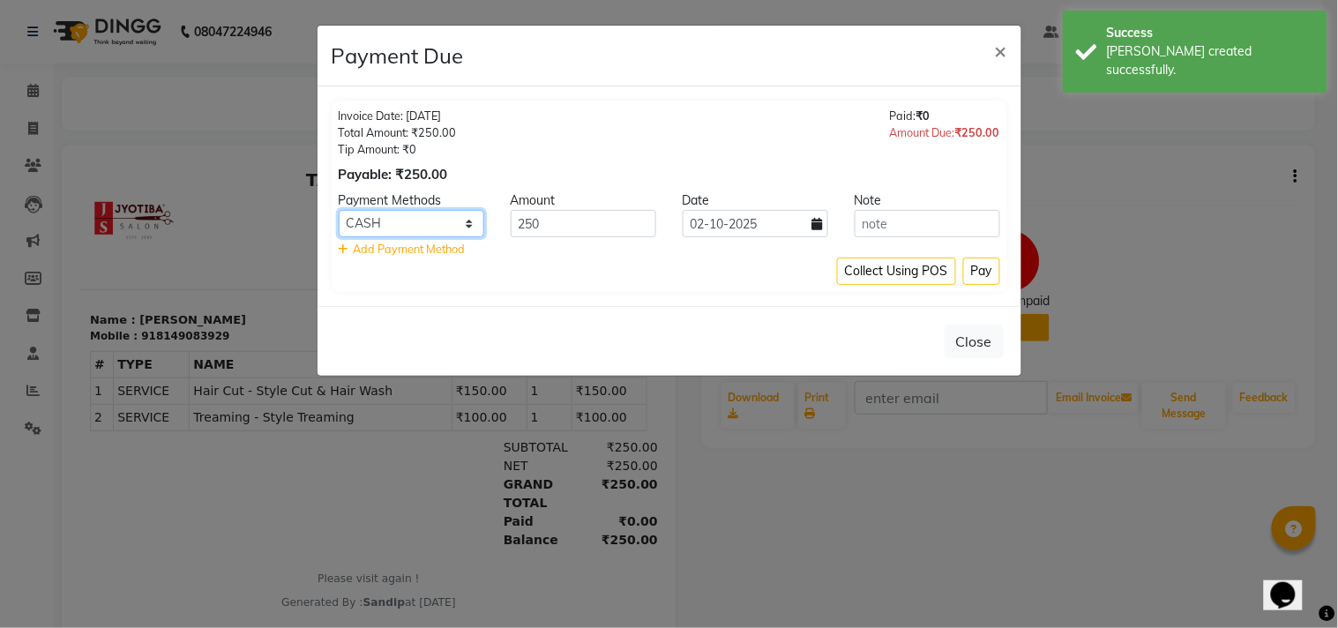
click at [389, 234] on select "CASH ONLINE CARD" at bounding box center [412, 223] width 146 height 27
select select "3"
click at [339, 210] on select "CASH ONLINE CARD" at bounding box center [412, 223] width 146 height 27
click at [976, 258] on button "Pay" at bounding box center [981, 271] width 37 height 27
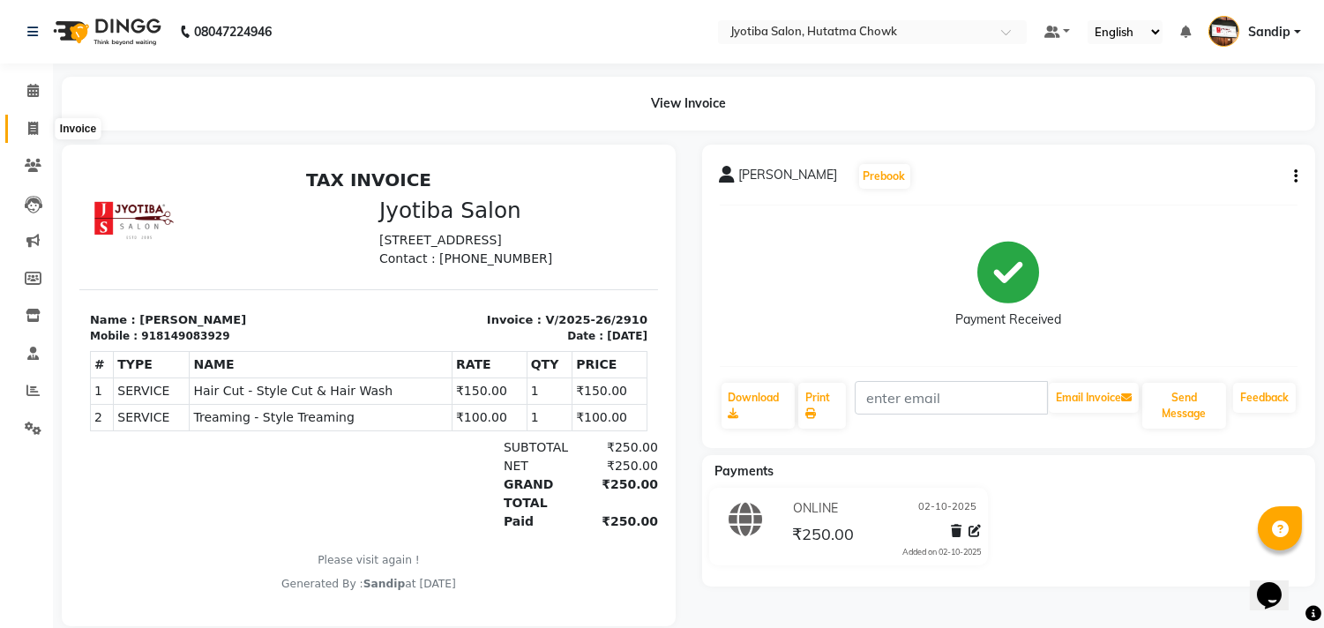
click at [28, 134] on icon at bounding box center [33, 128] width 10 height 13
select select "556"
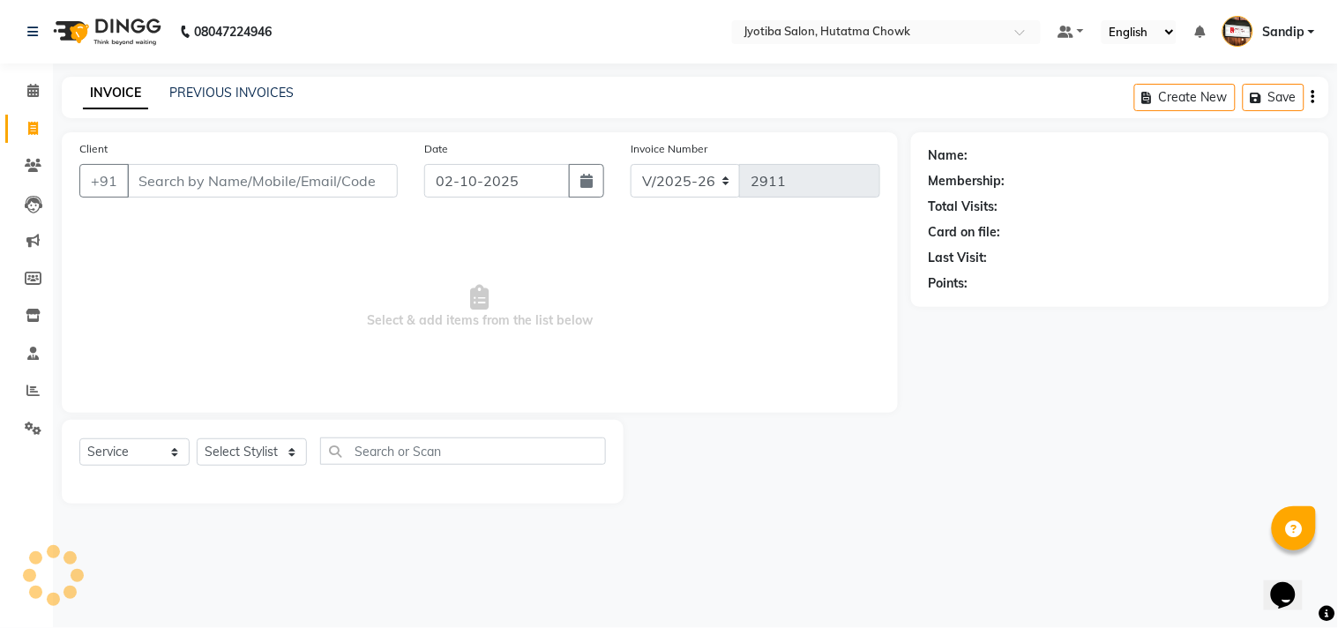
select select "membership"
click at [229, 90] on link "PREVIOUS INVOICES" at bounding box center [231, 93] width 124 height 16
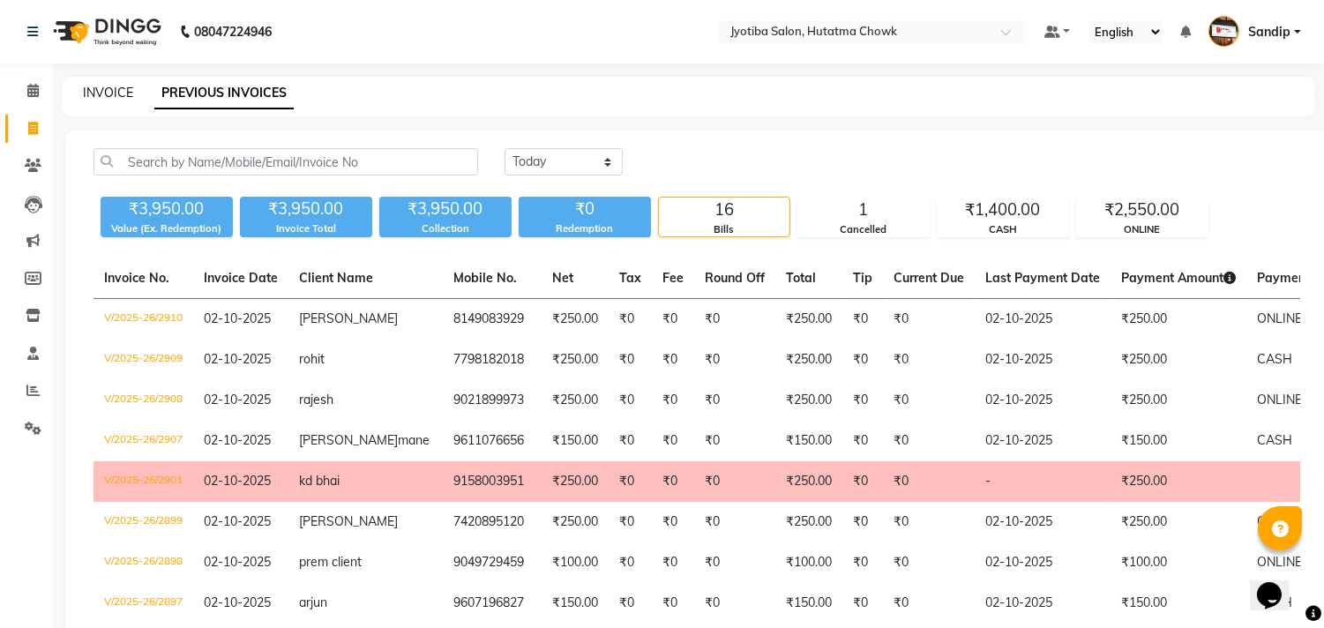
click at [107, 88] on link "INVOICE" at bounding box center [108, 93] width 50 height 16
select select "service"
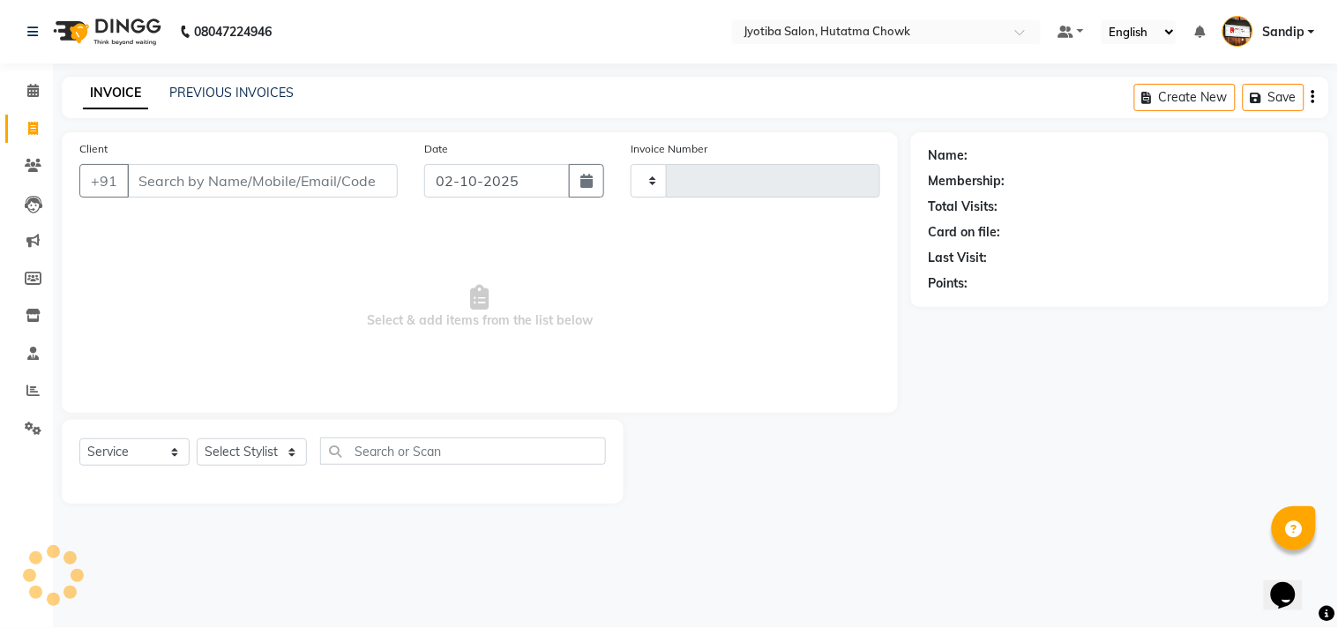
type input "2911"
select select "556"
select select "membership"
click at [21, 93] on span at bounding box center [33, 91] width 31 height 20
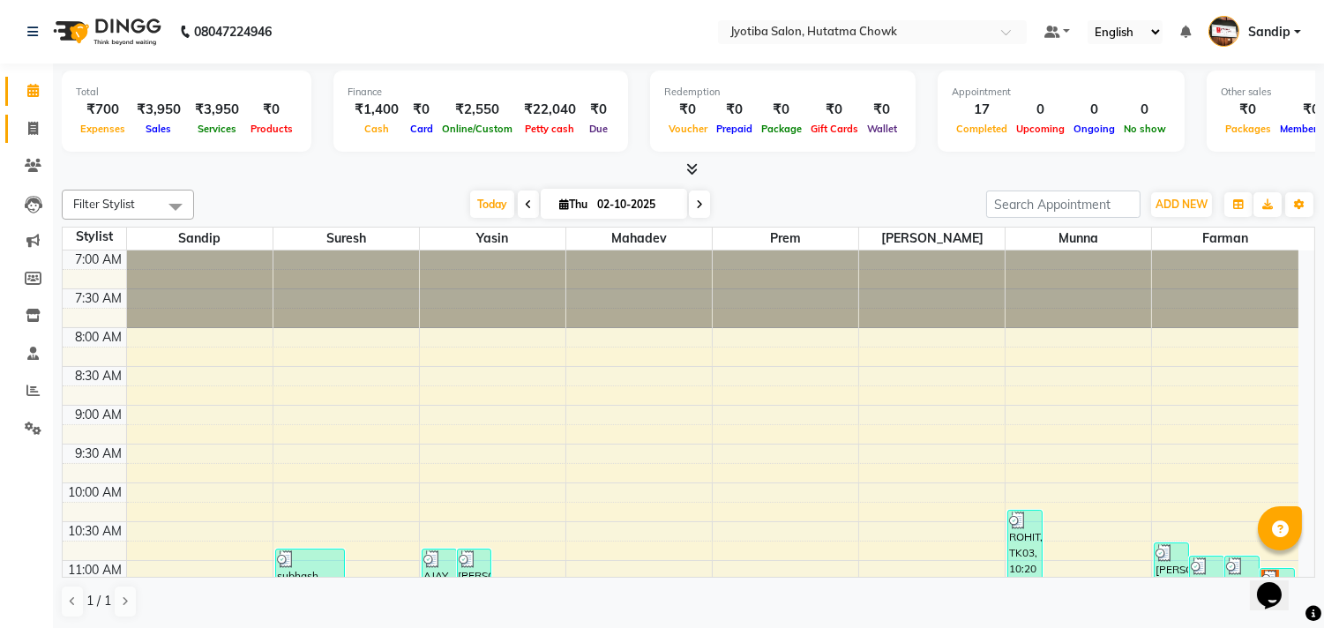
click at [27, 138] on link "Invoice" at bounding box center [26, 129] width 42 height 29
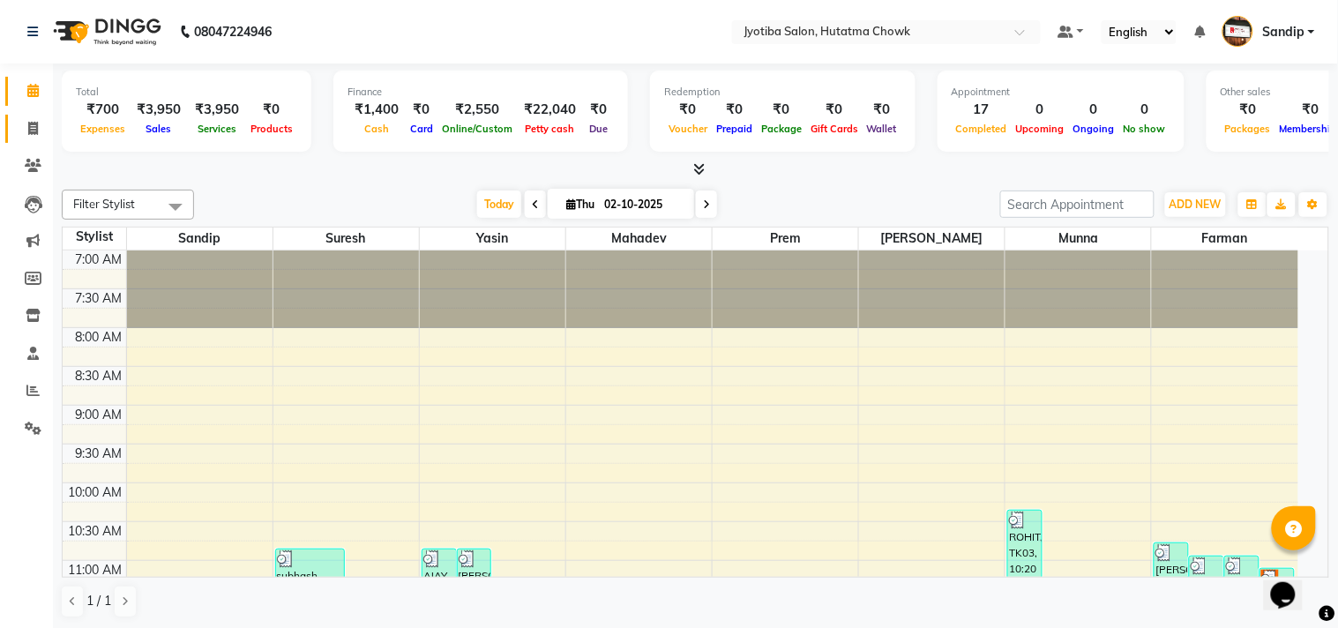
select select "556"
select select "service"
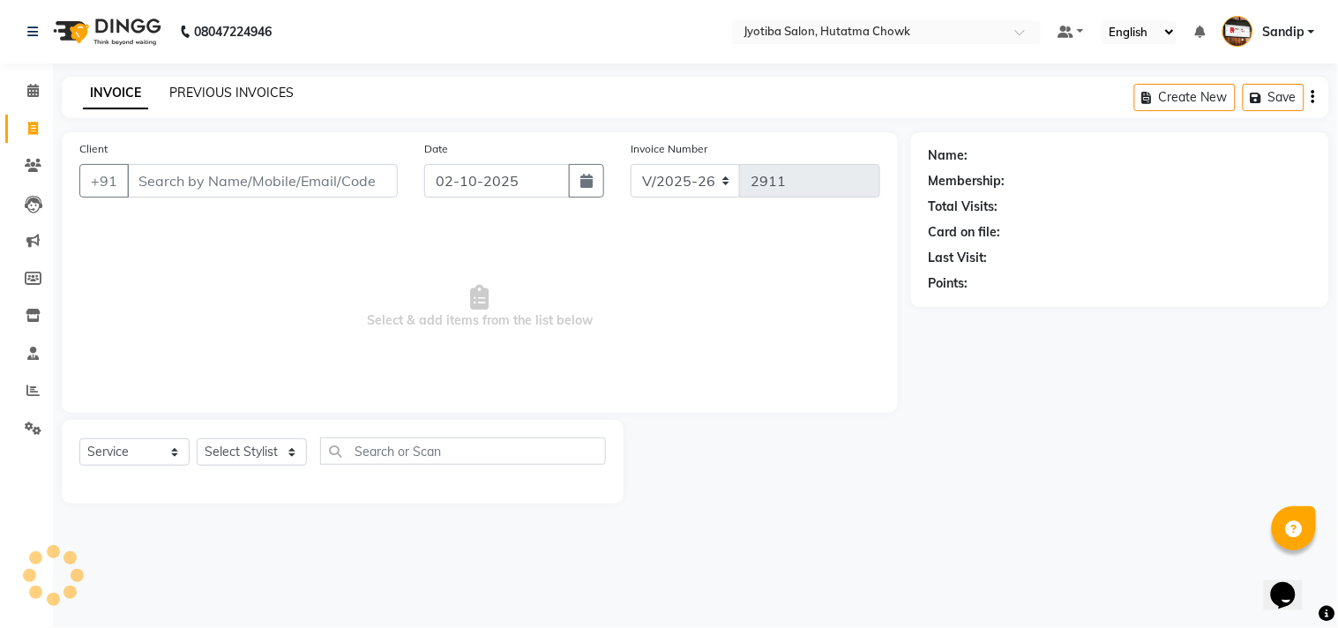
click at [230, 92] on link "PREVIOUS INVOICES" at bounding box center [231, 93] width 124 height 16
